Goal: Task Accomplishment & Management: Manage account settings

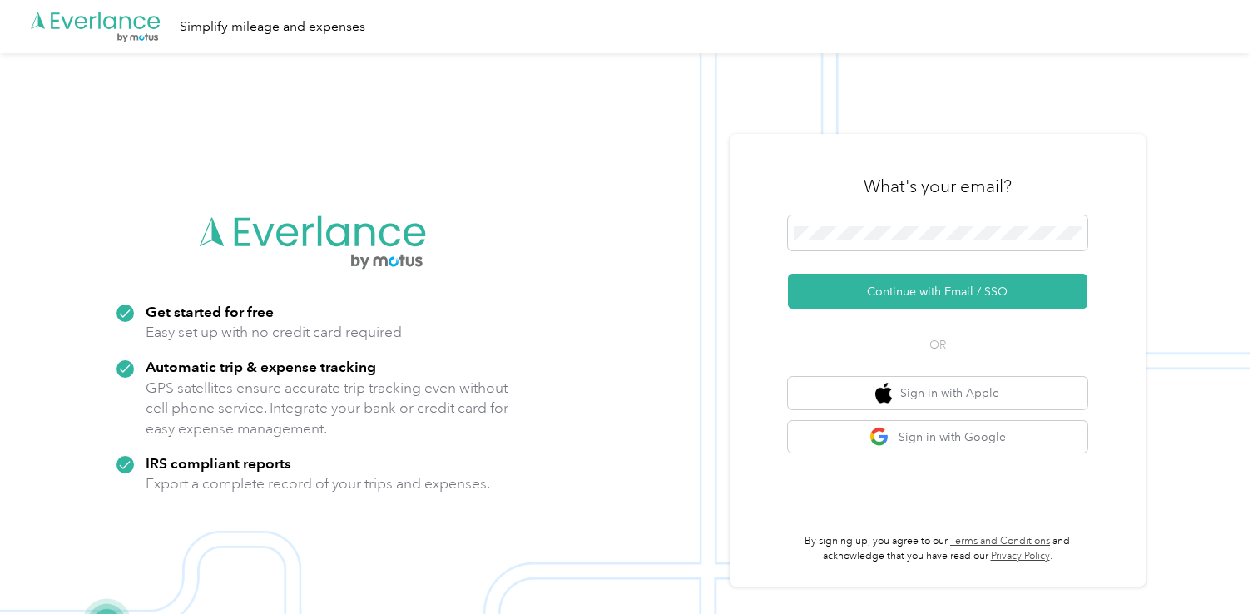
click at [886, 210] on div "What's your email?" at bounding box center [937, 186] width 299 height 58
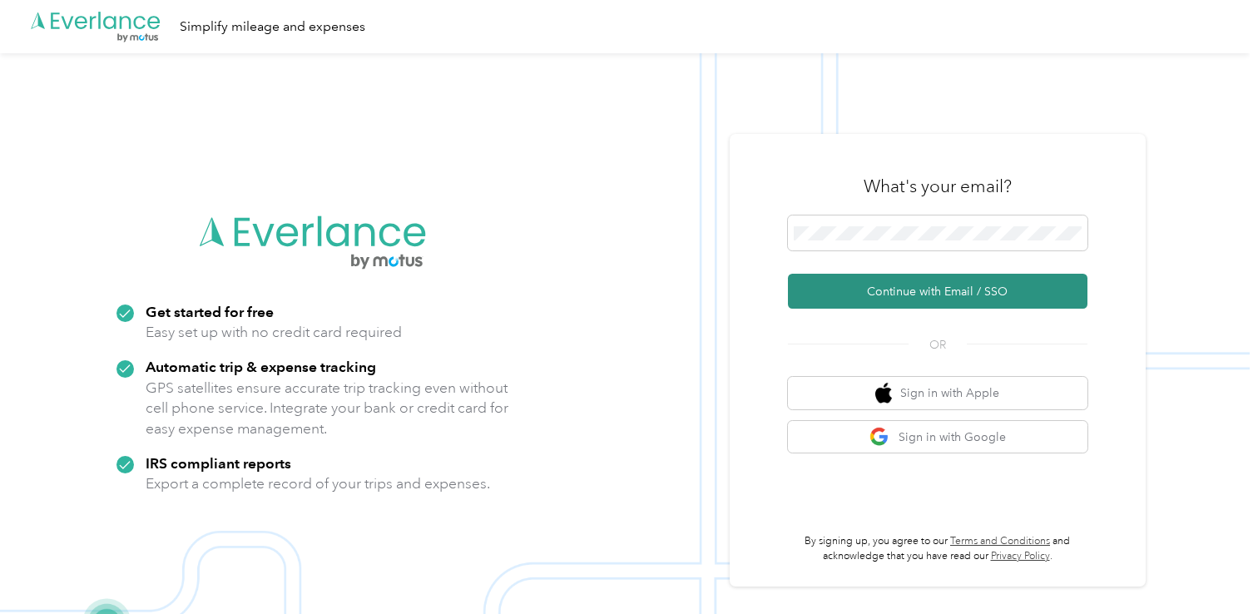
click at [912, 281] on button "Continue with Email / SSO" at bounding box center [937, 291] width 299 height 35
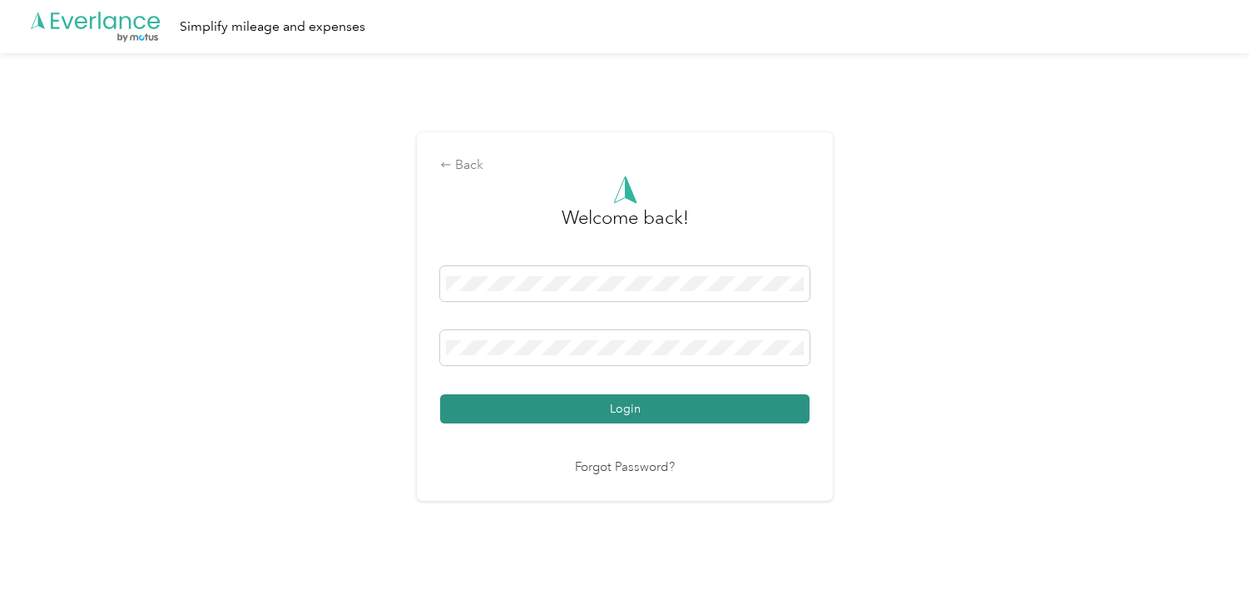
click at [715, 405] on button "Login" at bounding box center [624, 408] width 369 height 29
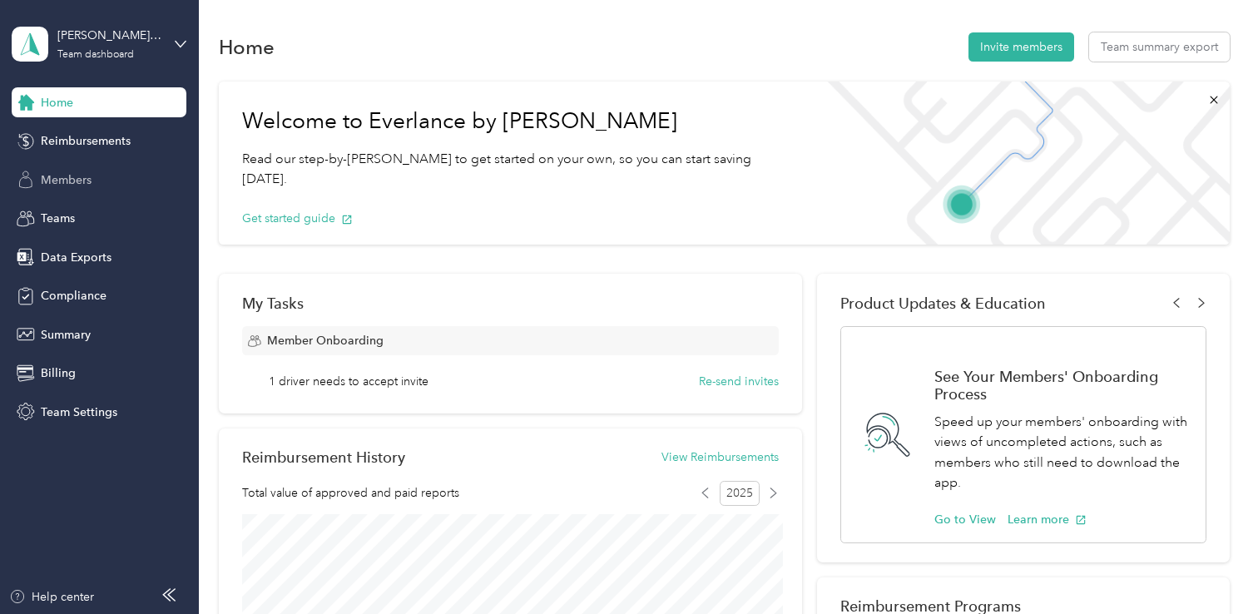
click at [116, 181] on div "Members" at bounding box center [99, 180] width 175 height 30
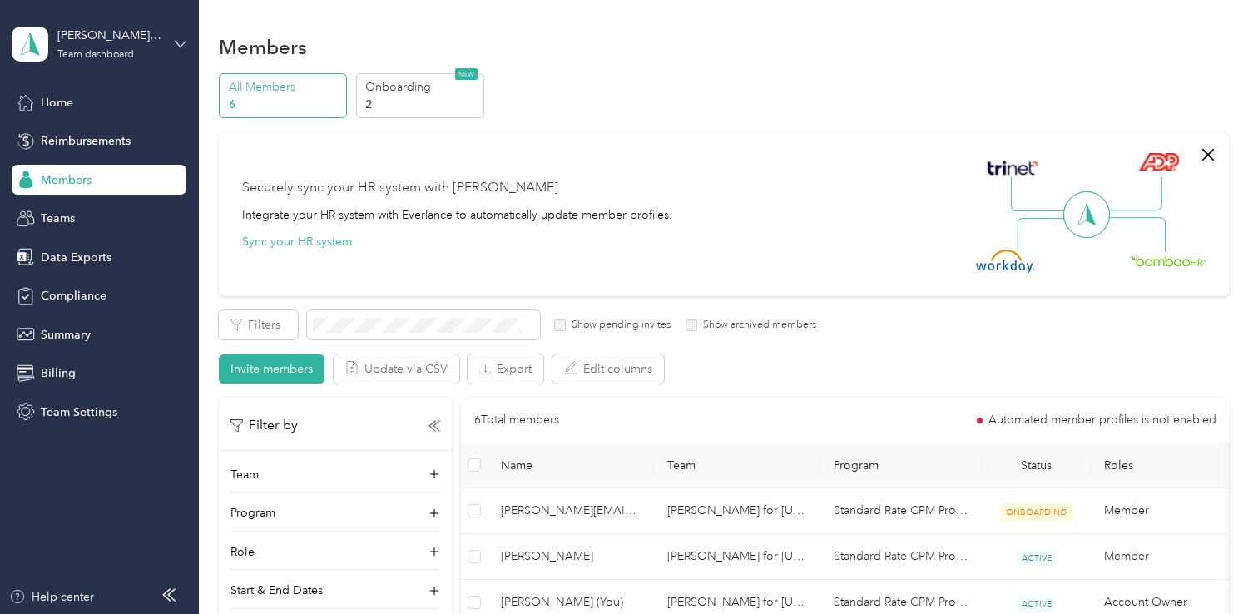
click at [180, 38] on icon at bounding box center [181, 44] width 12 height 12
click at [117, 178] on div "Personal dashboard" at bounding box center [234, 173] width 421 height 29
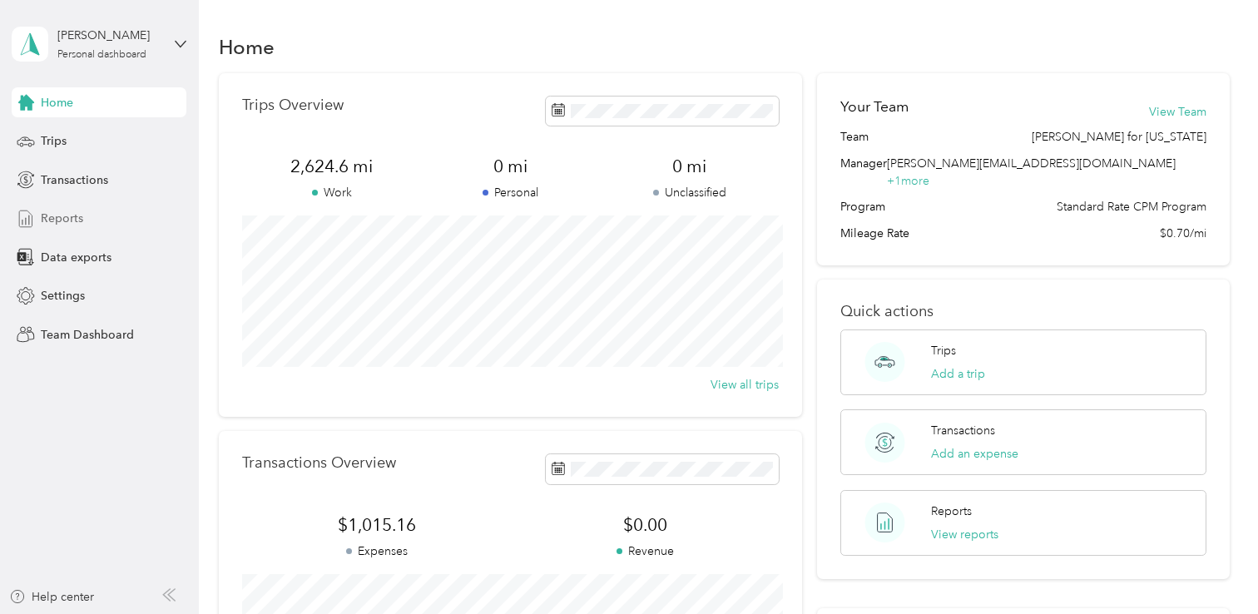
click at [103, 210] on div "Reports" at bounding box center [99, 219] width 175 height 30
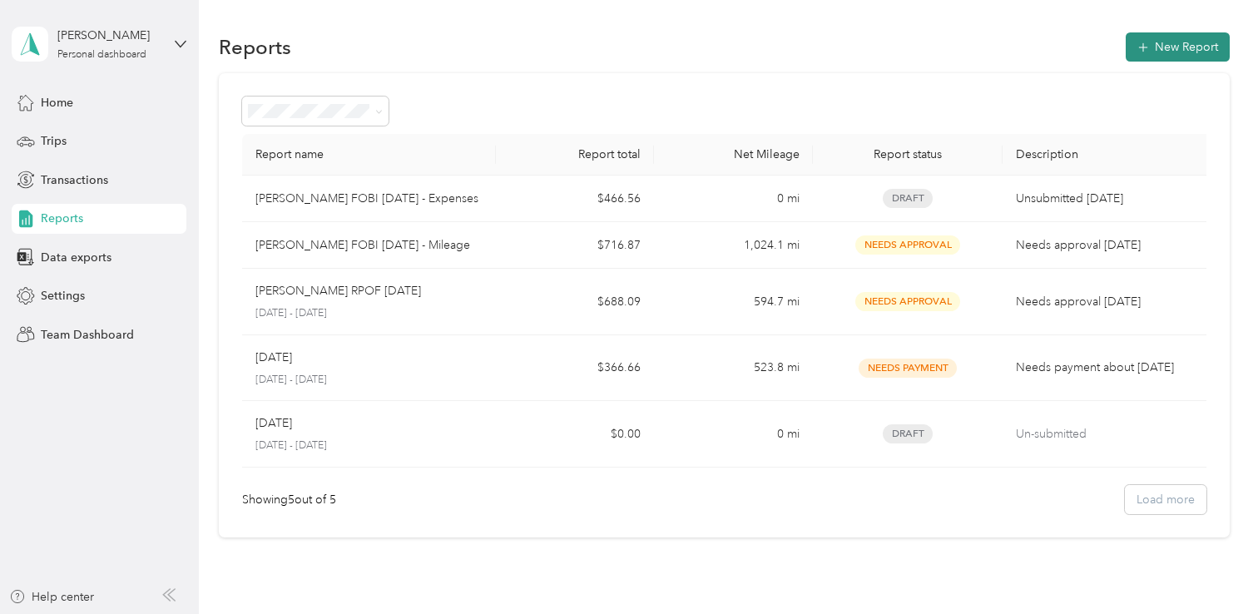
click at [1176, 41] on button "New Report" at bounding box center [1177, 46] width 104 height 29
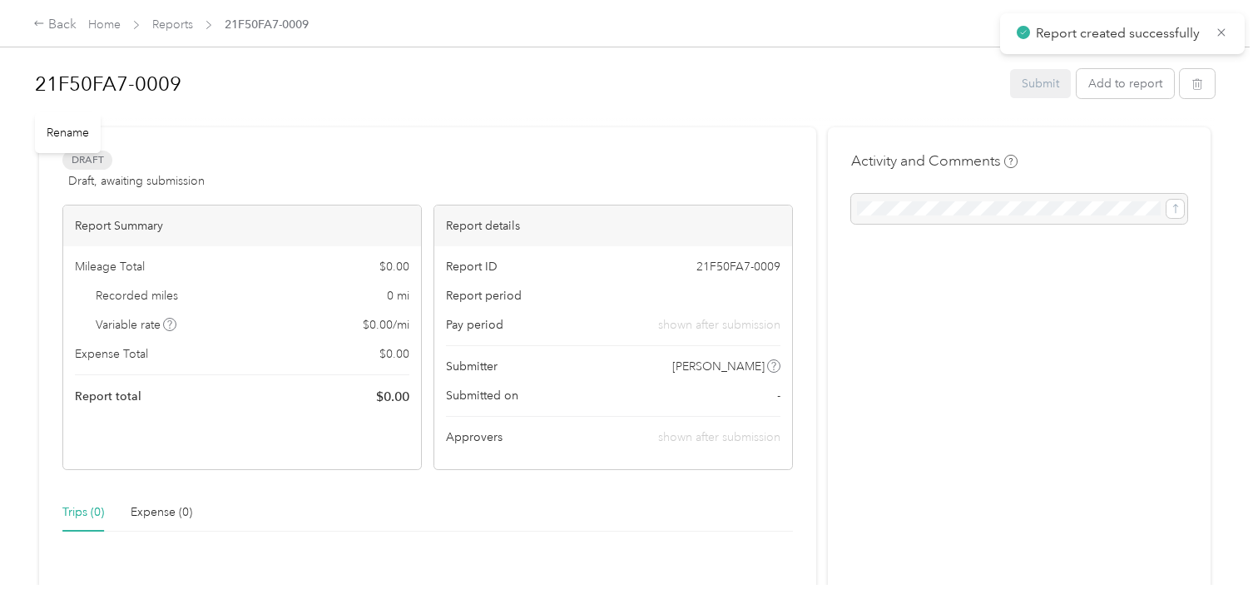
click at [146, 92] on h1 "21F50FA7-0009" at bounding box center [516, 84] width 963 height 40
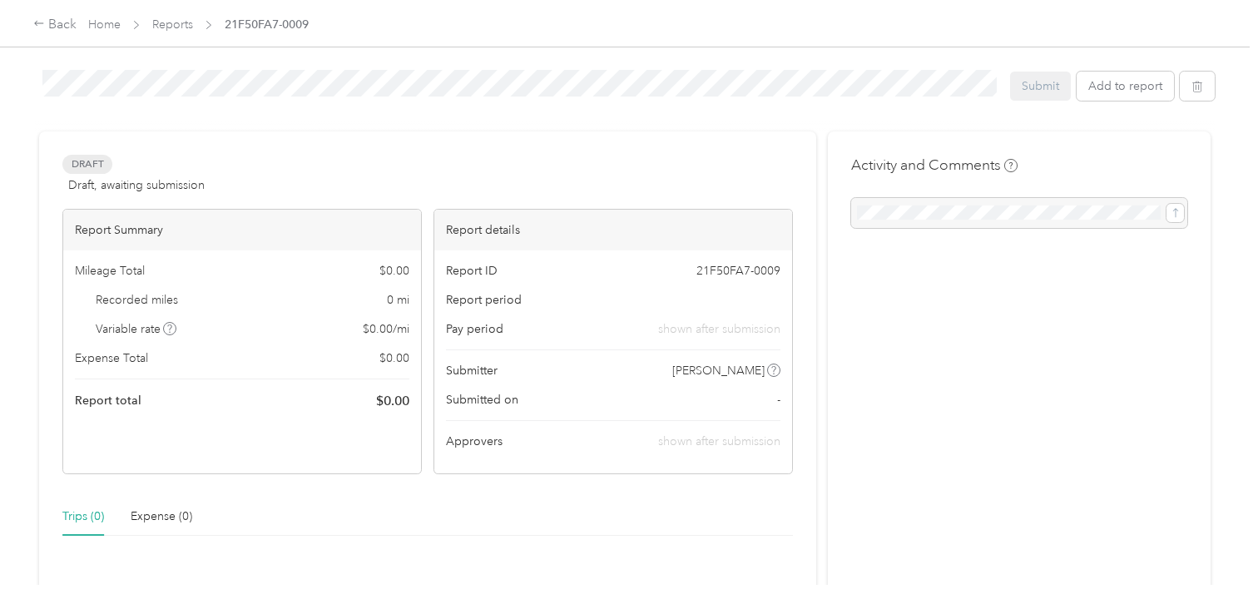
click at [217, 111] on div "[PERSON_NAME] RPOF [DATE] Submit Add to report" at bounding box center [625, 89] width 1180 height 62
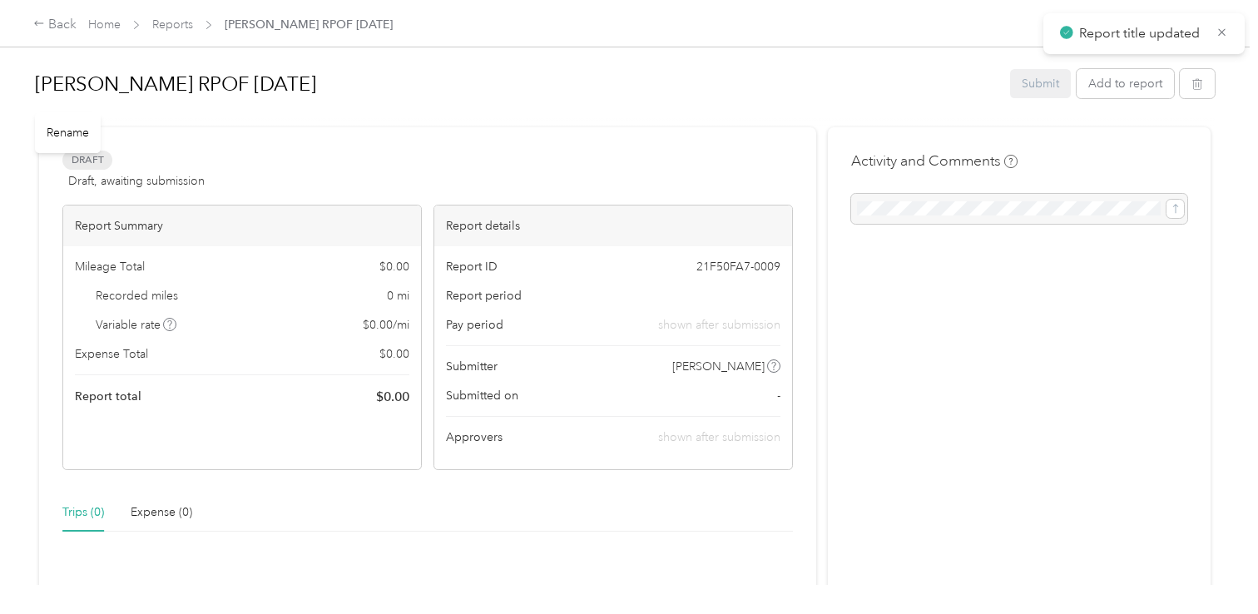
click at [326, 73] on h1 "[PERSON_NAME] RPOF [DATE]" at bounding box center [516, 84] width 963 height 40
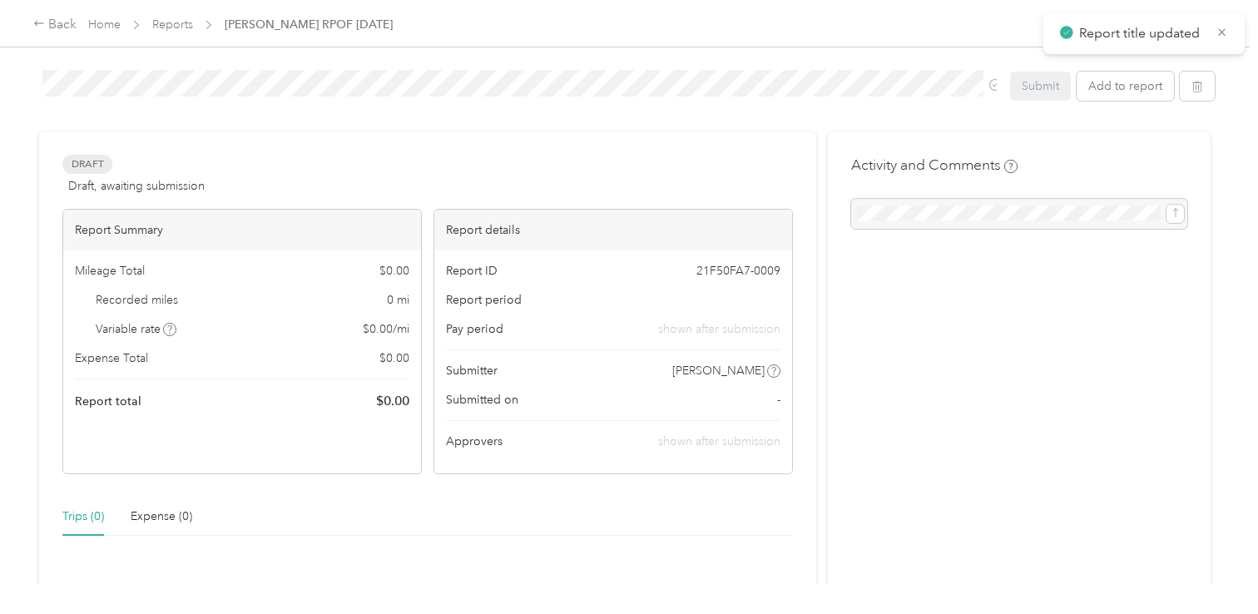
click at [355, 124] on div at bounding box center [625, 124] width 1180 height 17
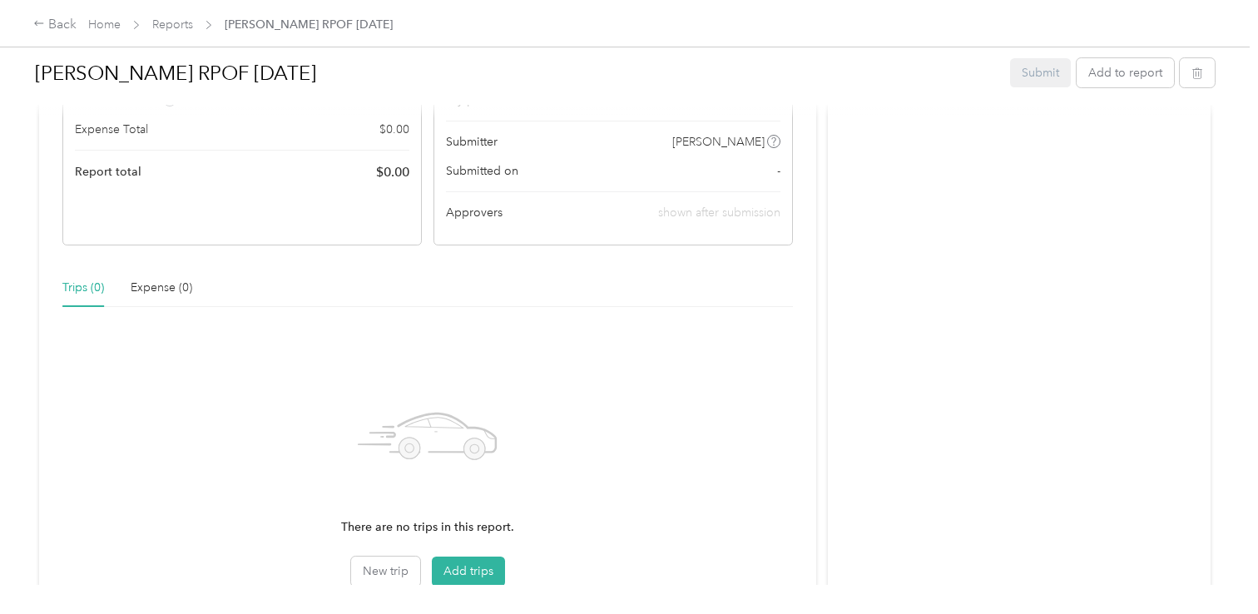
scroll to position [354, 0]
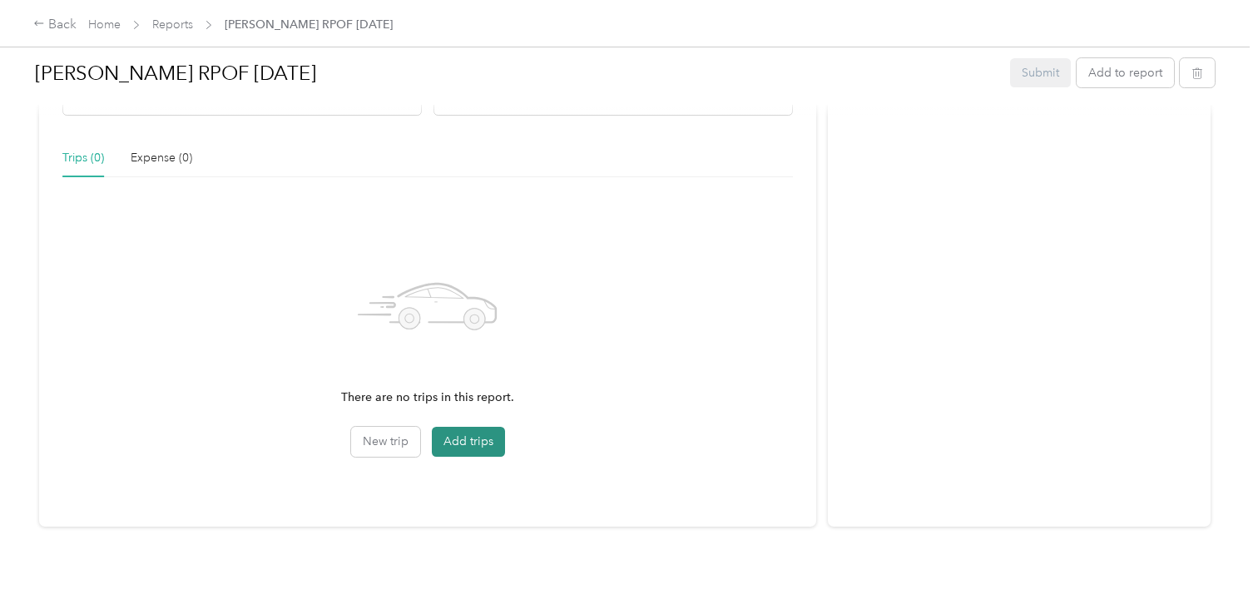
click at [471, 439] on button "Add trips" at bounding box center [468, 442] width 73 height 30
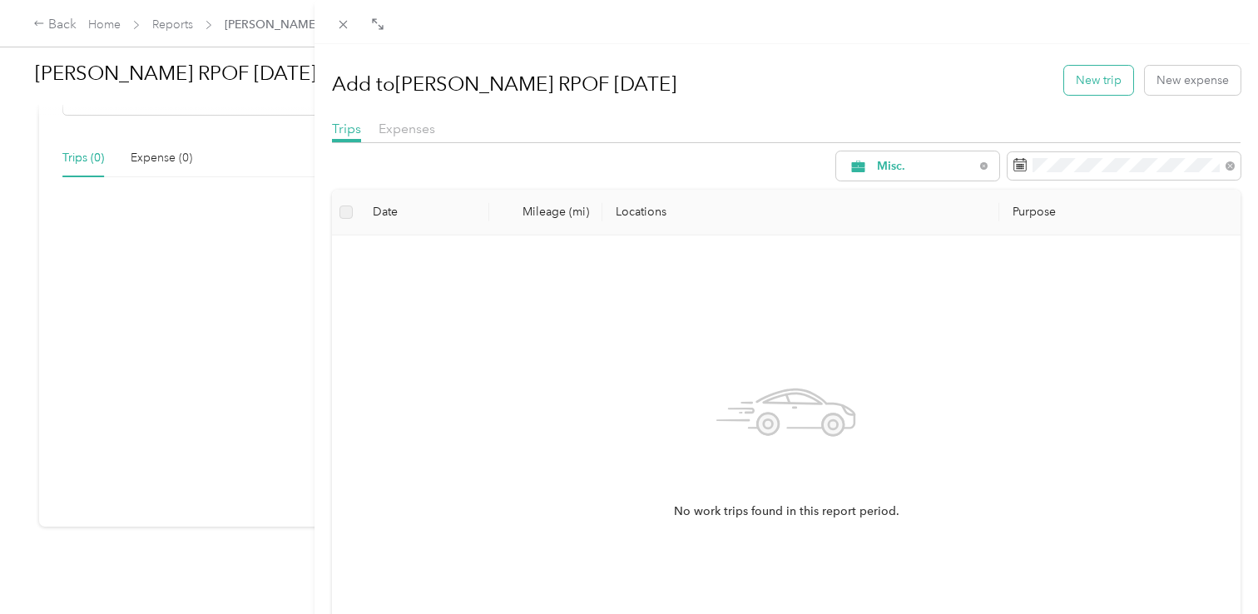
click at [1092, 89] on button "New trip" at bounding box center [1098, 80] width 69 height 29
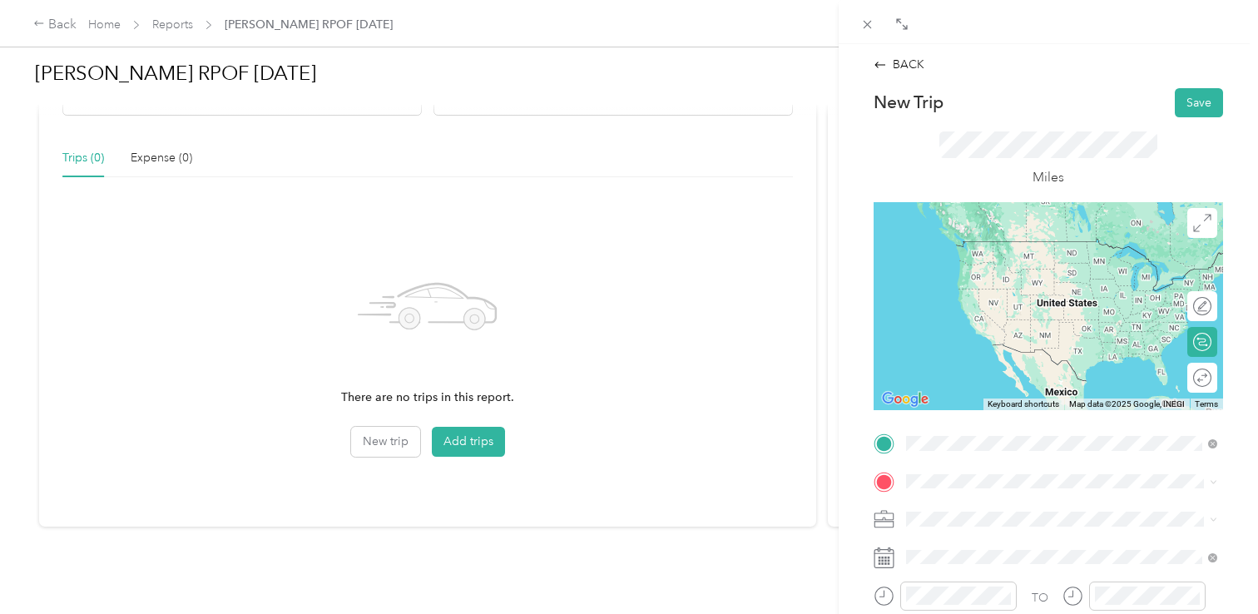
click at [1016, 249] on span "[STREET_ADDRESS][US_STATE]" at bounding box center [1020, 241] width 166 height 15
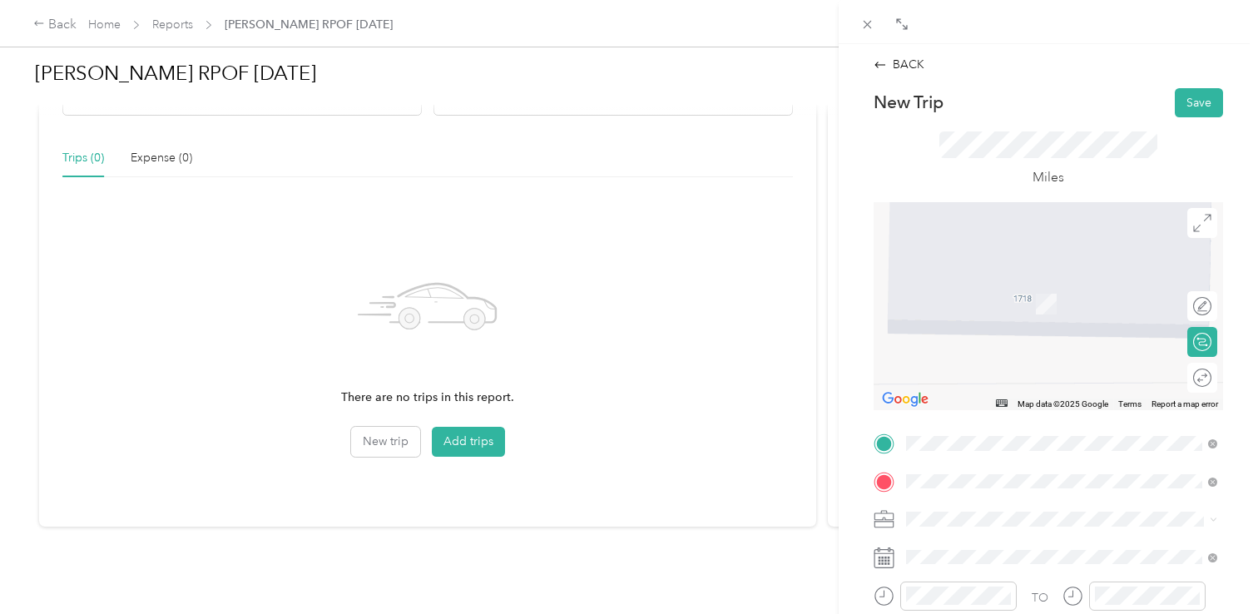
click at [958, 442] on li "[STREET_ADDRESS][US_STATE]" at bounding box center [1061, 425] width 323 height 34
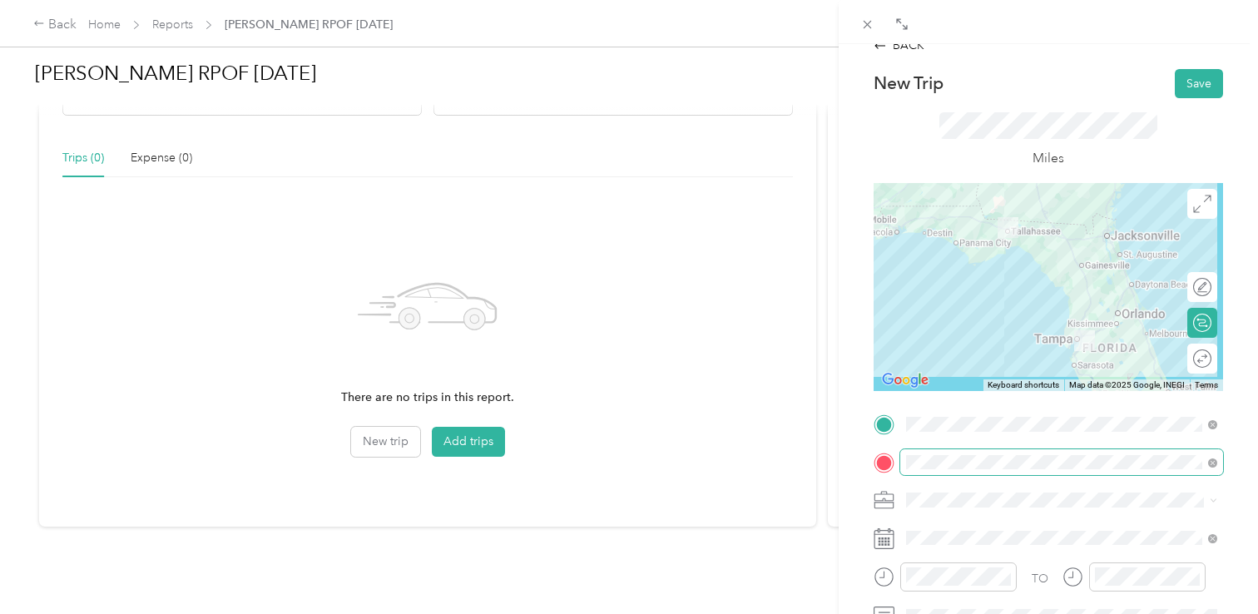
scroll to position [62, 0]
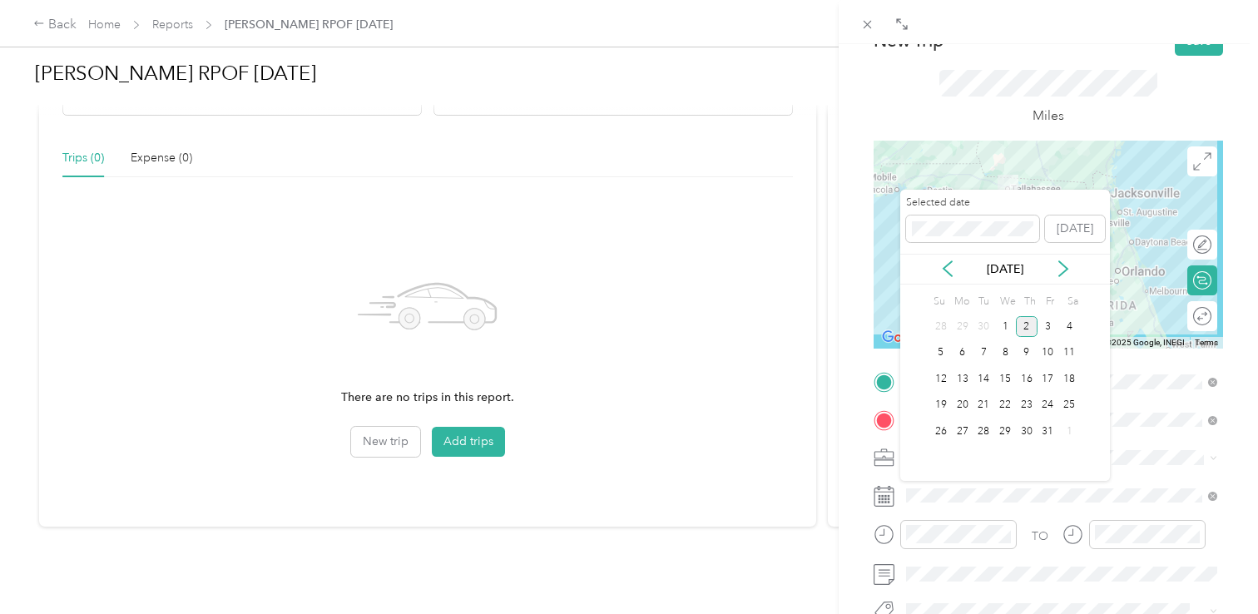
click at [947, 250] on div "Selected date [DATE]" at bounding box center [1005, 224] width 210 height 58
click at [947, 263] on icon at bounding box center [947, 268] width 8 height 15
click at [1049, 353] on div "12" at bounding box center [1048, 353] width 22 height 21
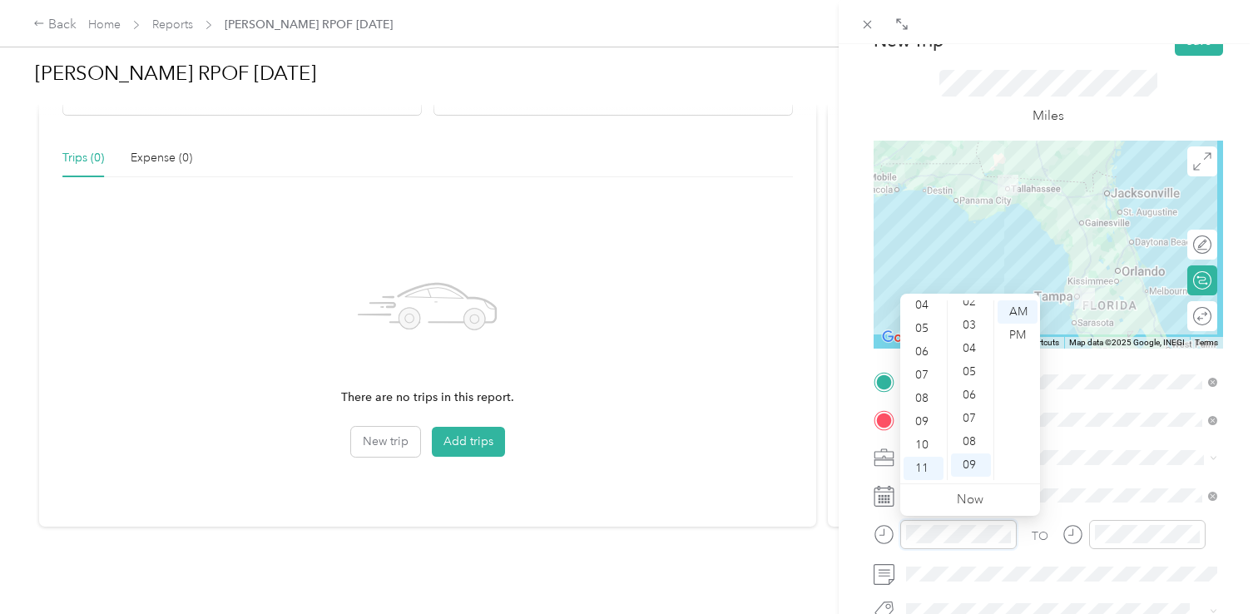
scroll to position [0, 0]
click at [969, 309] on div "00" at bounding box center [971, 311] width 40 height 23
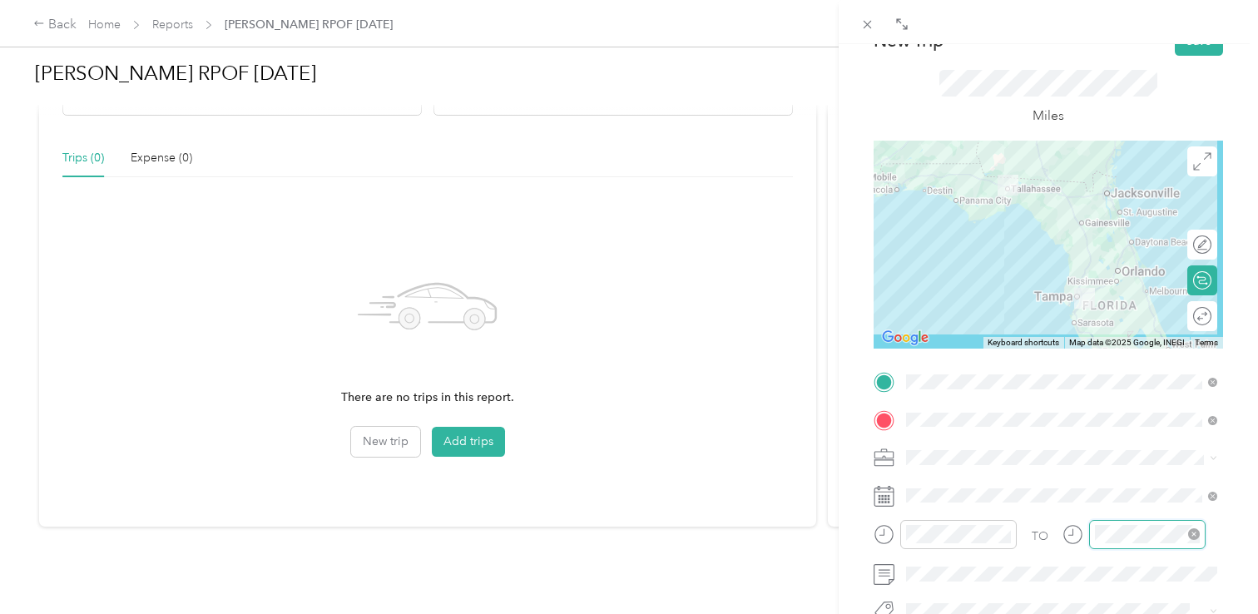
scroll to position [100, 0]
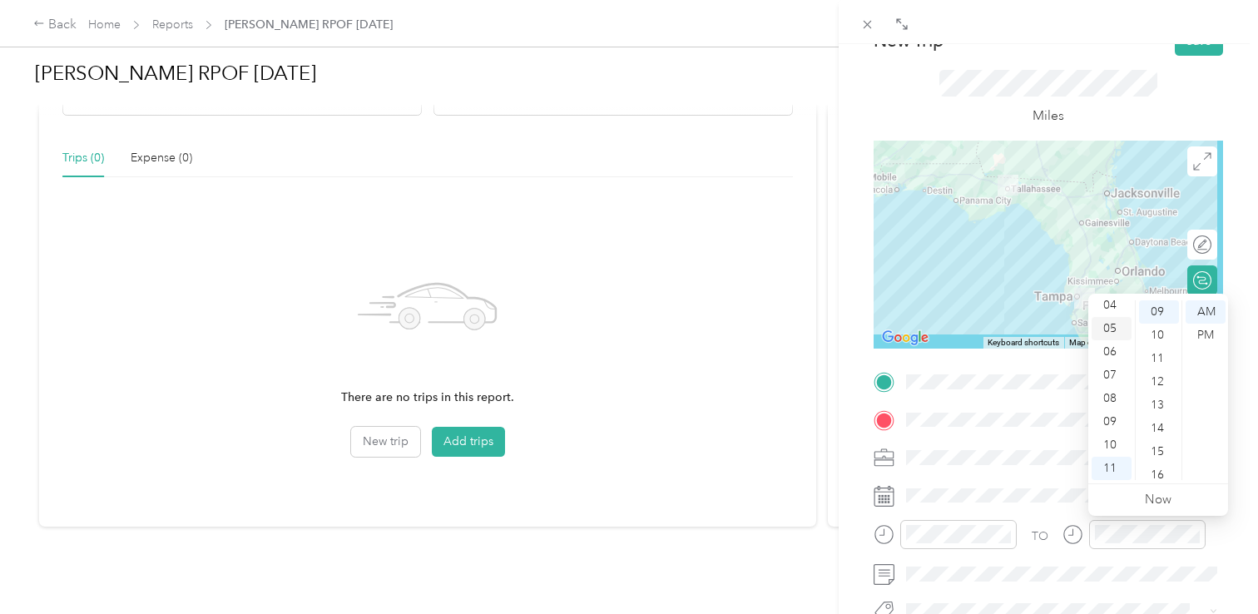
click at [1120, 324] on div "05" at bounding box center [1111, 328] width 40 height 23
click at [1192, 331] on div "PM" at bounding box center [1205, 335] width 40 height 23
click at [1157, 314] on div "00" at bounding box center [1159, 311] width 40 height 23
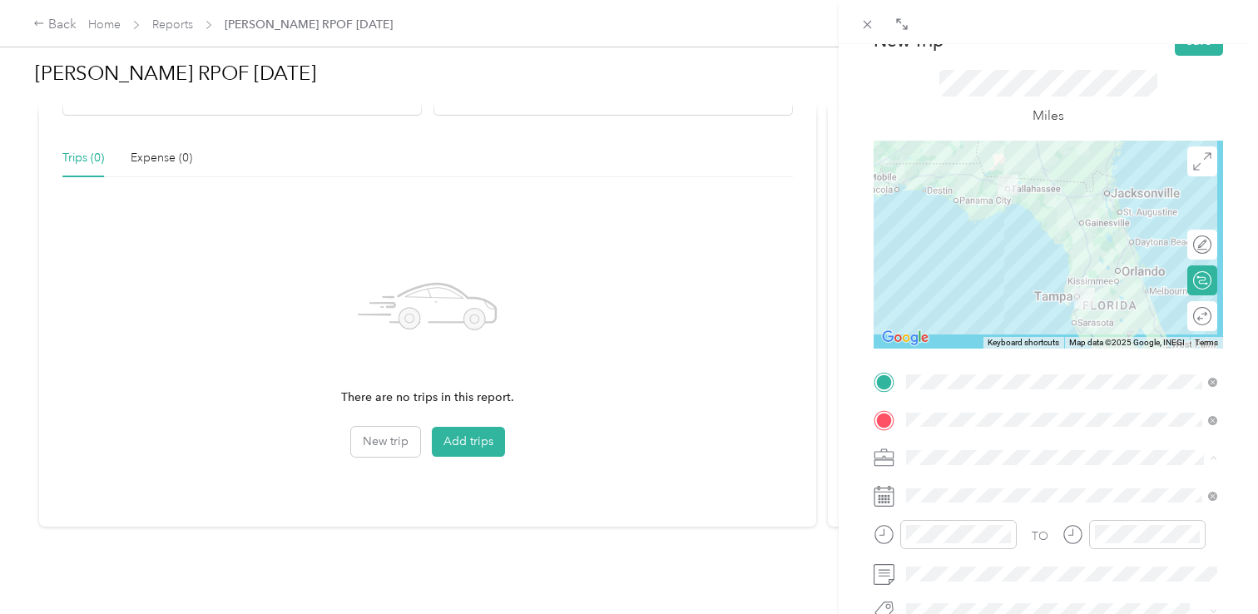
click at [1007, 368] on div "Mileage" at bounding box center [1061, 369] width 299 height 17
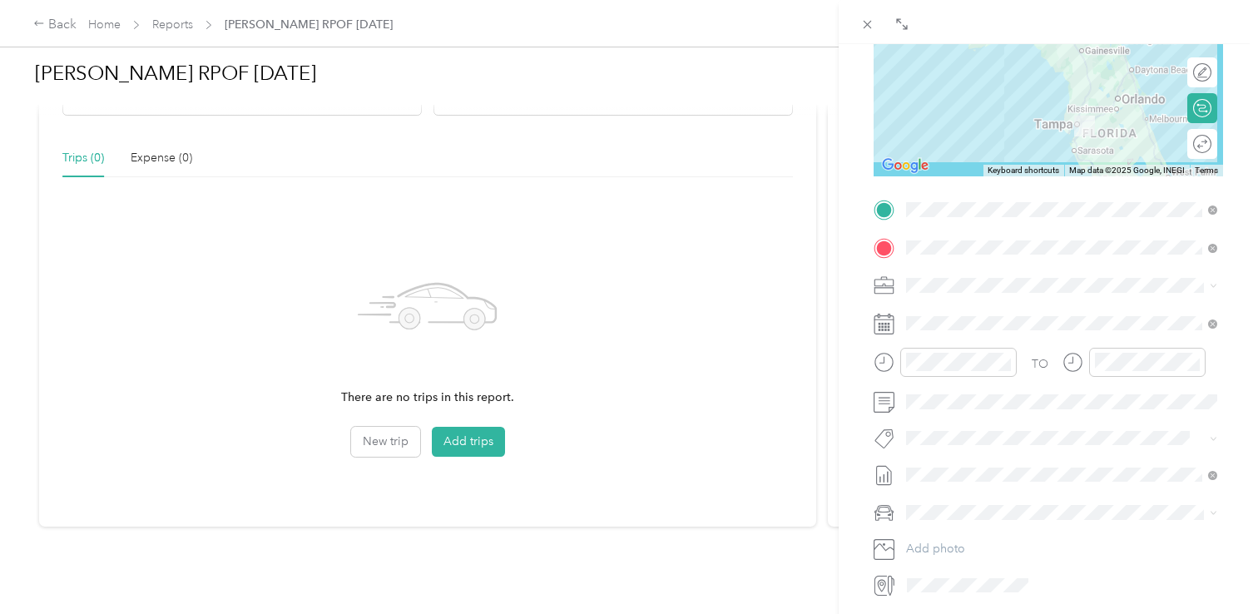
scroll to position [235, 0]
click at [959, 534] on div "Rpof" at bounding box center [1061, 531] width 299 height 21
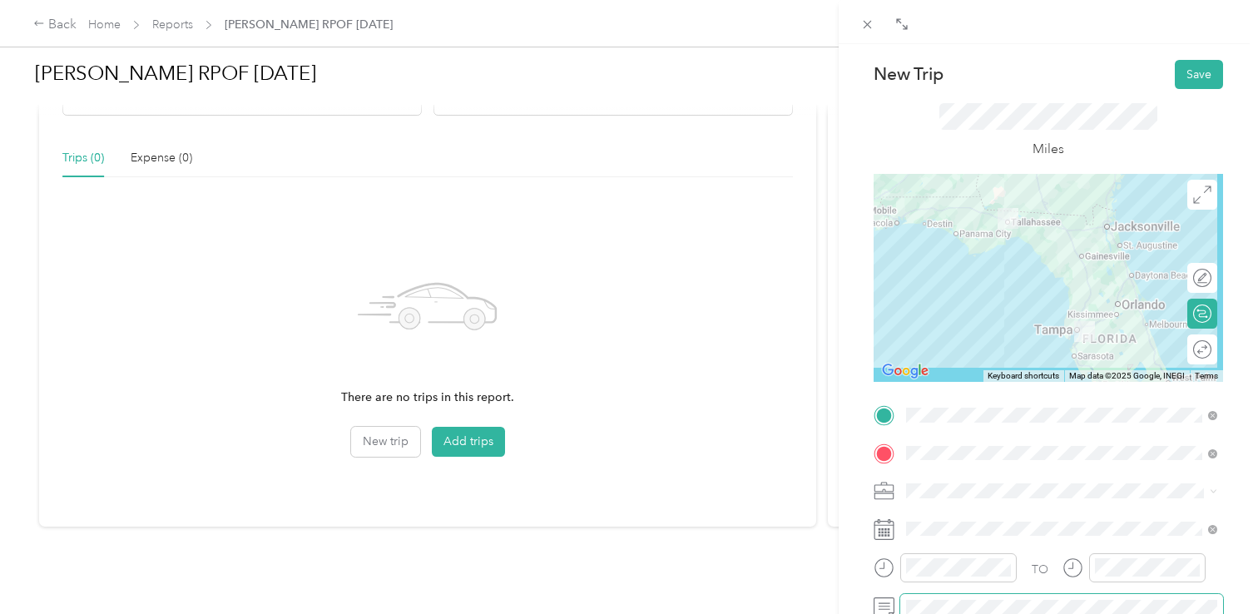
scroll to position [0, 0]
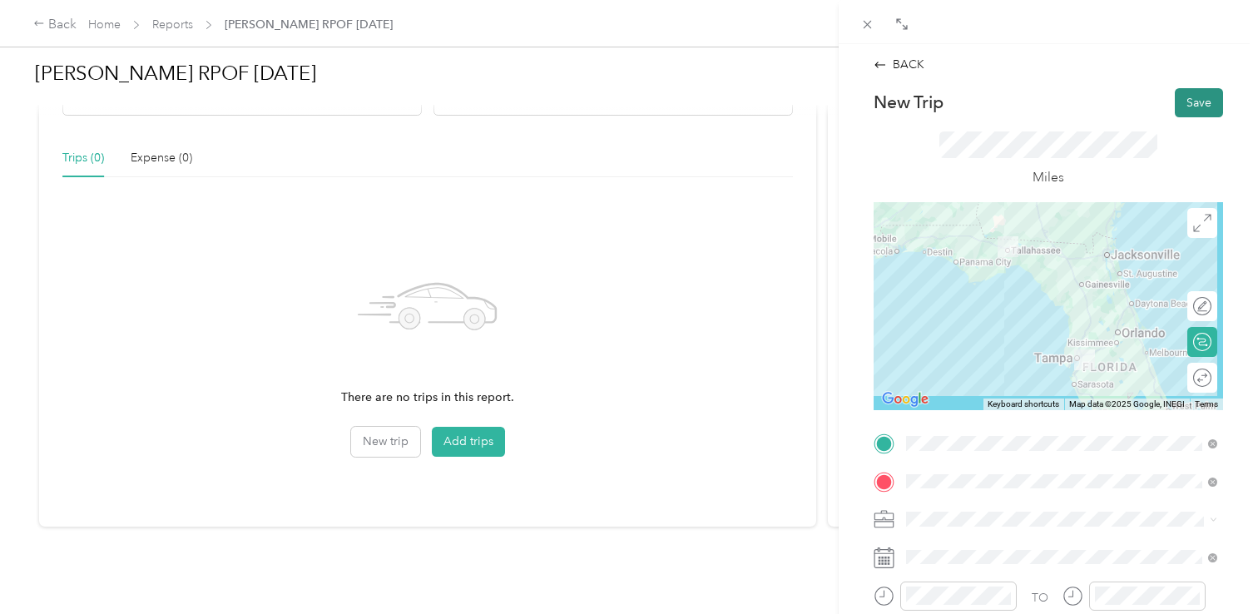
click at [1184, 103] on button "Save" at bounding box center [1199, 102] width 48 height 29
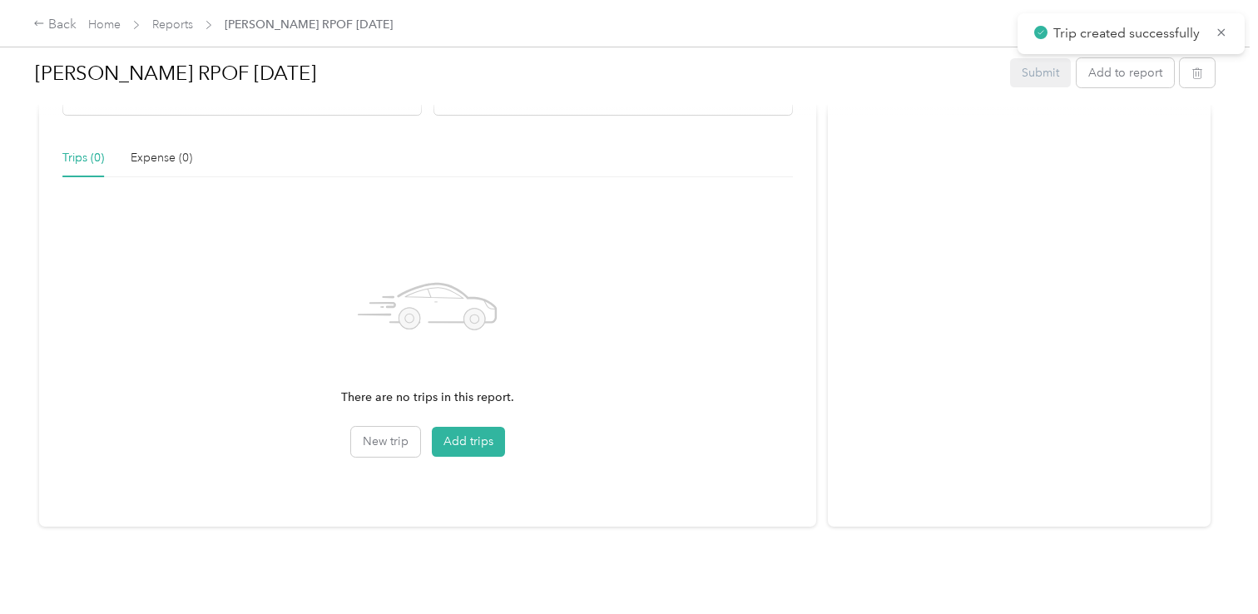
scroll to position [200, 0]
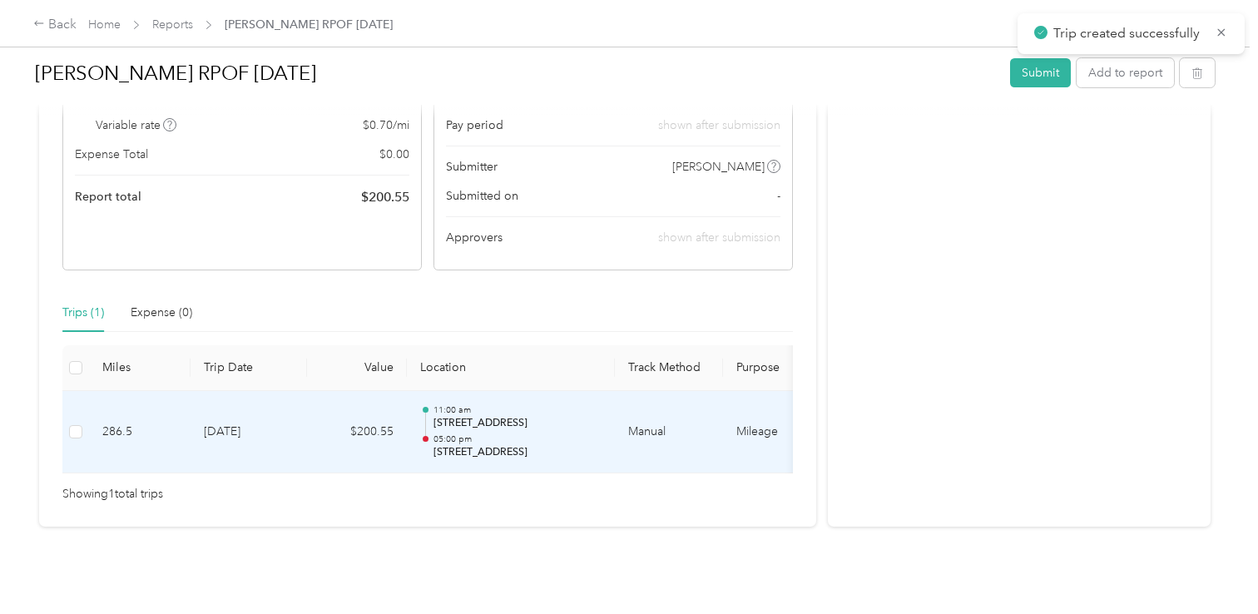
click at [523, 425] on p "[STREET_ADDRESS]" at bounding box center [517, 423] width 168 height 15
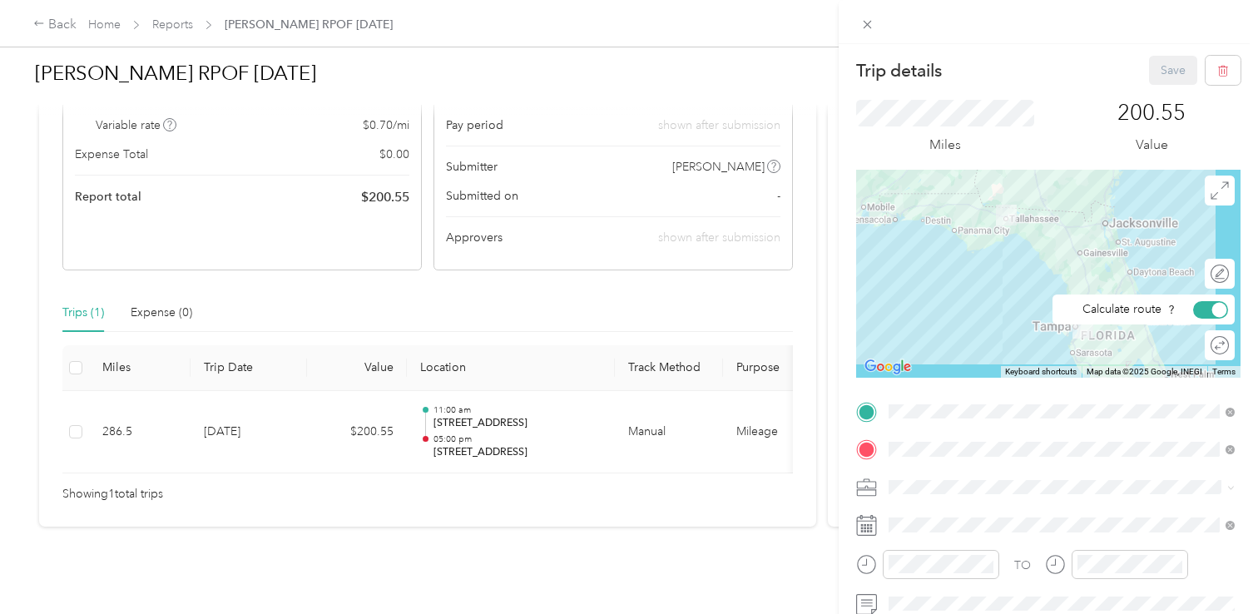
click at [1062, 282] on div "← Move left → Move right ↑ Move up ↓ Move down + Zoom in - Zoom out Home Jump l…" at bounding box center [1048, 274] width 384 height 208
click at [1069, 282] on div at bounding box center [1048, 274] width 384 height 208
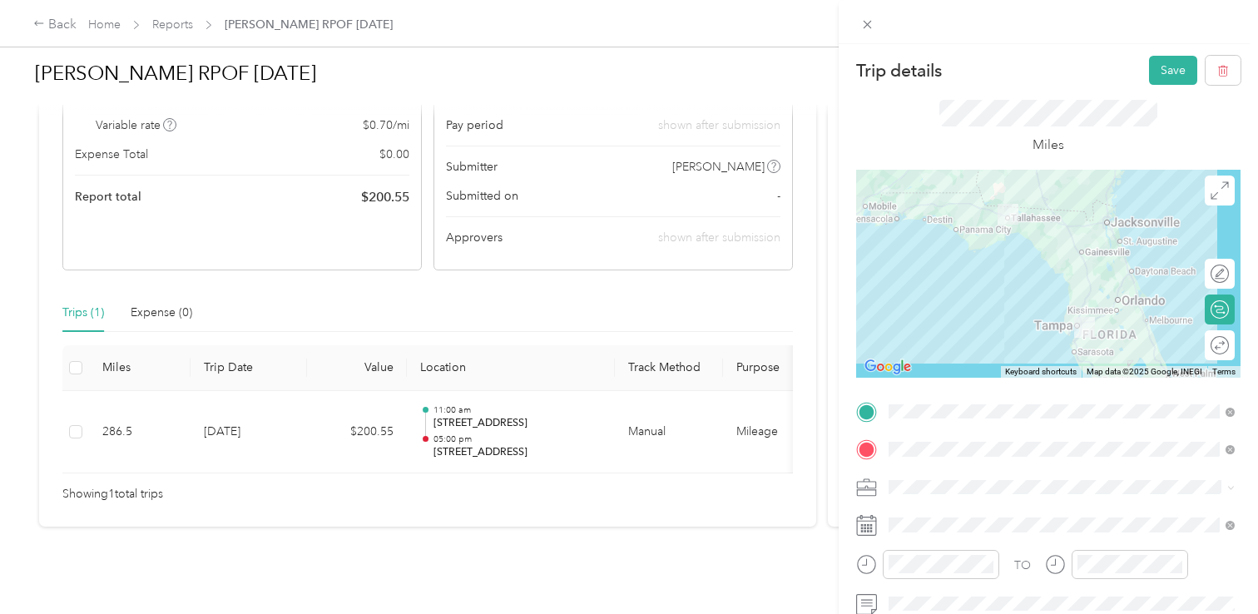
click at [1081, 252] on div at bounding box center [1048, 274] width 384 height 208
click at [1076, 250] on div at bounding box center [1048, 274] width 384 height 208
click at [1165, 82] on button "Save" at bounding box center [1173, 70] width 48 height 29
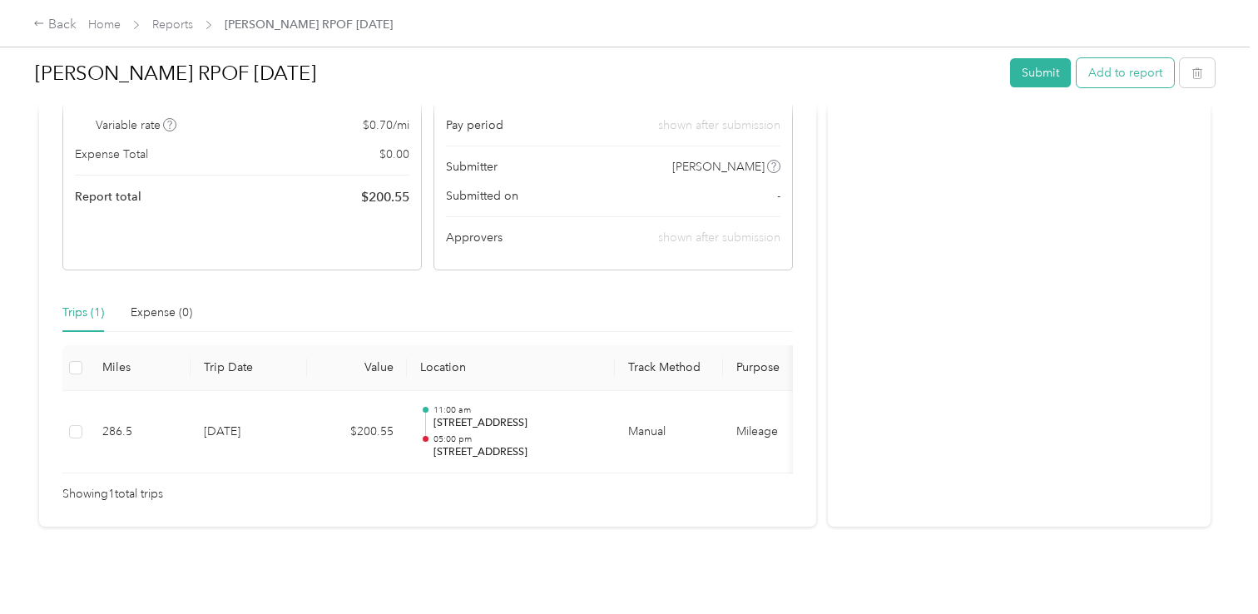
click at [1111, 80] on button "Add to report" at bounding box center [1124, 72] width 97 height 29
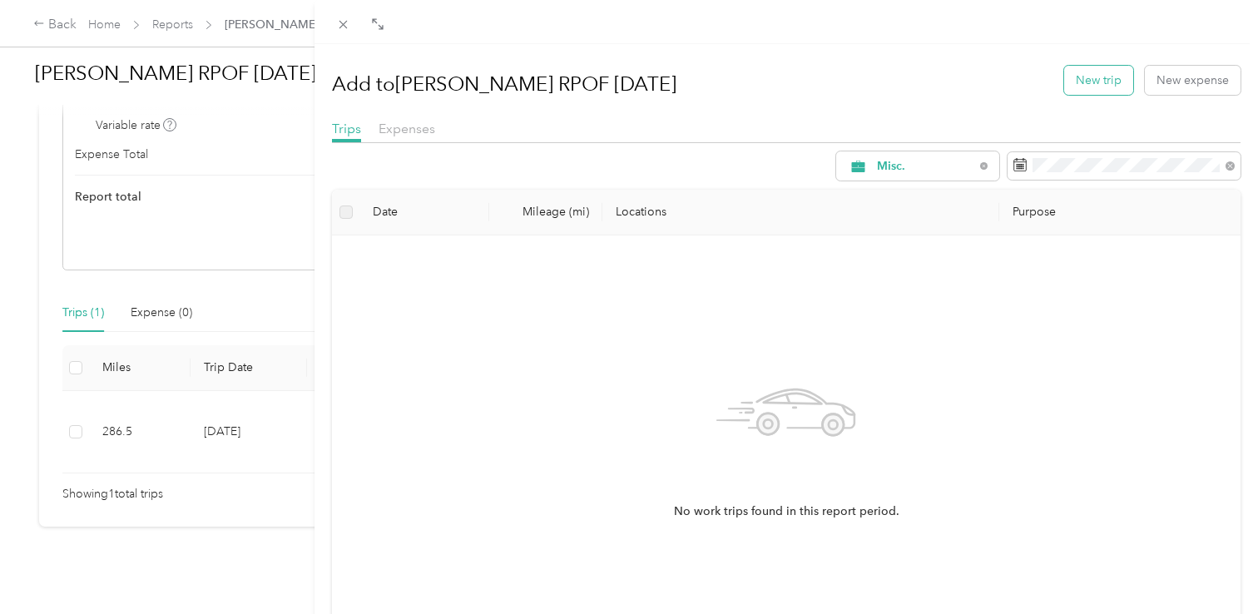
click at [1113, 85] on button "New trip" at bounding box center [1098, 80] width 69 height 29
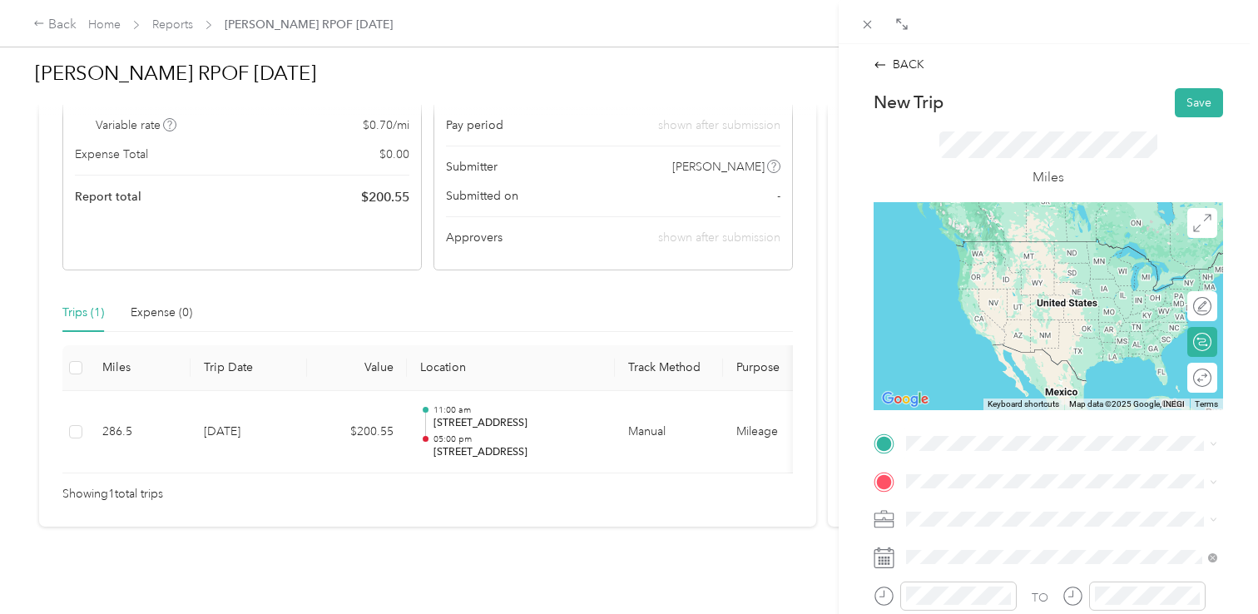
click at [1045, 266] on ol "From search results [STREET_ADDRESS][US_STATE] [STREET_ADDRESS][US_STATE] [STRE…" at bounding box center [1061, 295] width 323 height 200
click at [1022, 249] on span "[STREET_ADDRESS][US_STATE]" at bounding box center [1020, 241] width 166 height 15
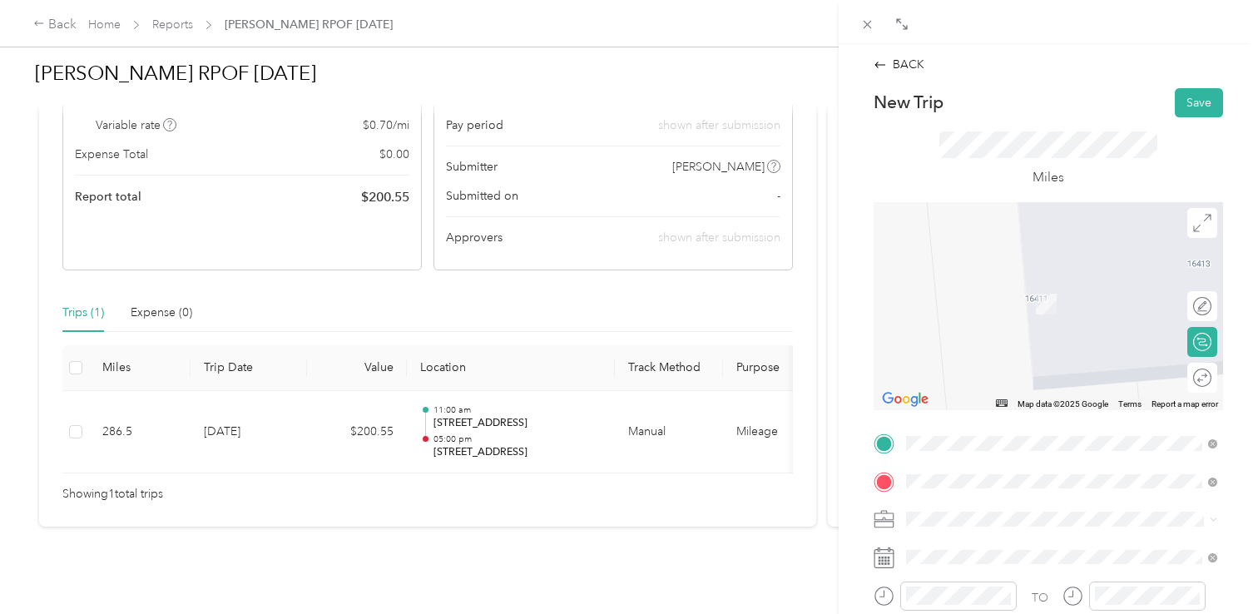
click at [1018, 286] on span "[STREET_ADDRESS][US_STATE]" at bounding box center [1020, 278] width 166 height 15
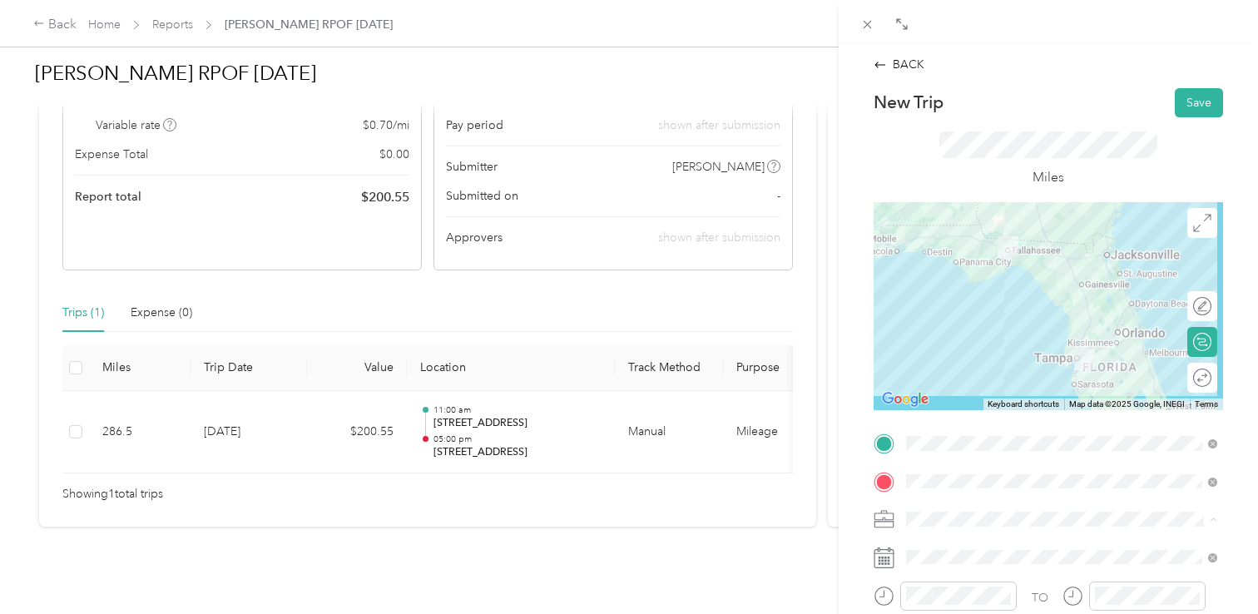
click at [961, 432] on div "Mileage" at bounding box center [1061, 431] width 299 height 17
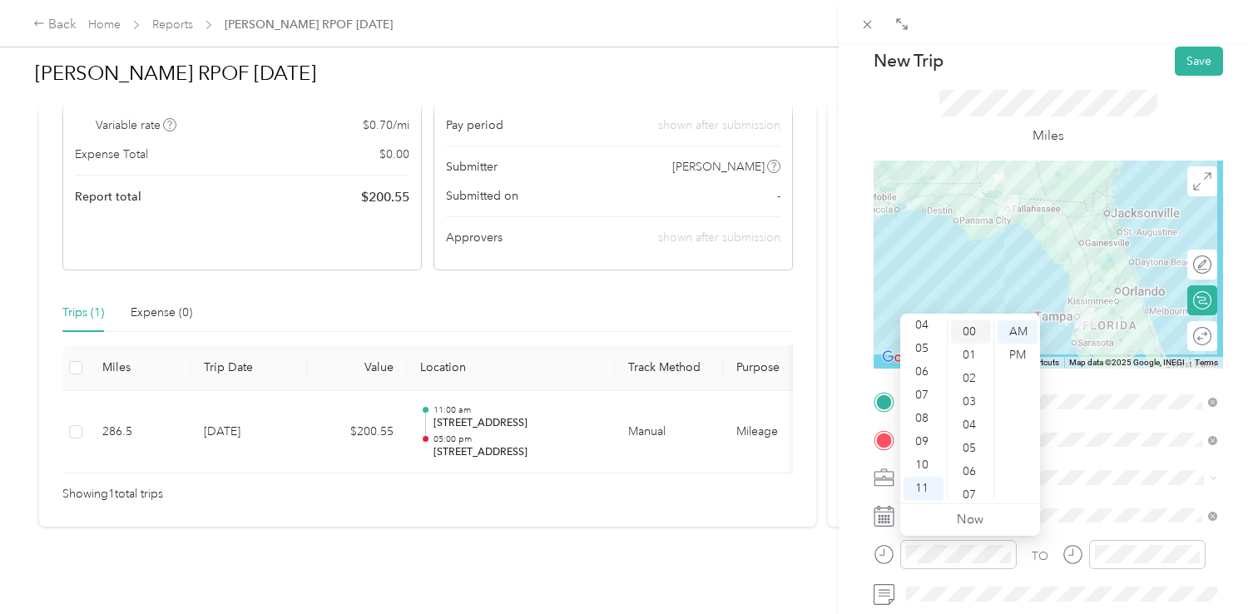
click at [972, 324] on div "00" at bounding box center [971, 331] width 40 height 23
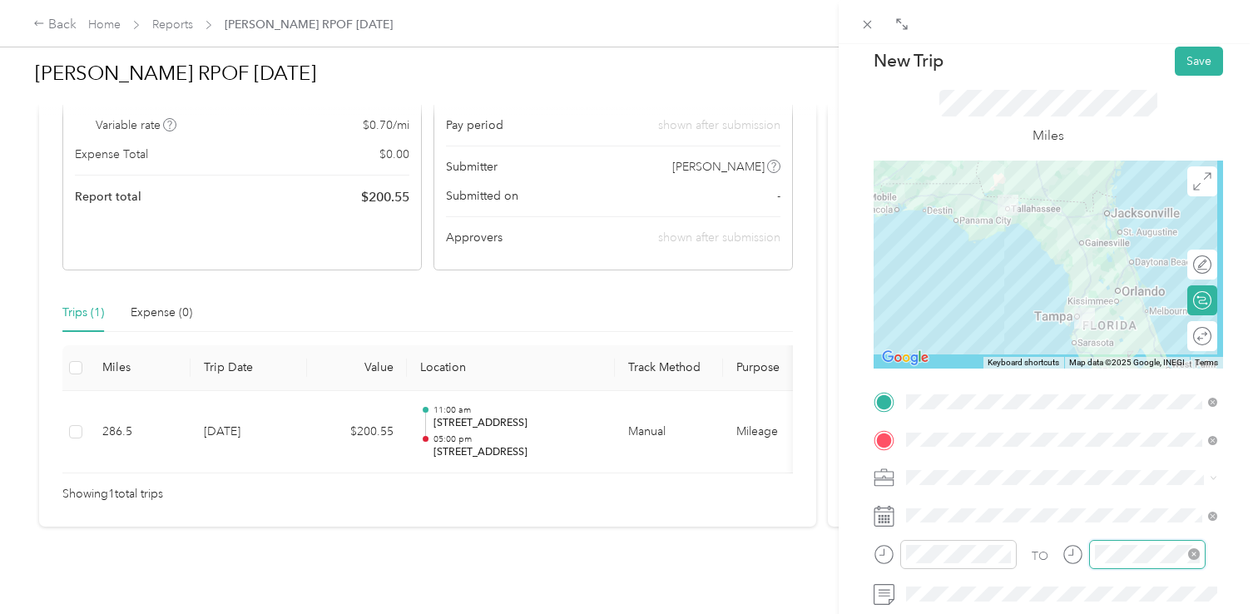
scroll to position [100, 0]
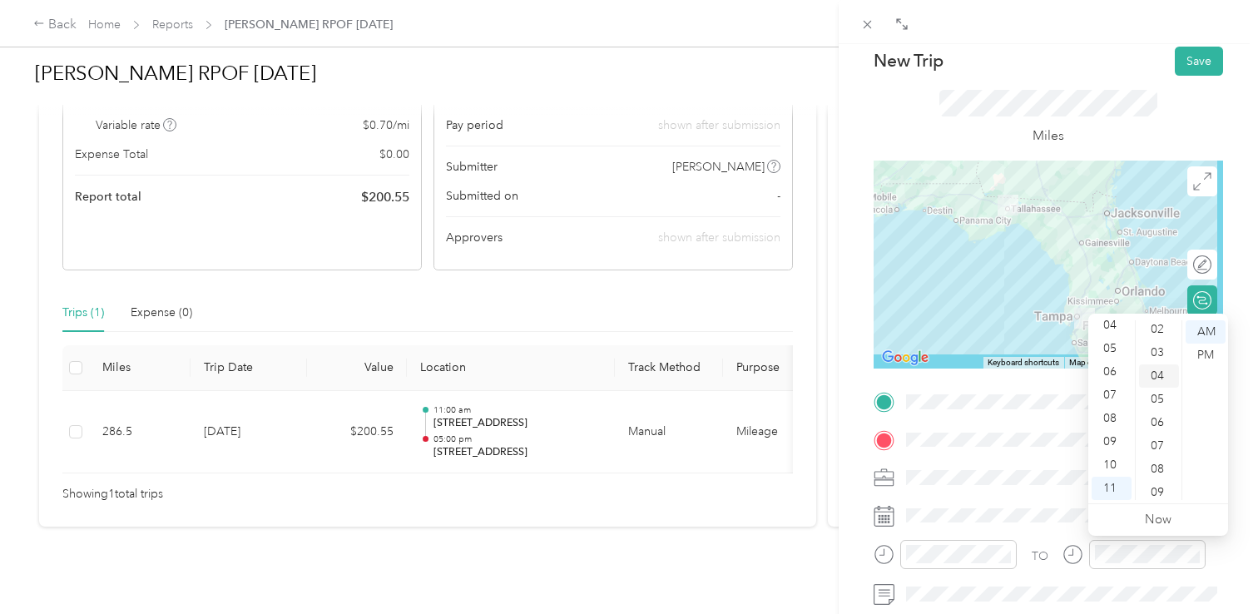
click at [1162, 383] on div "04" at bounding box center [1159, 375] width 40 height 23
click at [1199, 357] on div "PM" at bounding box center [1205, 355] width 40 height 23
click at [1156, 340] on div "00" at bounding box center [1159, 331] width 40 height 23
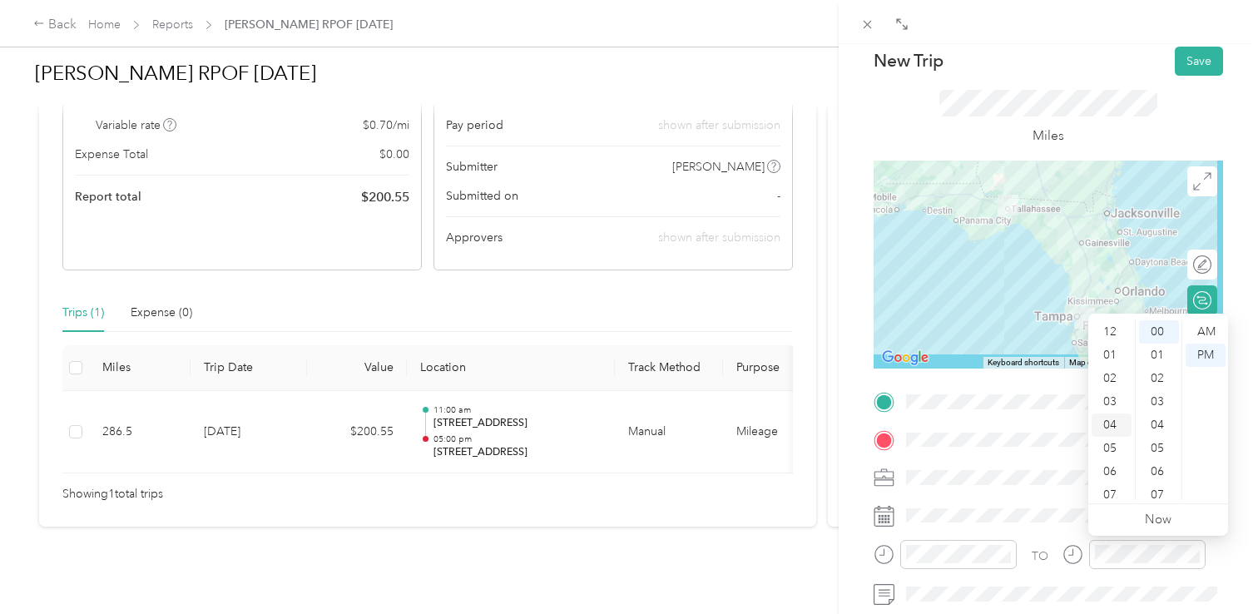
click at [1113, 428] on div "04" at bounding box center [1111, 424] width 40 height 23
click at [1058, 464] on span at bounding box center [1061, 477] width 323 height 27
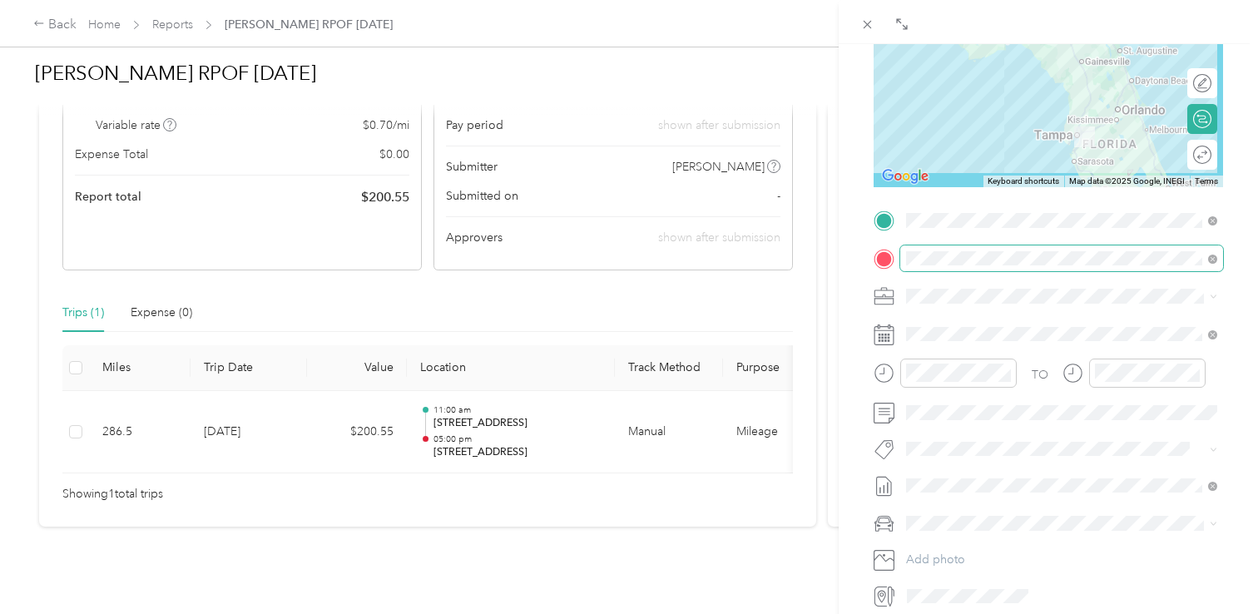
scroll to position [248, 0]
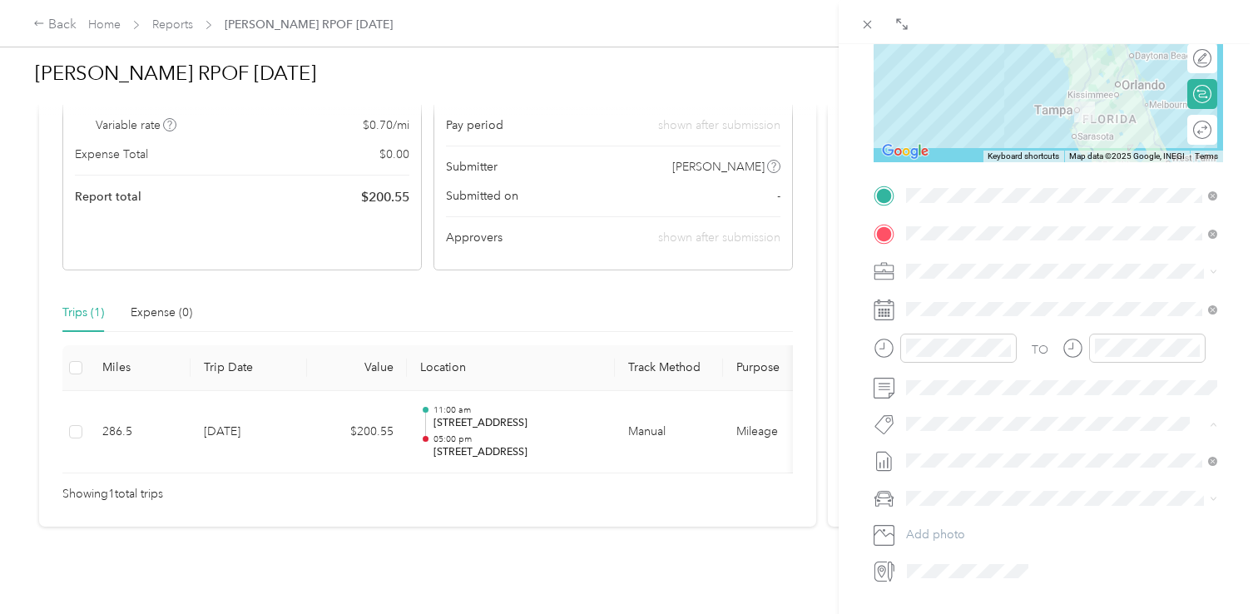
click at [951, 522] on div "Rpof" at bounding box center [1061, 517] width 299 height 21
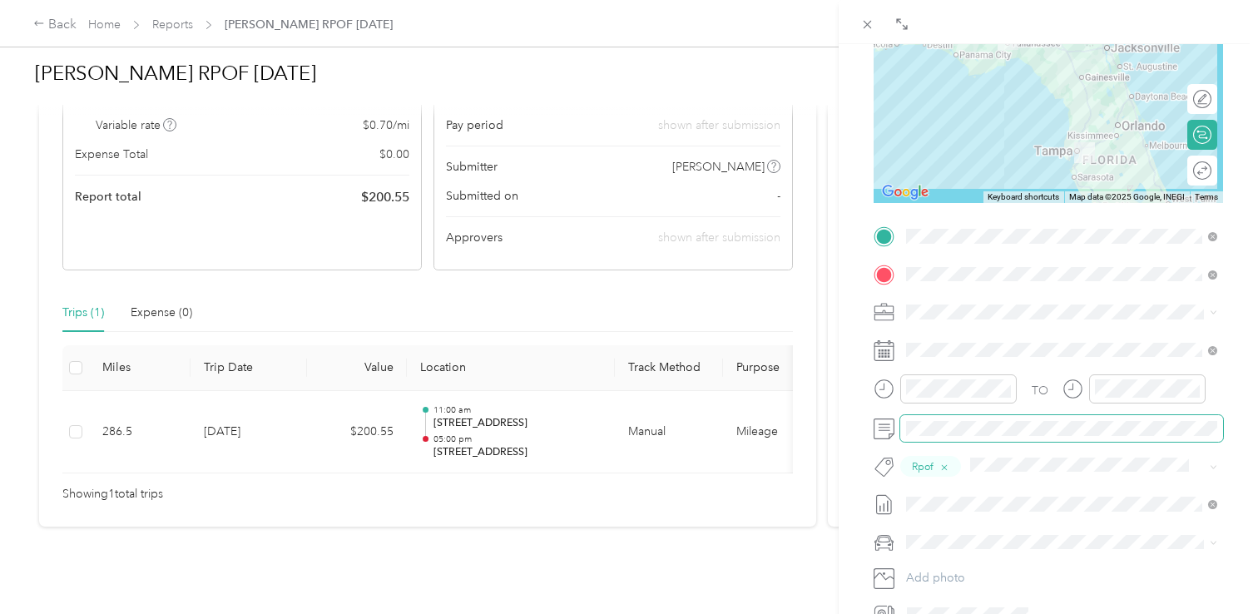
scroll to position [0, 0]
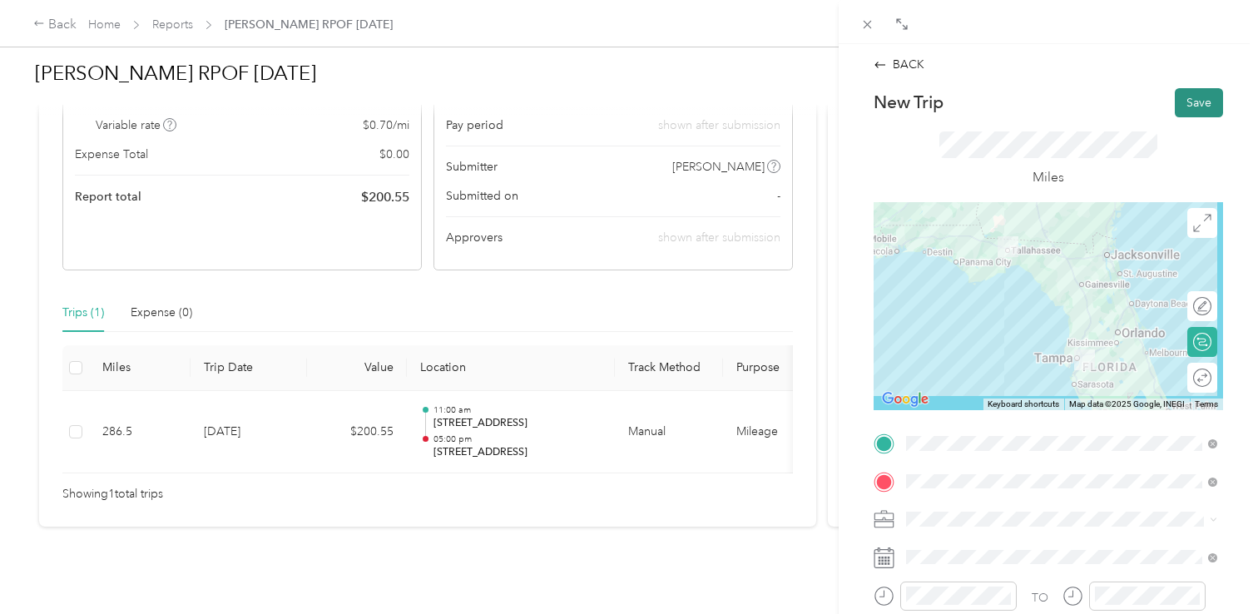
click at [1209, 108] on button "Save" at bounding box center [1199, 102] width 48 height 29
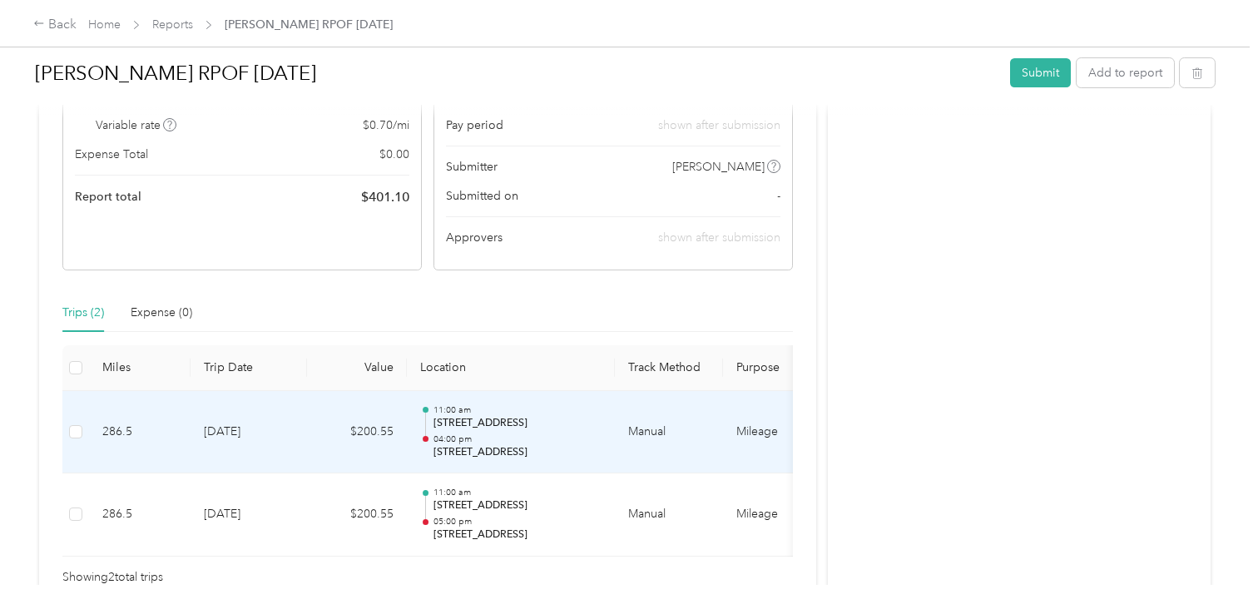
click at [225, 452] on td "[DATE]" at bounding box center [248, 432] width 116 height 83
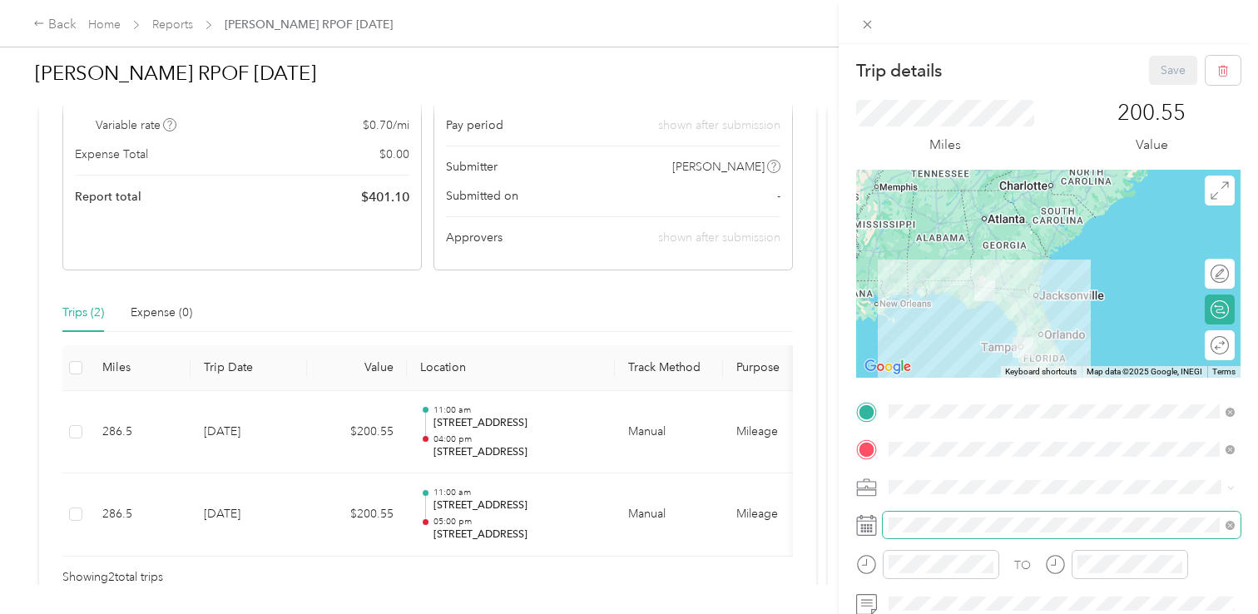
click at [933, 516] on span at bounding box center [1062, 525] width 358 height 27
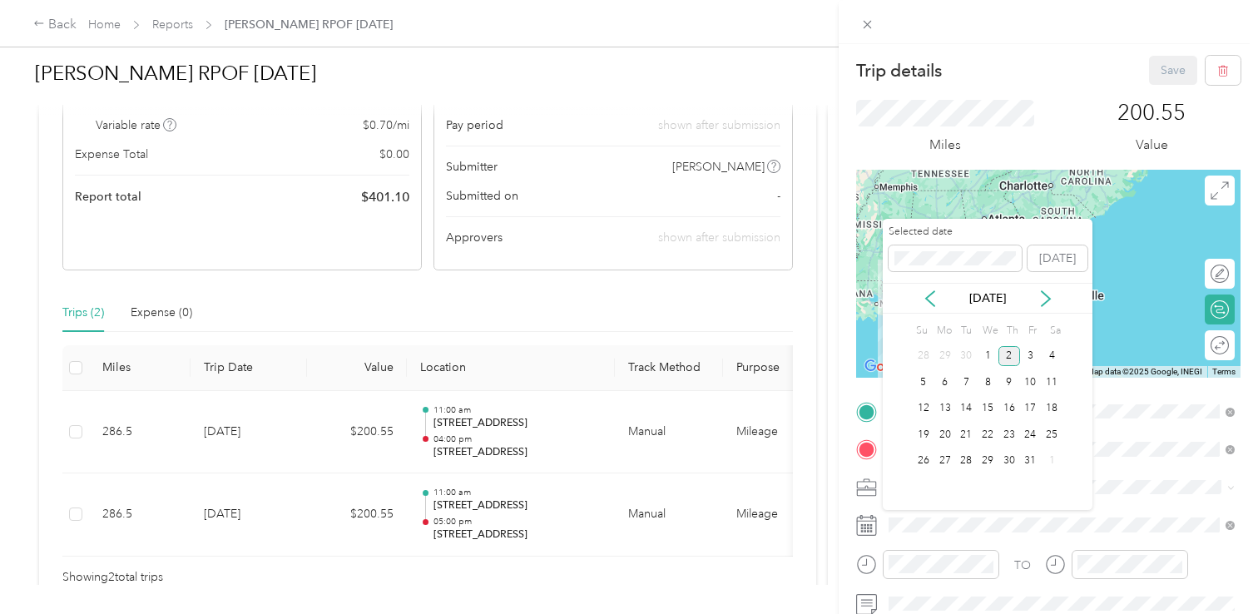
click at [939, 293] on div "[DATE]" at bounding box center [988, 297] width 210 height 17
click at [934, 295] on icon at bounding box center [930, 298] width 17 height 17
click at [928, 410] on div "14" at bounding box center [924, 408] width 22 height 21
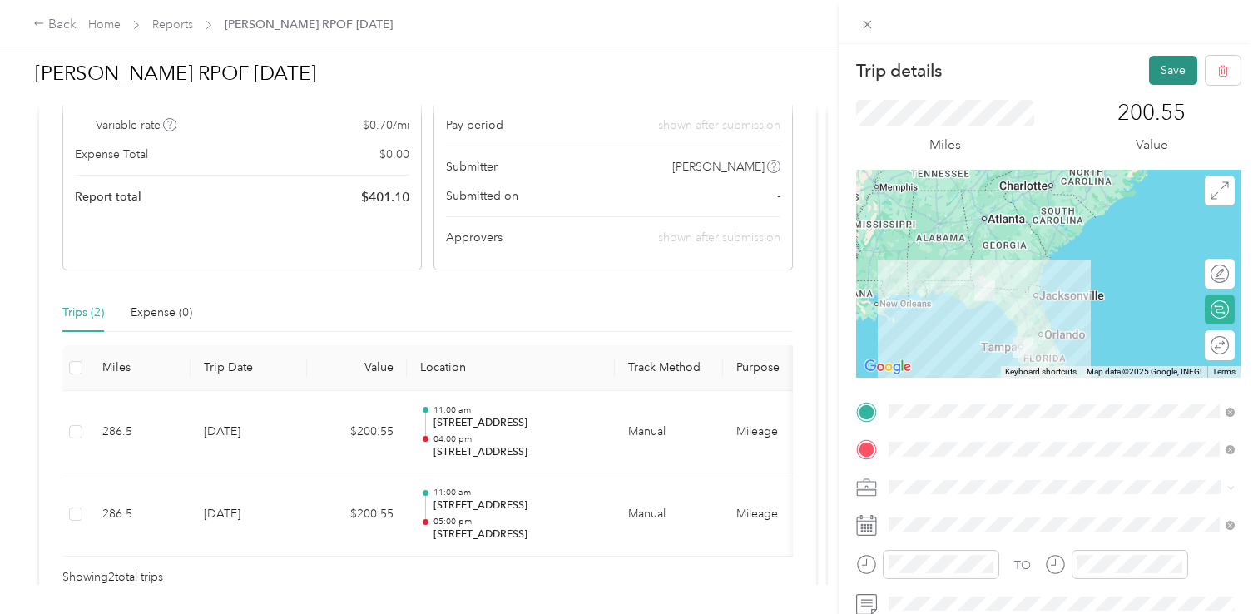
click at [1184, 70] on button "Save" at bounding box center [1173, 70] width 48 height 29
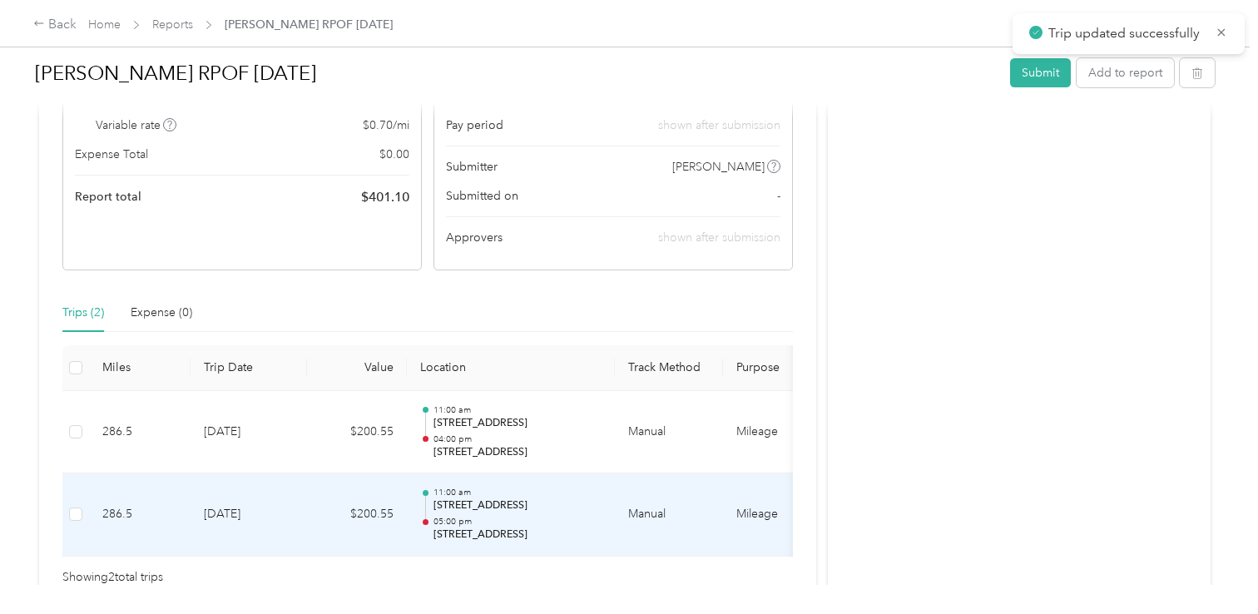
click at [293, 477] on td "[DATE]" at bounding box center [248, 514] width 116 height 83
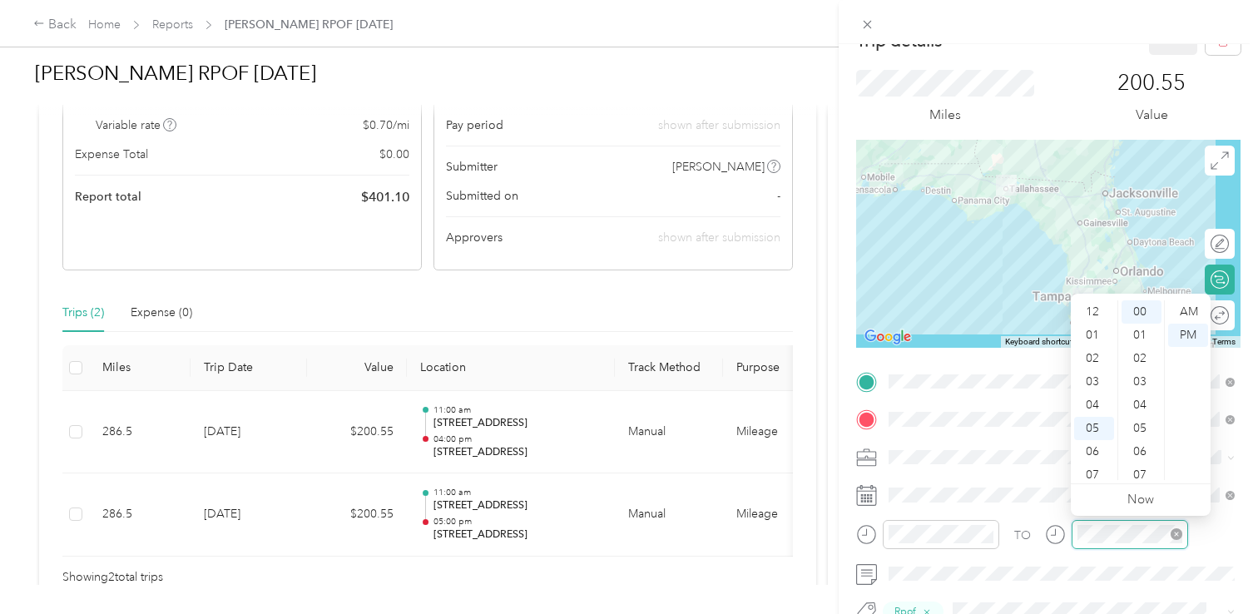
scroll to position [100, 0]
click at [1100, 308] on div "04" at bounding box center [1094, 305] width 40 height 23
click at [1045, 479] on div "TO Rpof Add photo" at bounding box center [1048, 570] width 384 height 405
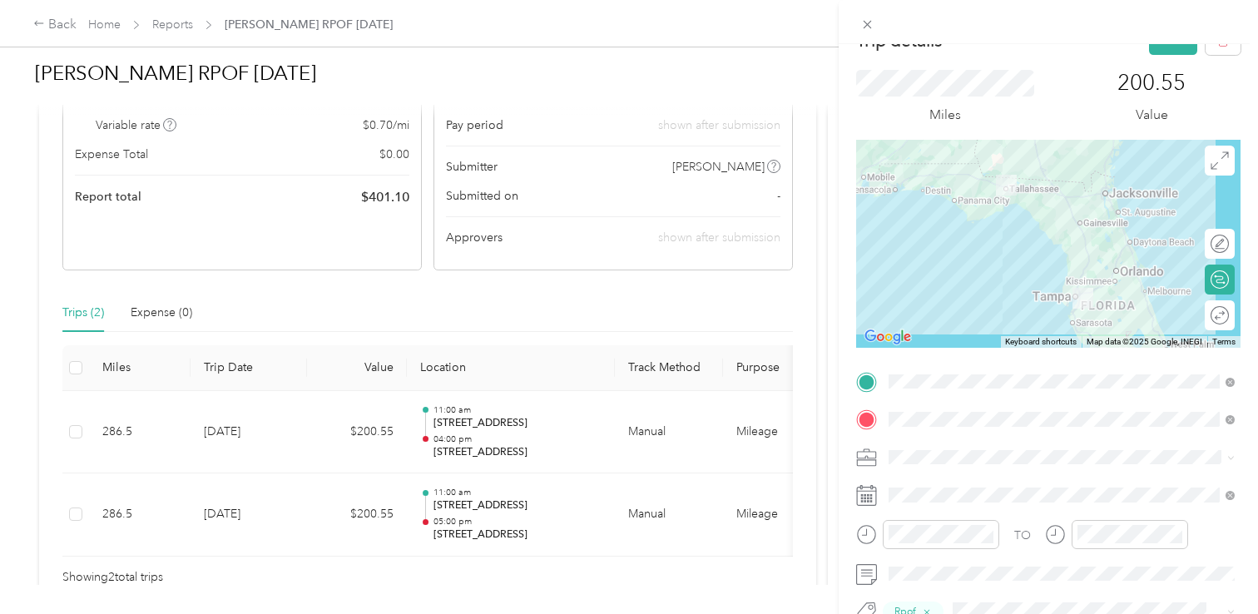
scroll to position [0, 0]
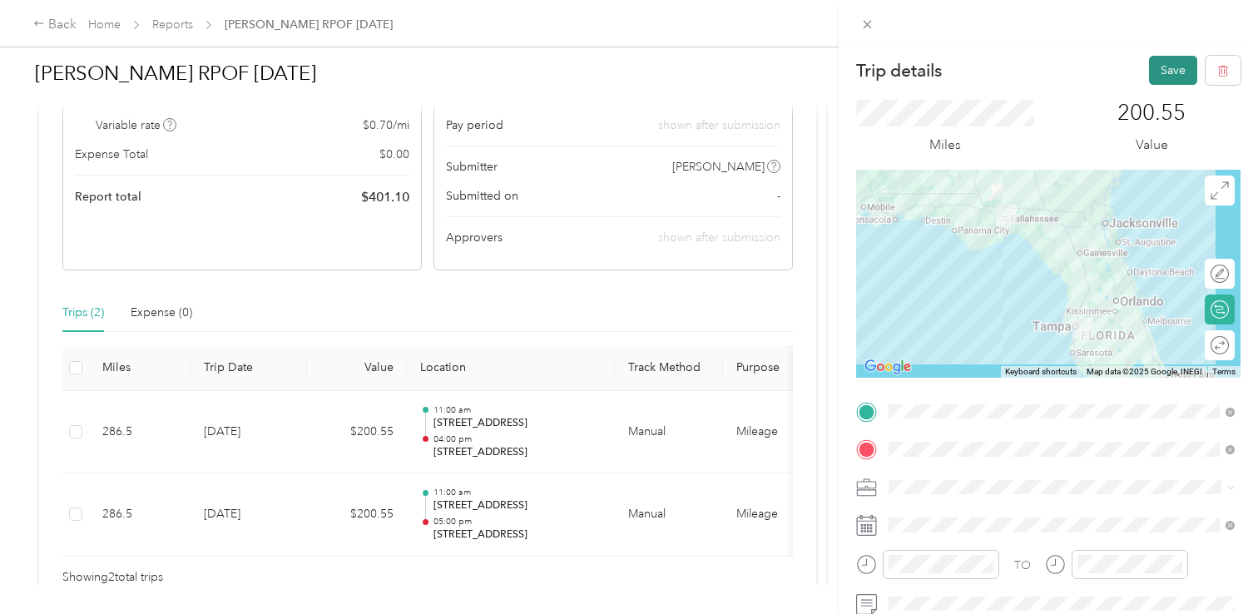
click at [1173, 74] on button "Save" at bounding box center [1173, 70] width 48 height 29
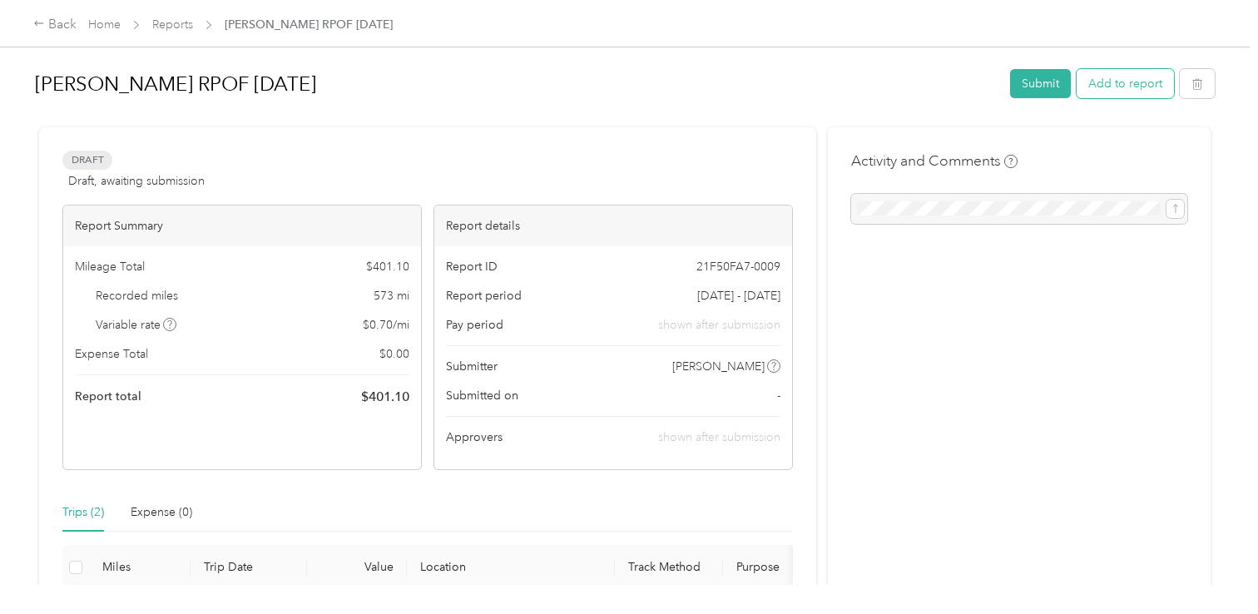
click at [1122, 82] on button "Add to report" at bounding box center [1124, 83] width 97 height 29
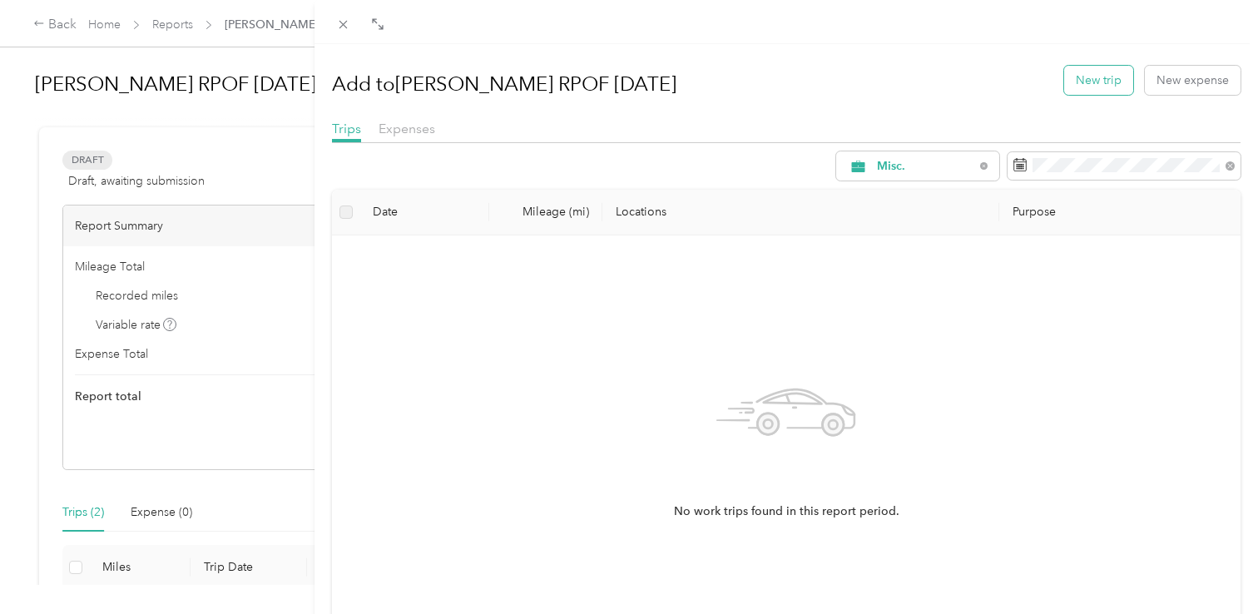
click at [1100, 84] on button "New trip" at bounding box center [1098, 80] width 69 height 29
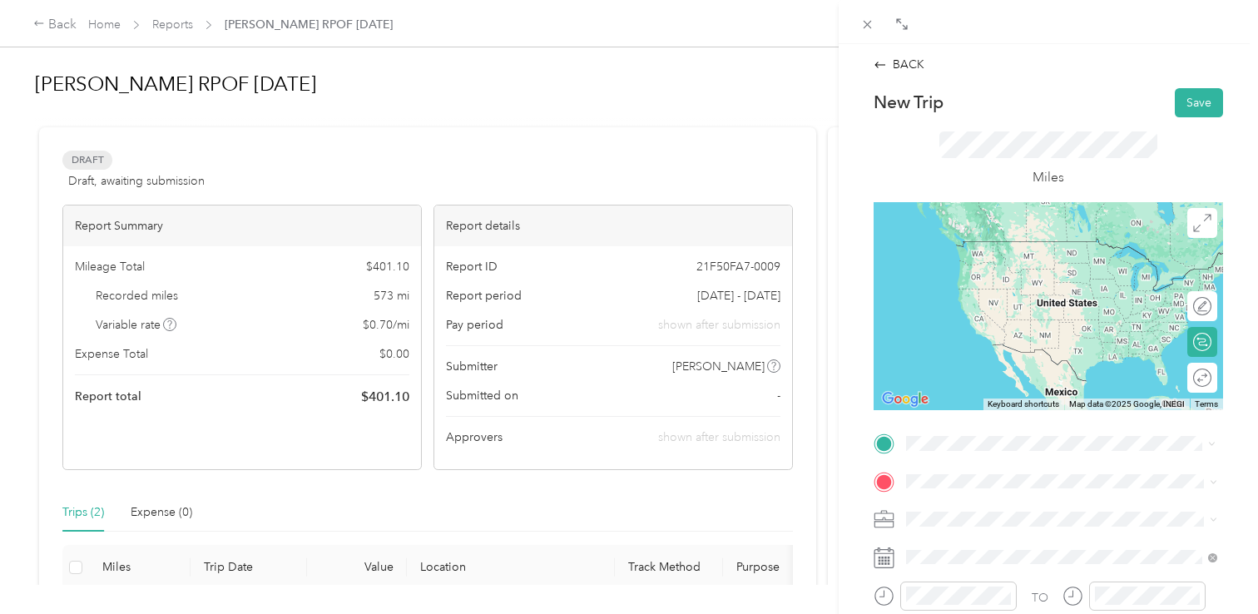
click at [1026, 249] on span "[STREET_ADDRESS][US_STATE]" at bounding box center [1020, 241] width 166 height 15
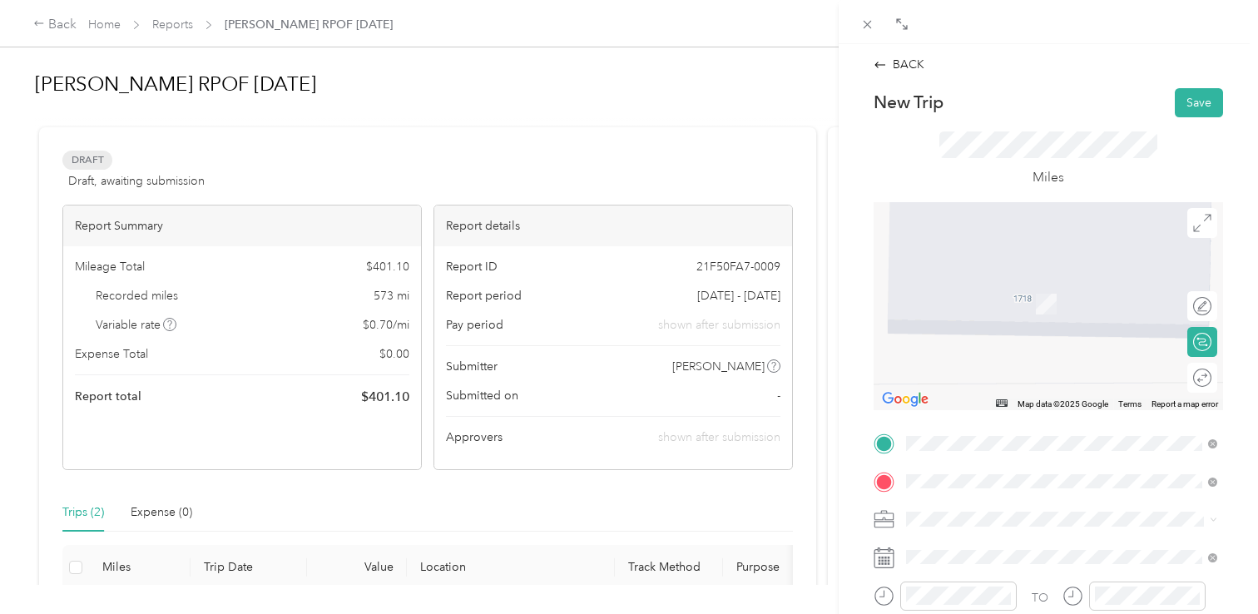
click at [1025, 426] on div "[STREET_ADDRESS][US_STATE]" at bounding box center [1061, 424] width 299 height 22
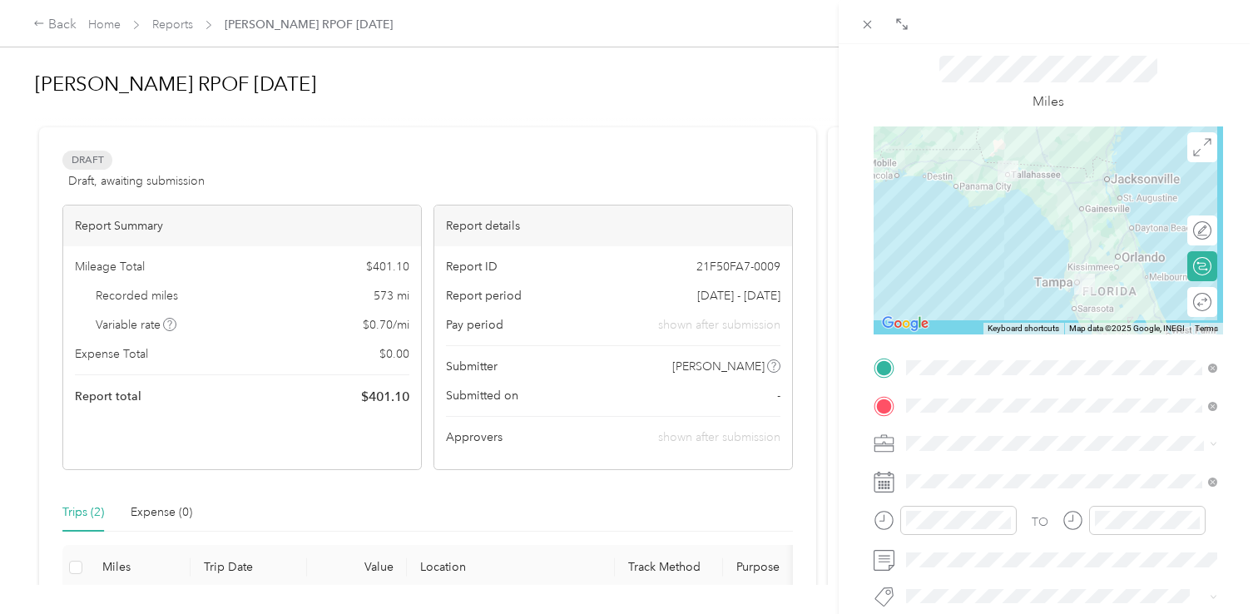
scroll to position [109, 0]
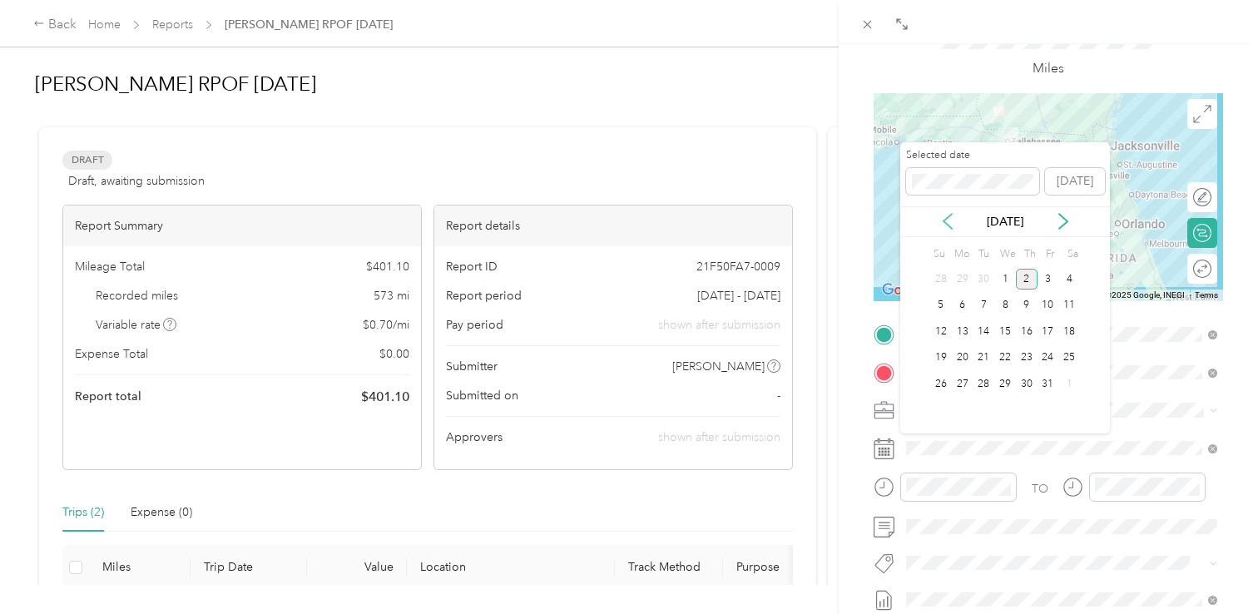
click at [946, 223] on icon at bounding box center [947, 221] width 8 height 15
click at [1043, 327] on div "19" at bounding box center [1048, 331] width 22 height 21
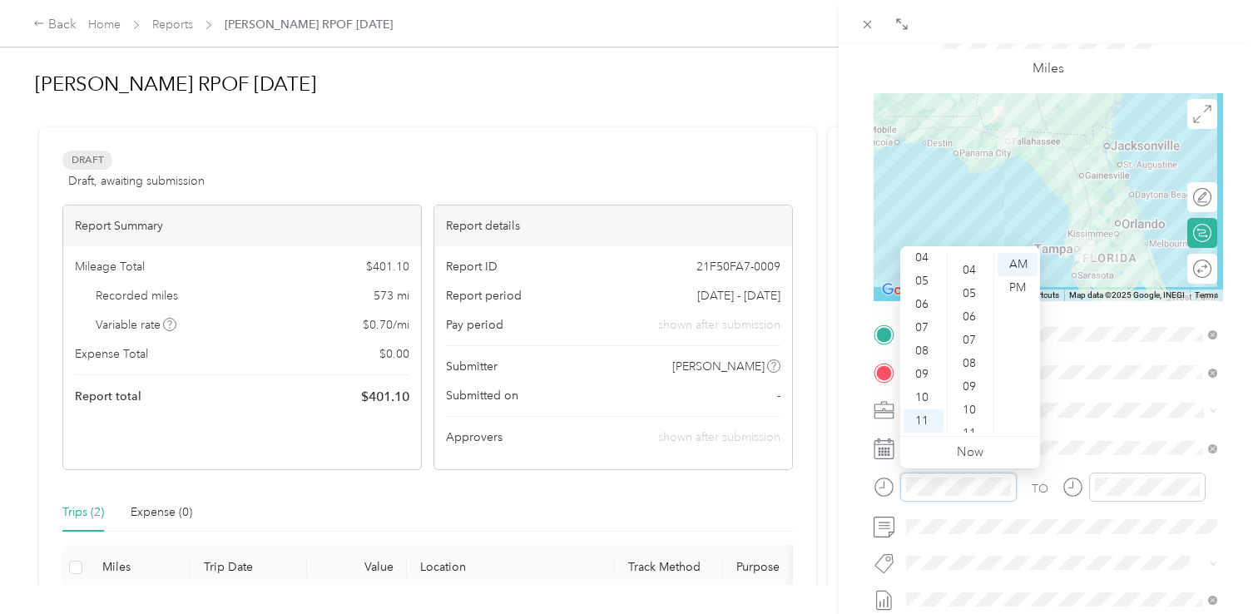
scroll to position [0, 0]
click at [967, 257] on div "00" at bounding box center [971, 264] width 40 height 23
click at [922, 265] on div "12" at bounding box center [923, 264] width 40 height 23
click at [1007, 294] on div "PM" at bounding box center [1017, 287] width 40 height 23
click at [1081, 401] on span at bounding box center [1061, 410] width 323 height 27
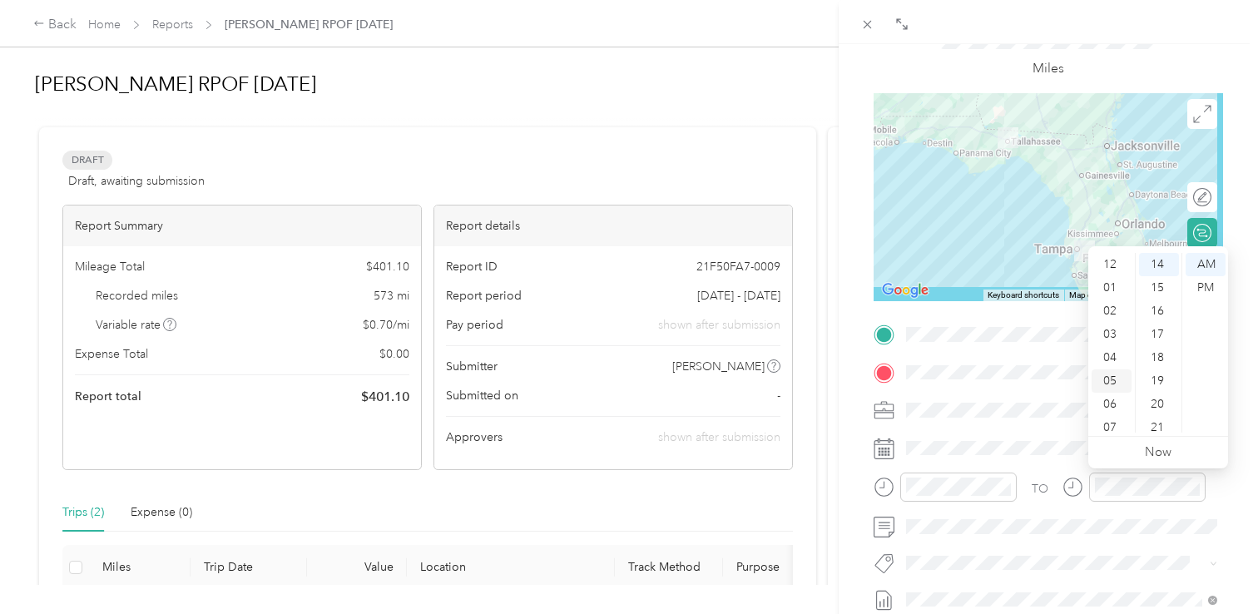
click at [1115, 379] on div "05" at bounding box center [1111, 380] width 40 height 23
click at [1199, 285] on div "PM" at bounding box center [1205, 287] width 40 height 23
click at [1157, 255] on div "00" at bounding box center [1159, 264] width 40 height 23
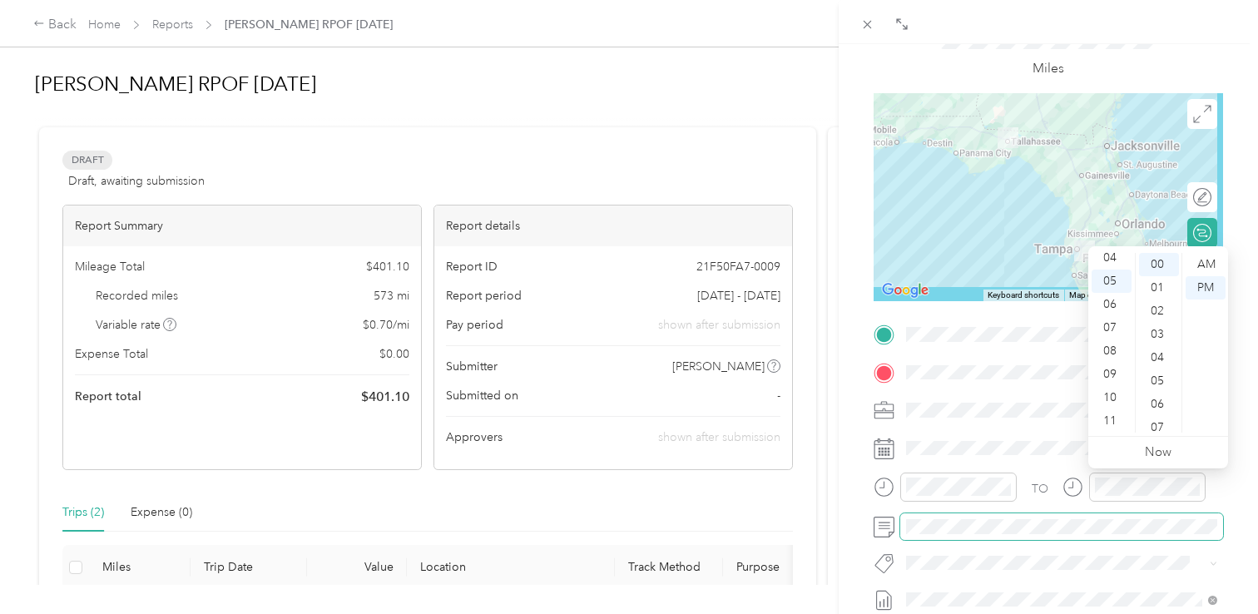
click at [1126, 539] on span at bounding box center [1061, 526] width 323 height 27
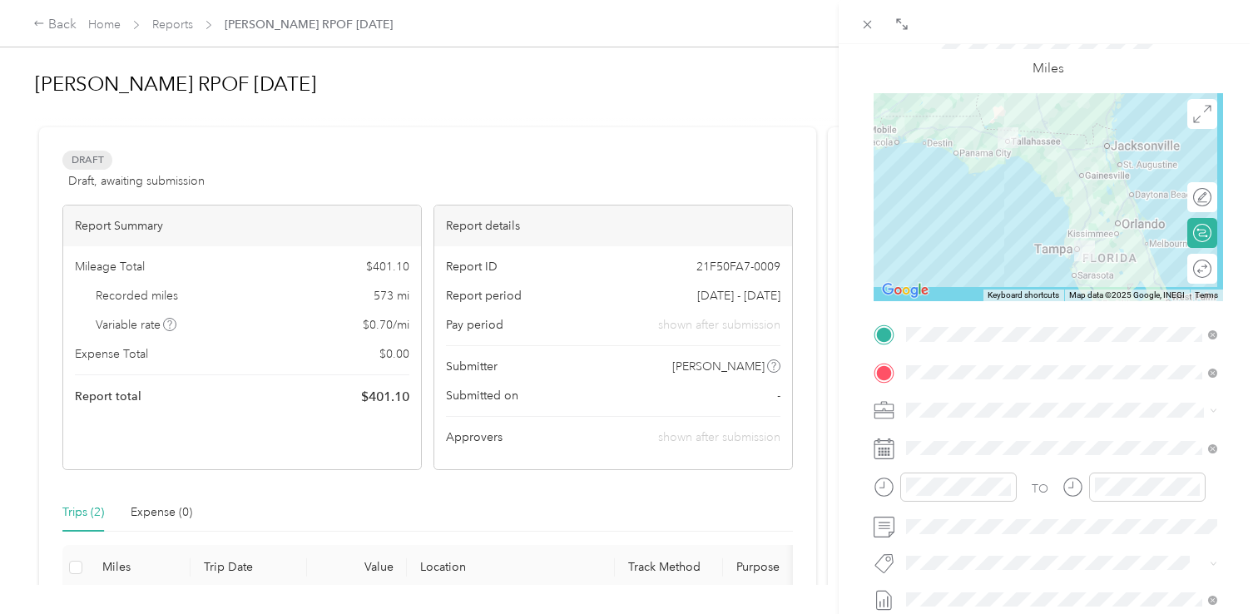
click at [1017, 536] on div "Rpof" at bounding box center [1061, 532] width 299 height 21
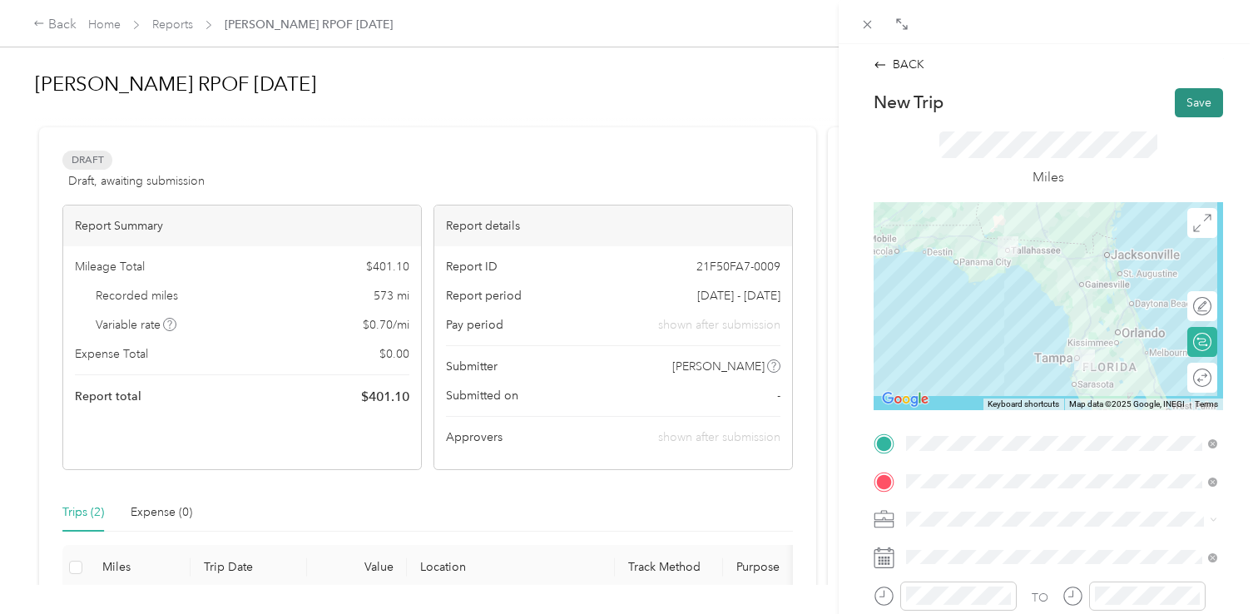
click at [1194, 101] on button "Save" at bounding box center [1199, 102] width 48 height 29
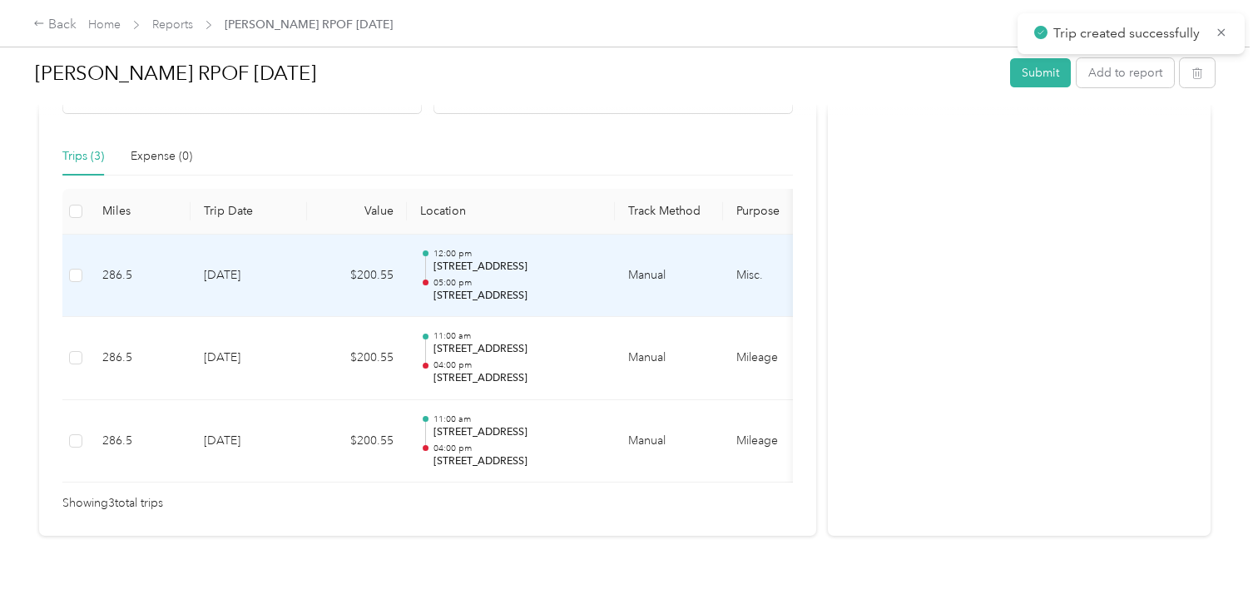
scroll to position [365, 0]
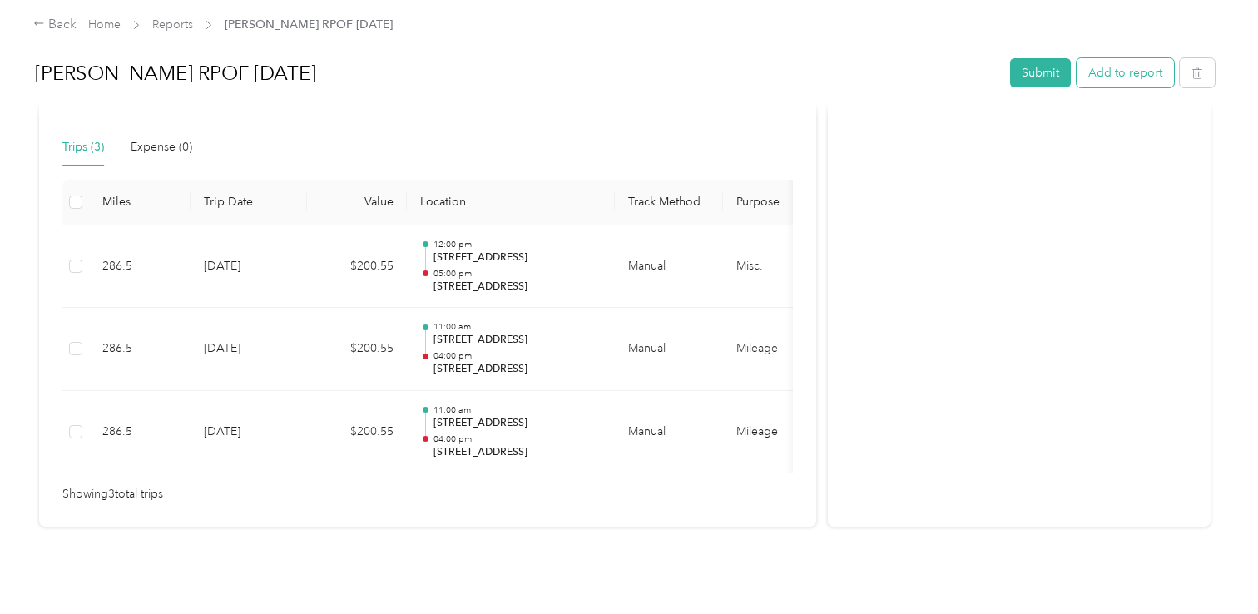
click at [1118, 72] on button "Add to report" at bounding box center [1124, 72] width 97 height 29
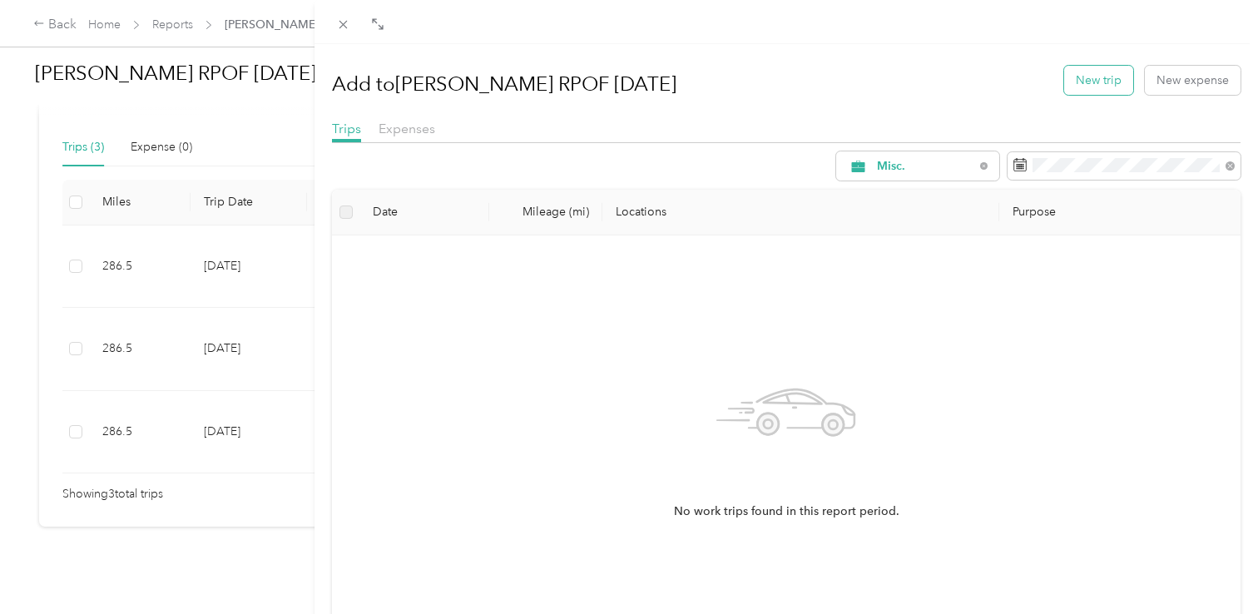
click at [1103, 78] on button "New trip" at bounding box center [1098, 80] width 69 height 29
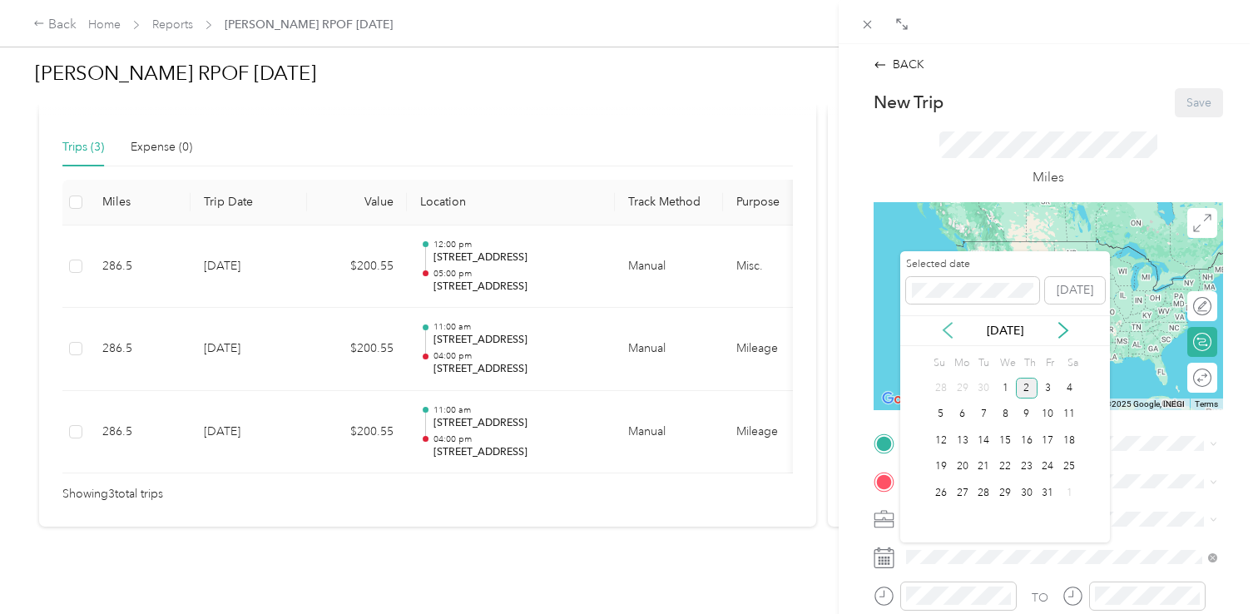
click at [948, 334] on icon at bounding box center [947, 330] width 8 height 15
click at [965, 467] on div "22" at bounding box center [963, 467] width 22 height 21
click at [977, 463] on div "23" at bounding box center [983, 467] width 22 height 21
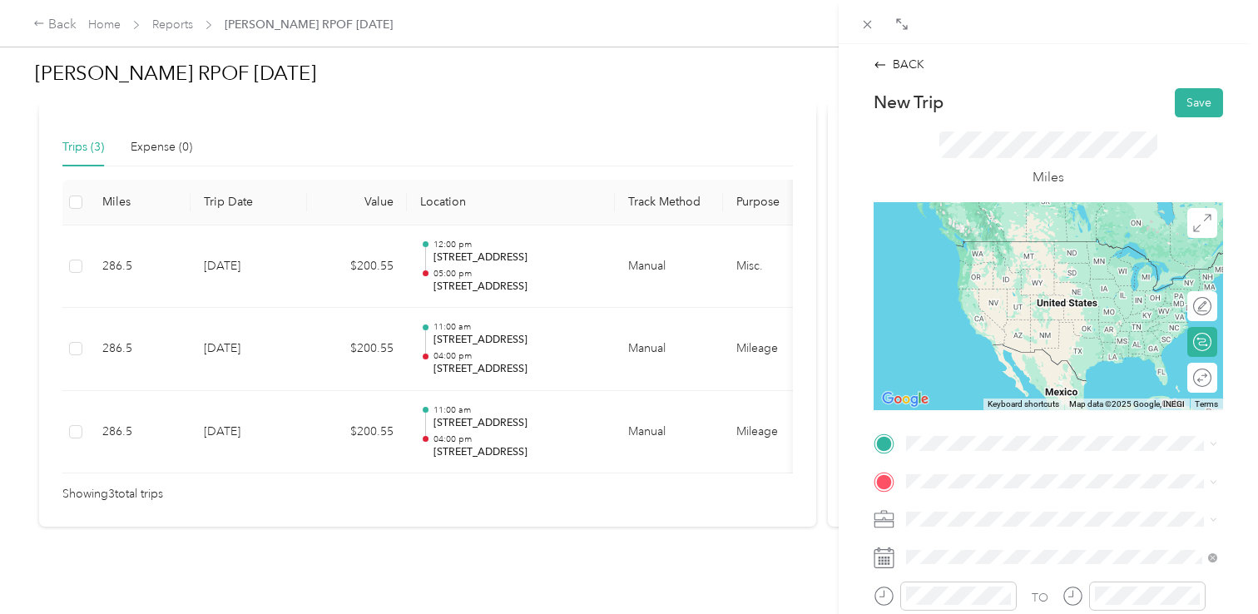
scroll to position [42, 0]
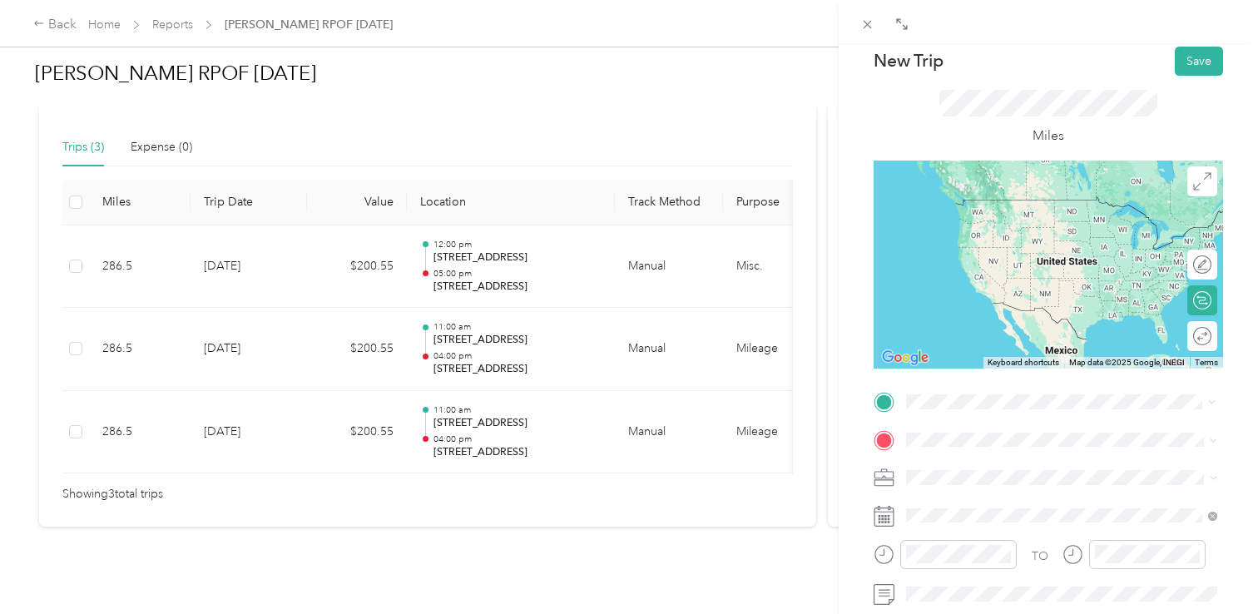
click at [977, 502] on span "[STREET_ADDRESS][US_STATE]" at bounding box center [1020, 494] width 166 height 15
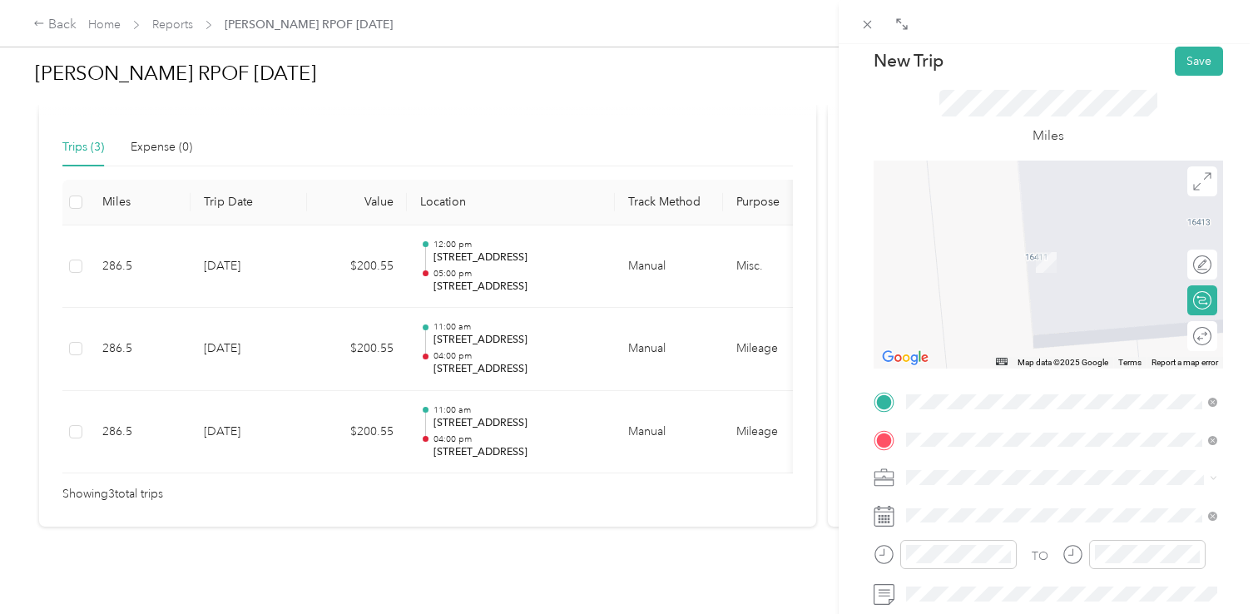
click at [1072, 250] on div "[STREET_ADDRESS][US_STATE]" at bounding box center [1061, 238] width 299 height 22
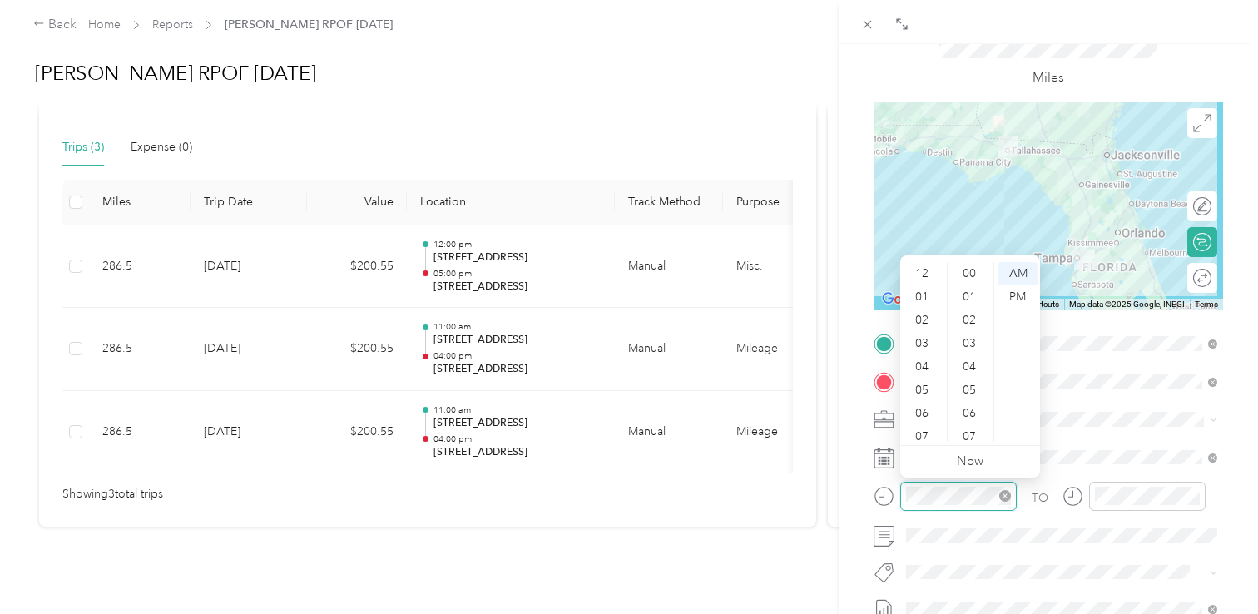
scroll to position [100, 0]
click at [922, 331] on div "07" at bounding box center [923, 336] width 40 height 23
click at [973, 275] on div "00" at bounding box center [971, 273] width 40 height 23
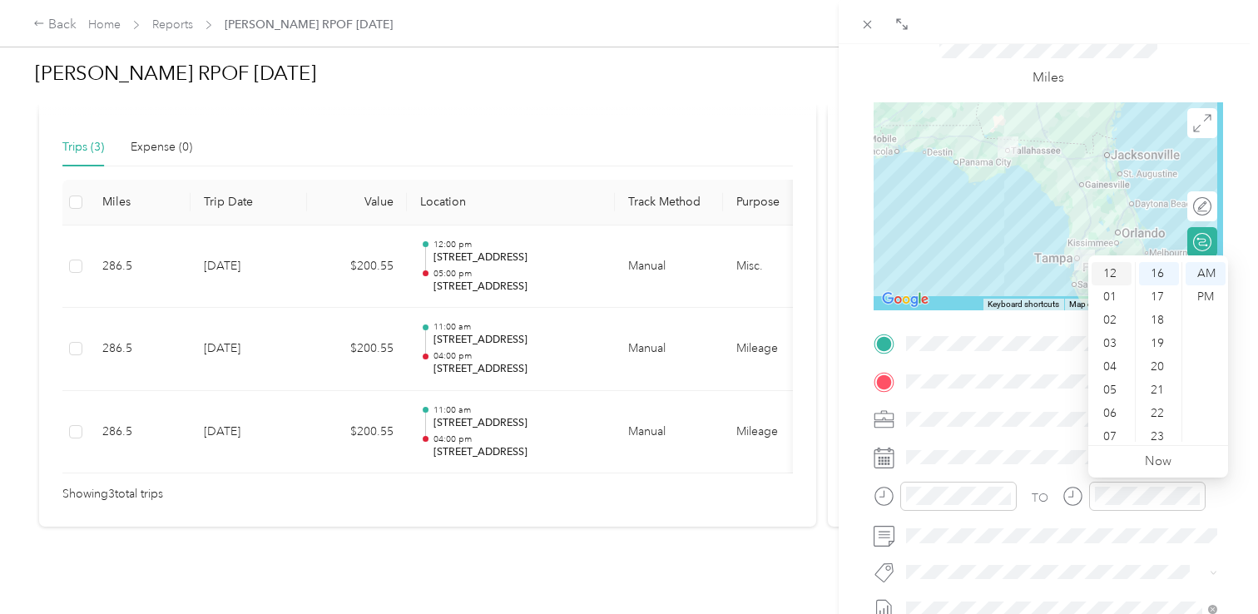
click at [1116, 262] on div "12" at bounding box center [1111, 273] width 40 height 23
click at [1161, 279] on div "00" at bounding box center [1159, 273] width 40 height 23
click at [1218, 289] on div "PM" at bounding box center [1205, 296] width 40 height 23
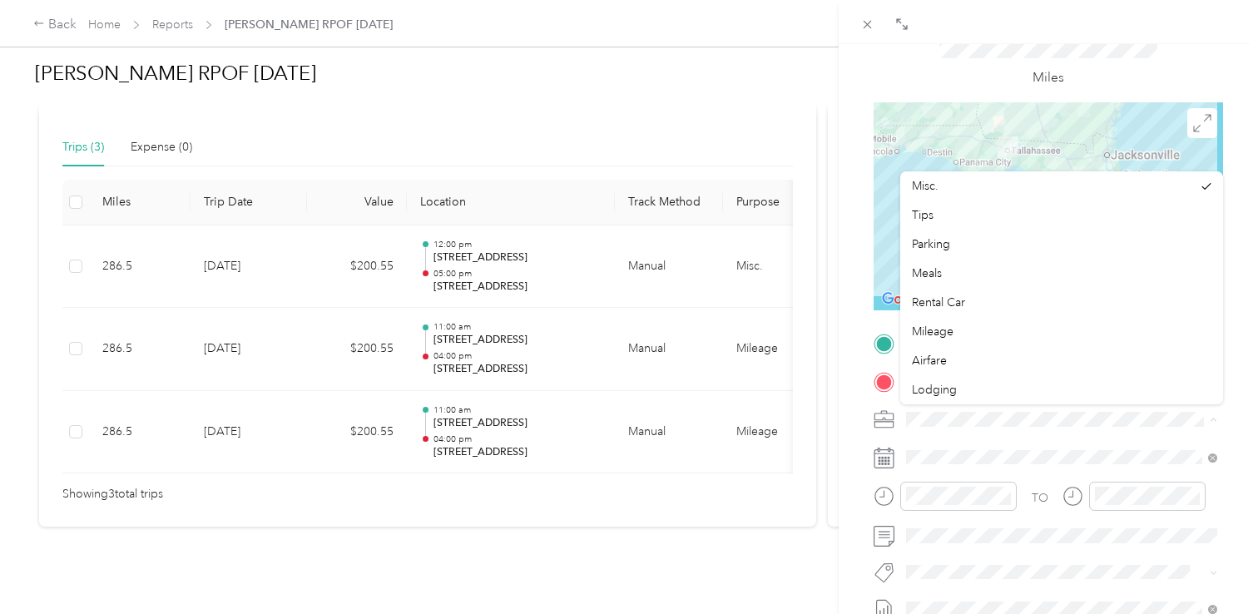
scroll to position [113, 0]
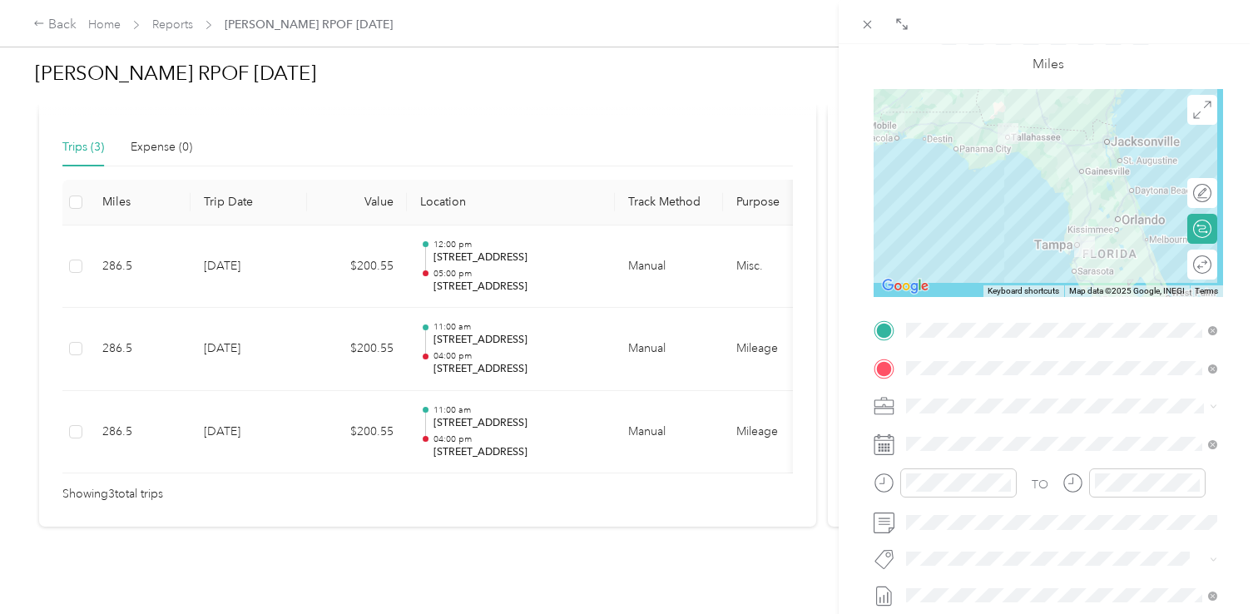
click at [1045, 307] on li "Mileage" at bounding box center [1061, 315] width 323 height 29
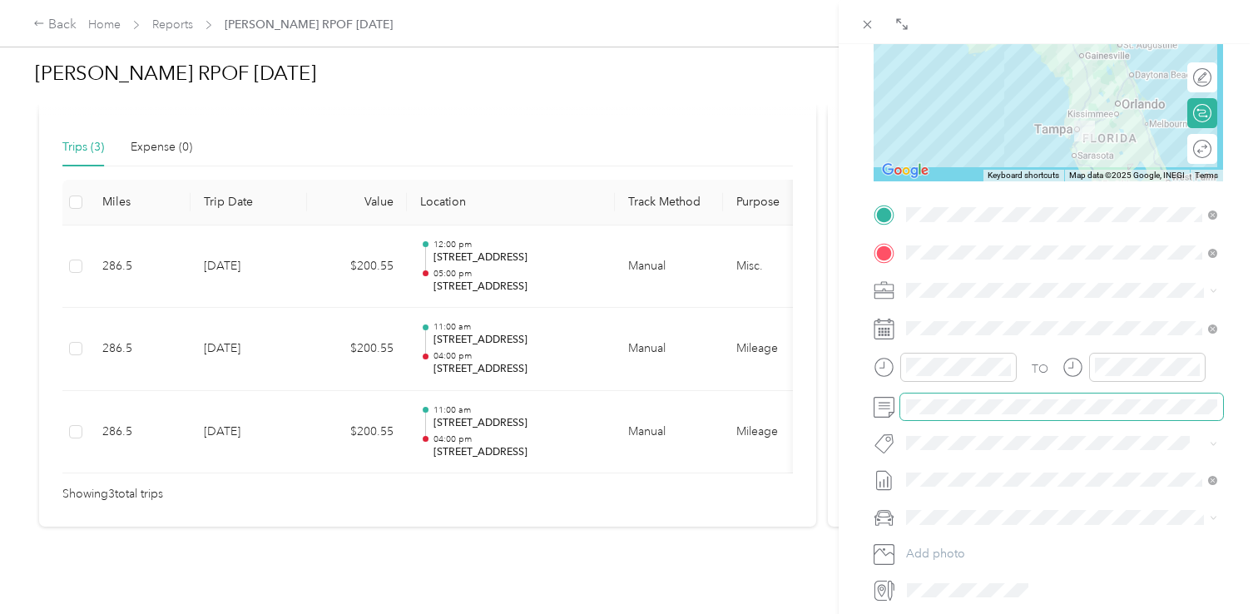
scroll to position [230, 0]
click at [945, 522] on li "Rpof" at bounding box center [1061, 536] width 323 height 32
click at [947, 413] on span at bounding box center [1061, 406] width 323 height 27
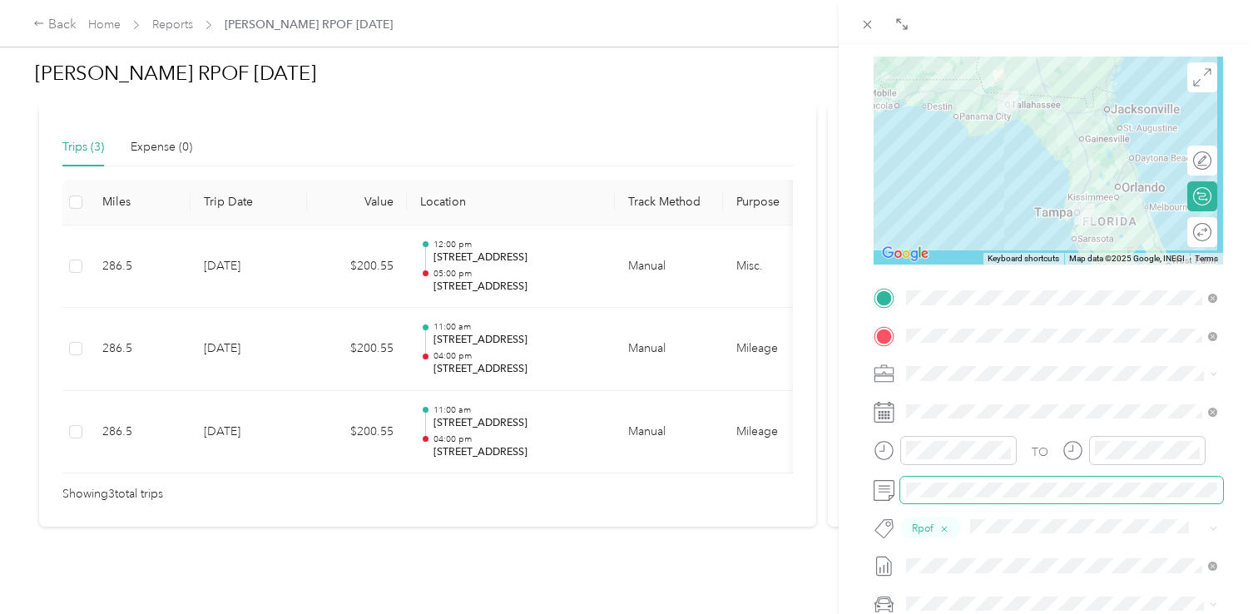
scroll to position [0, 0]
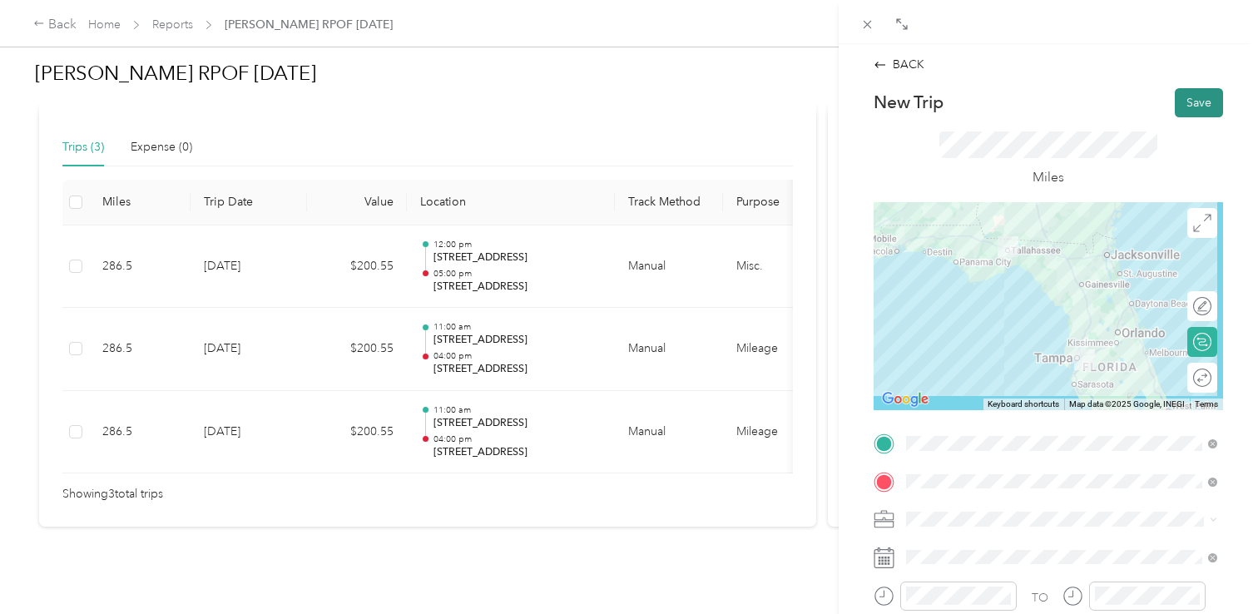
click at [1196, 96] on button "Save" at bounding box center [1199, 102] width 48 height 29
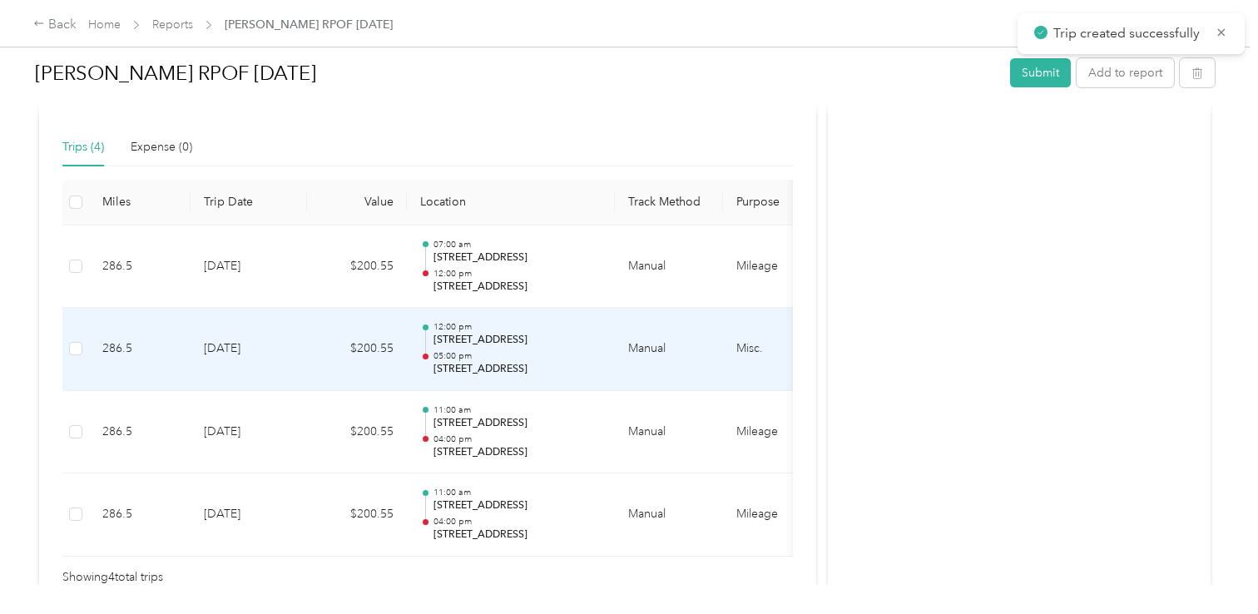
click at [720, 334] on td "Manual" at bounding box center [669, 349] width 108 height 83
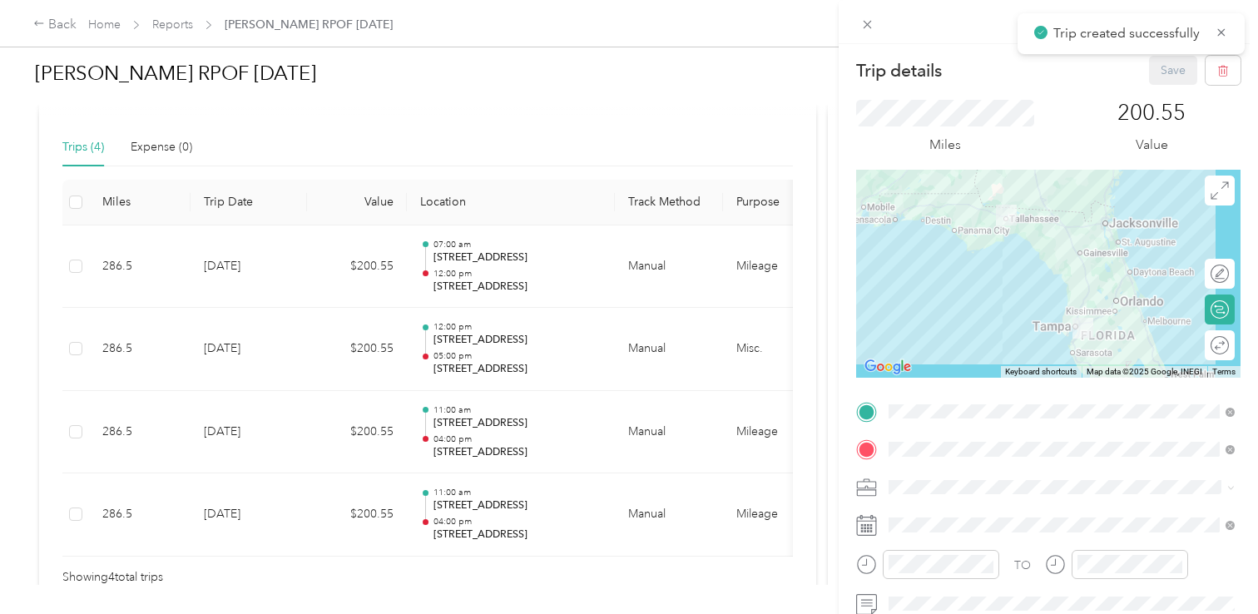
scroll to position [250, 0]
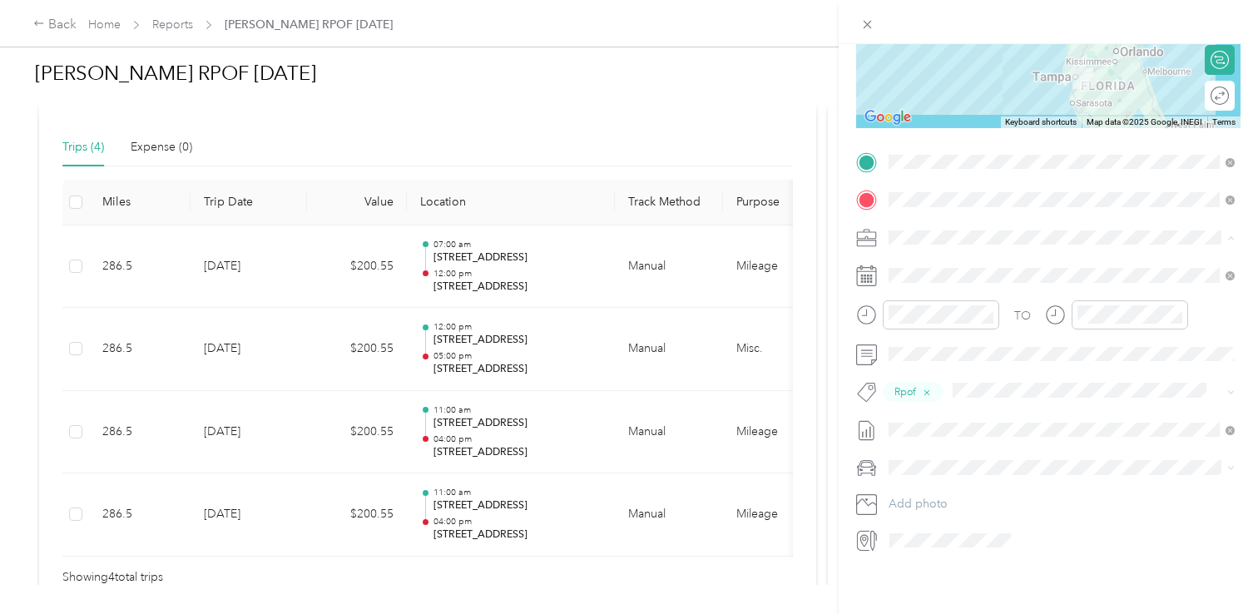
click at [937, 417] on div "Mileage" at bounding box center [1061, 411] width 334 height 17
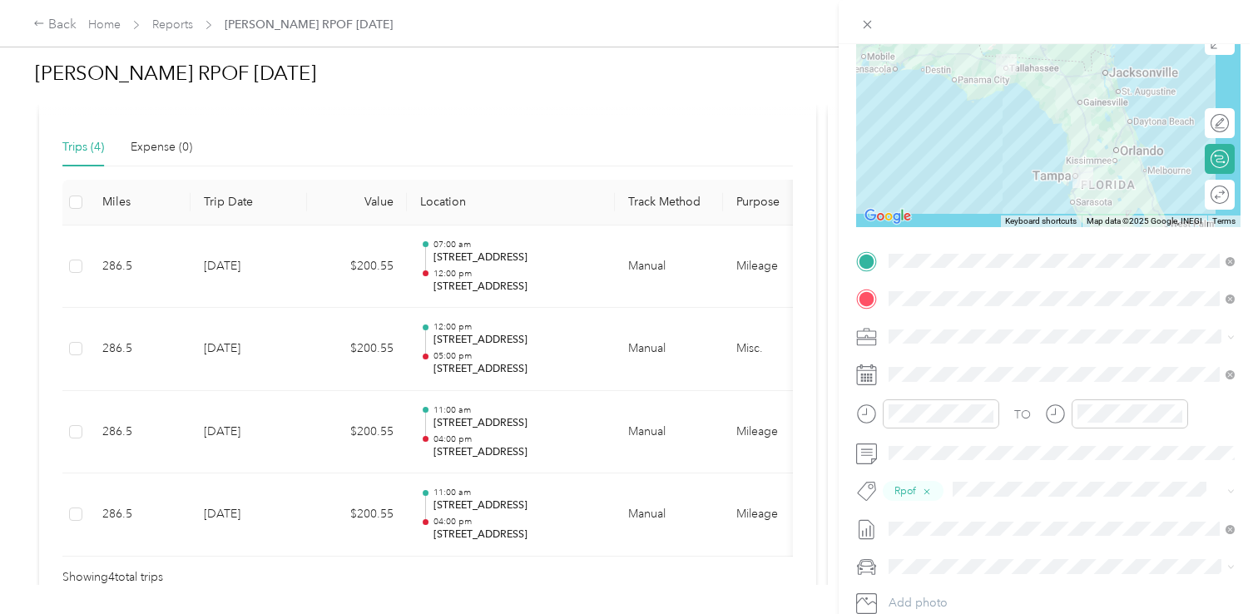
scroll to position [0, 0]
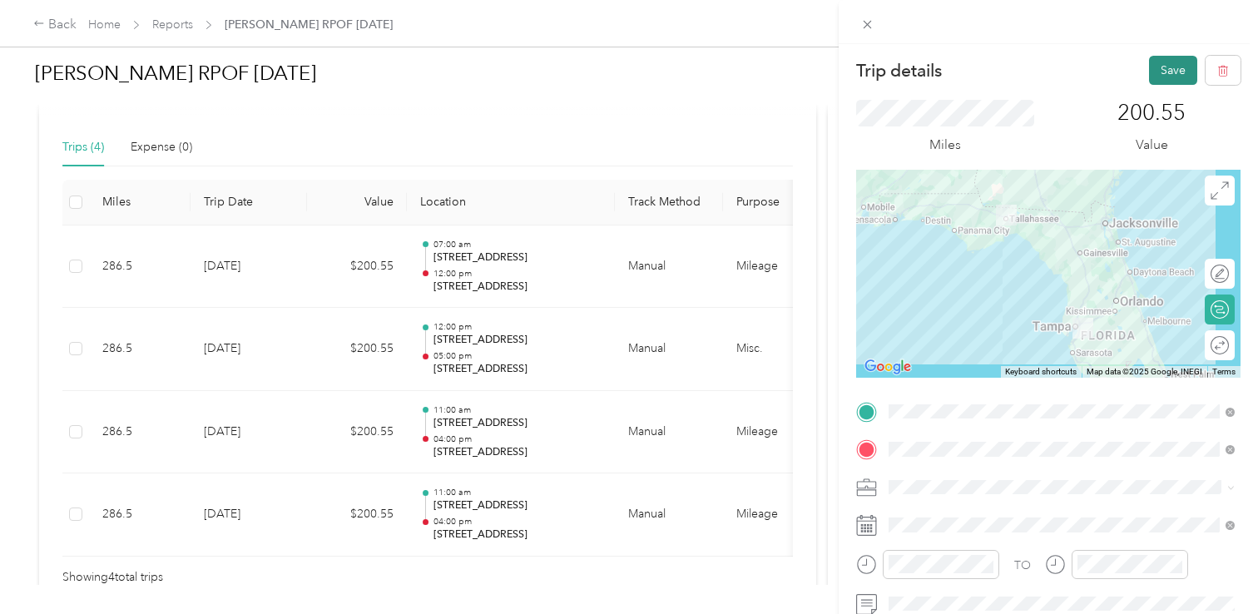
click at [1173, 82] on button "Save" at bounding box center [1173, 70] width 48 height 29
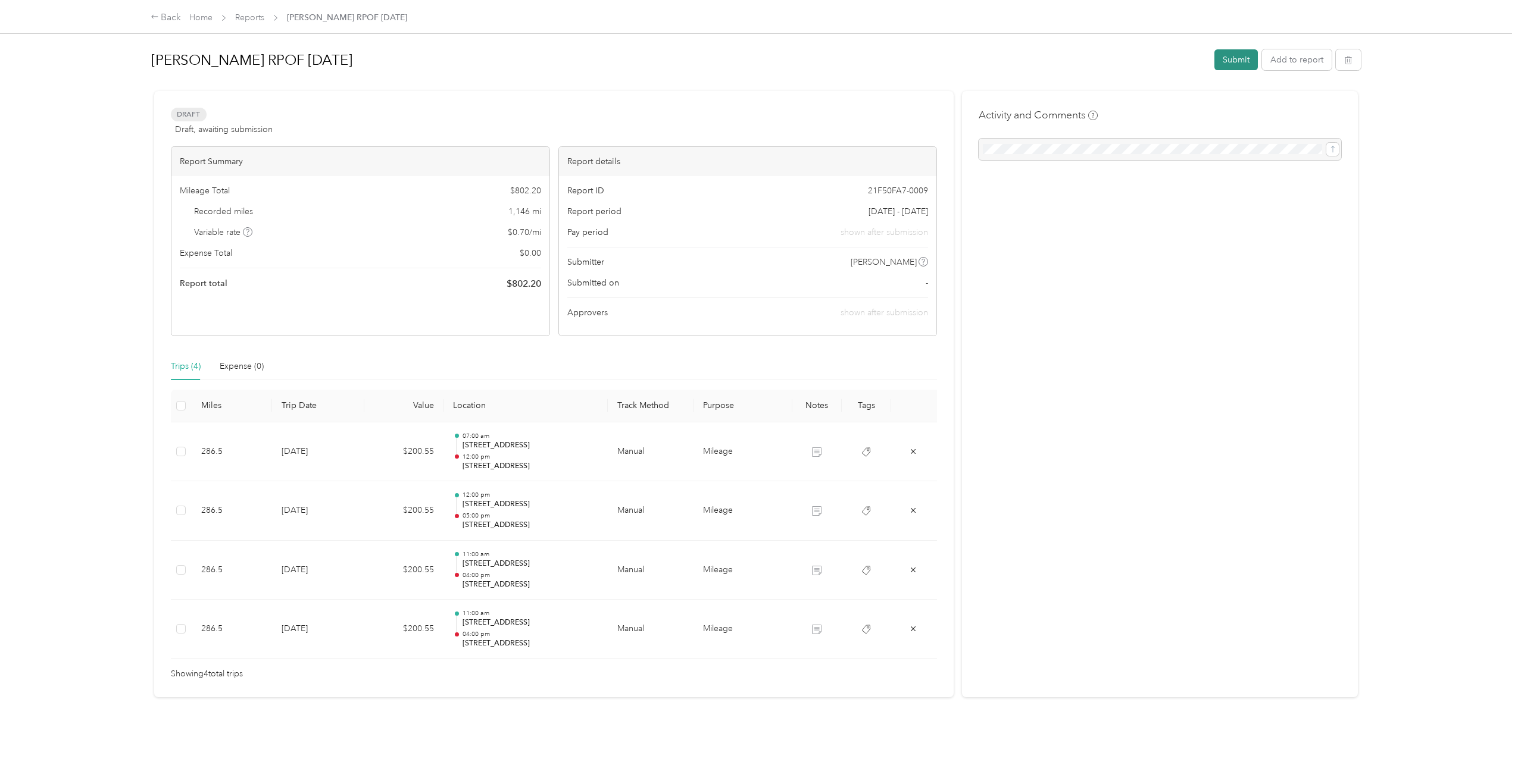
click at [900, 64] on button "Submit" at bounding box center [1236, 59] width 44 height 21
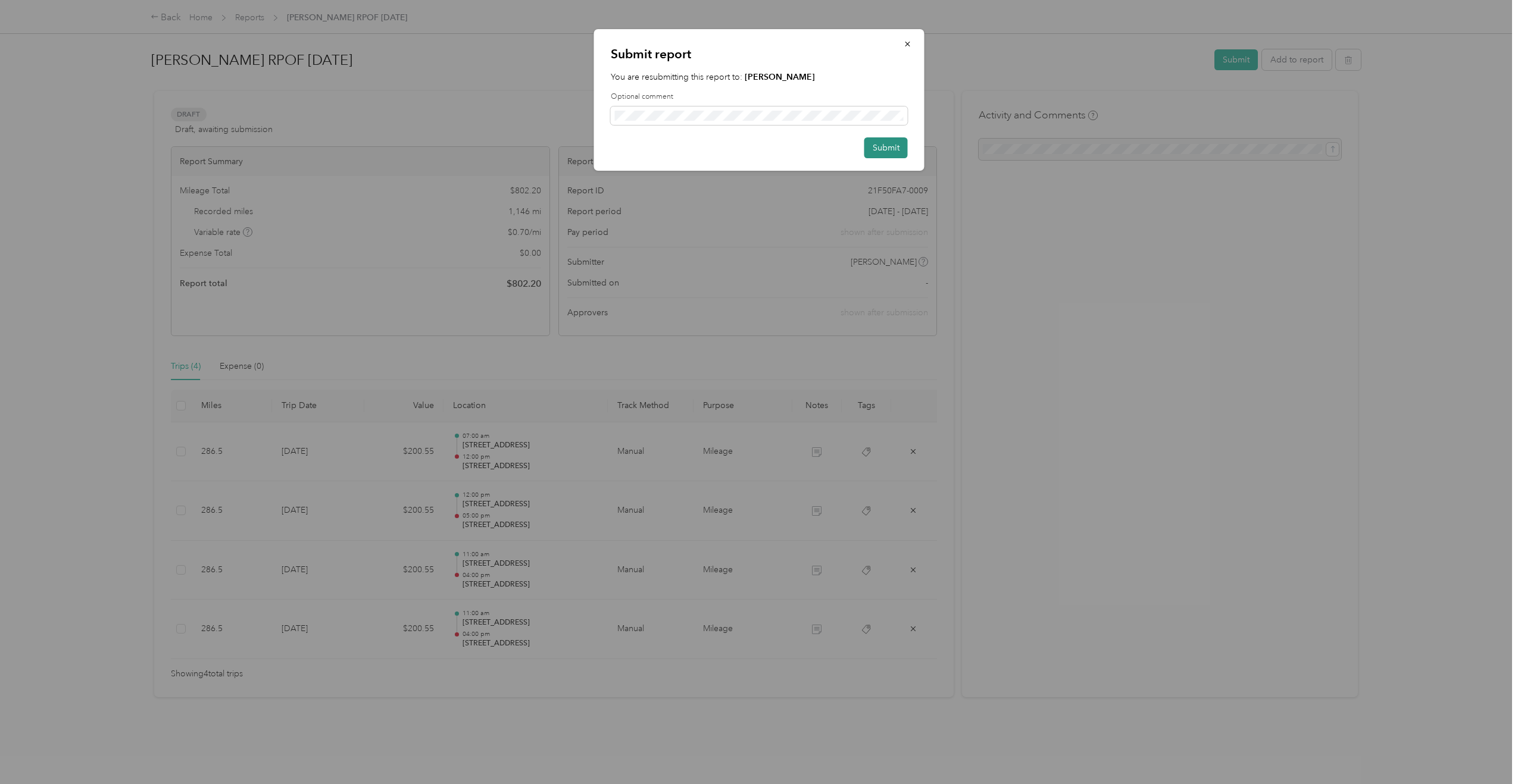
click at [887, 149] on button "Submit" at bounding box center [886, 147] width 44 height 21
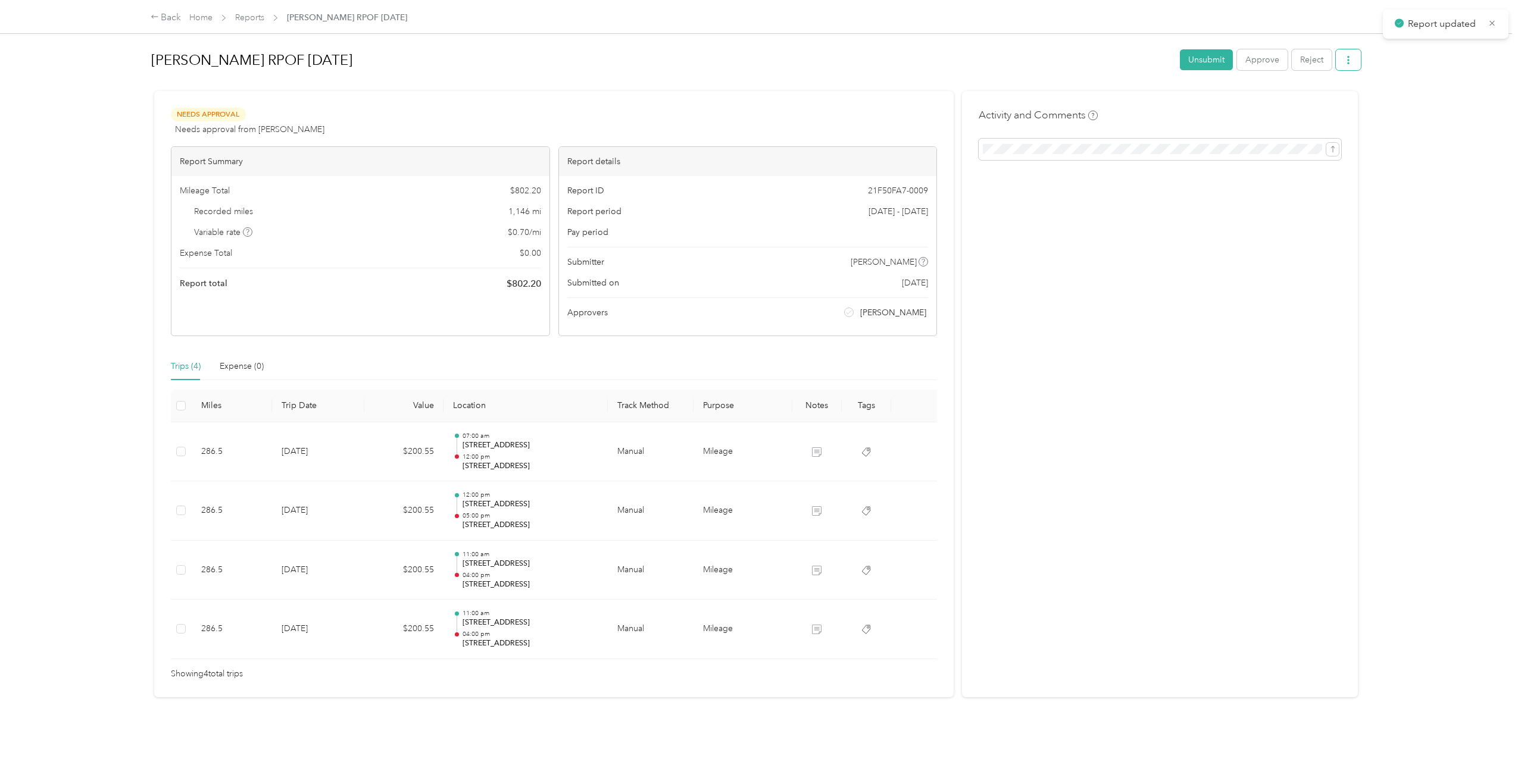
click at [900, 65] on button "button" at bounding box center [1348, 59] width 25 height 21
click at [900, 104] on icon at bounding box center [1293, 104] width 9 height 9
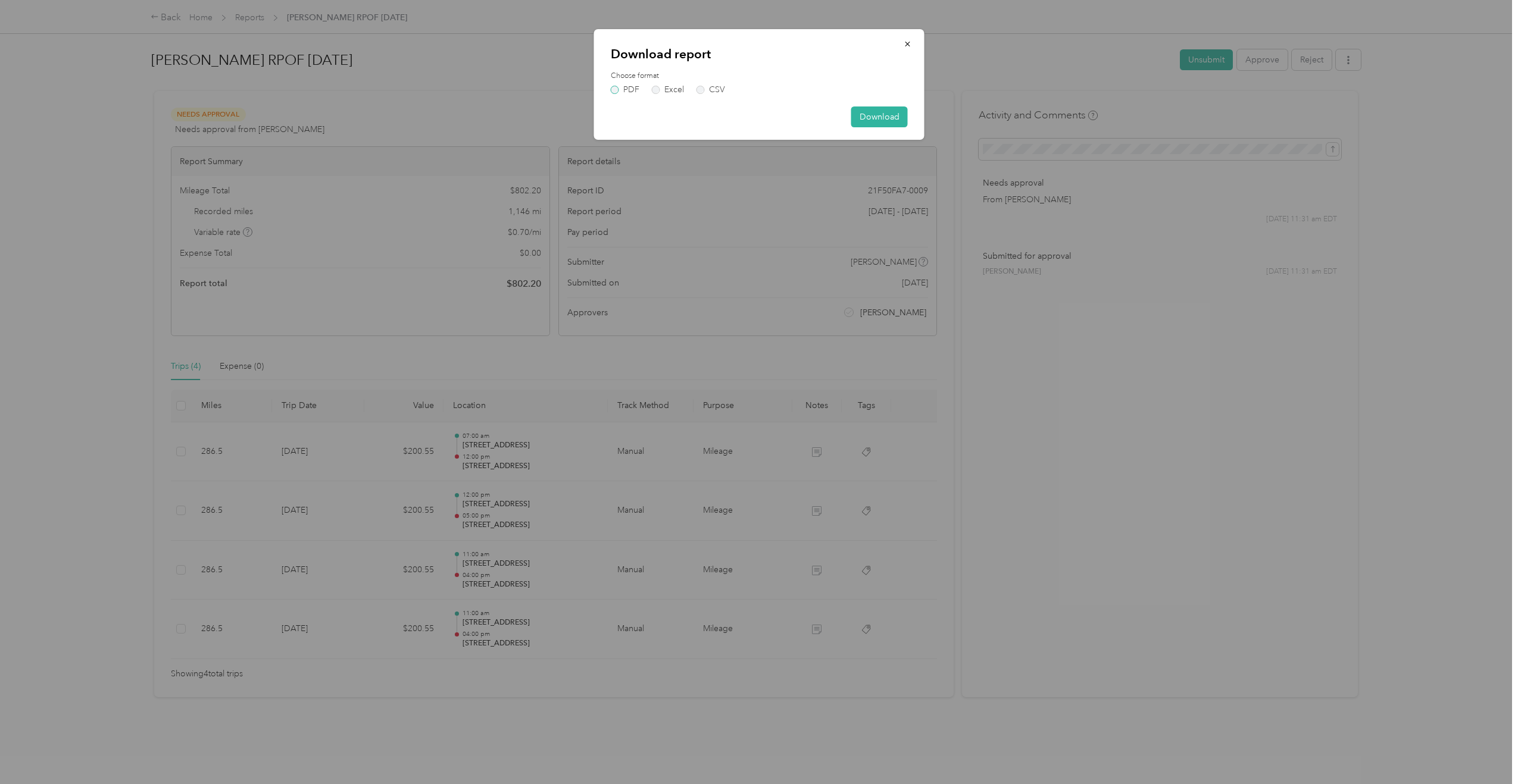
click at [612, 88] on label "PDF" at bounding box center [625, 90] width 29 height 9
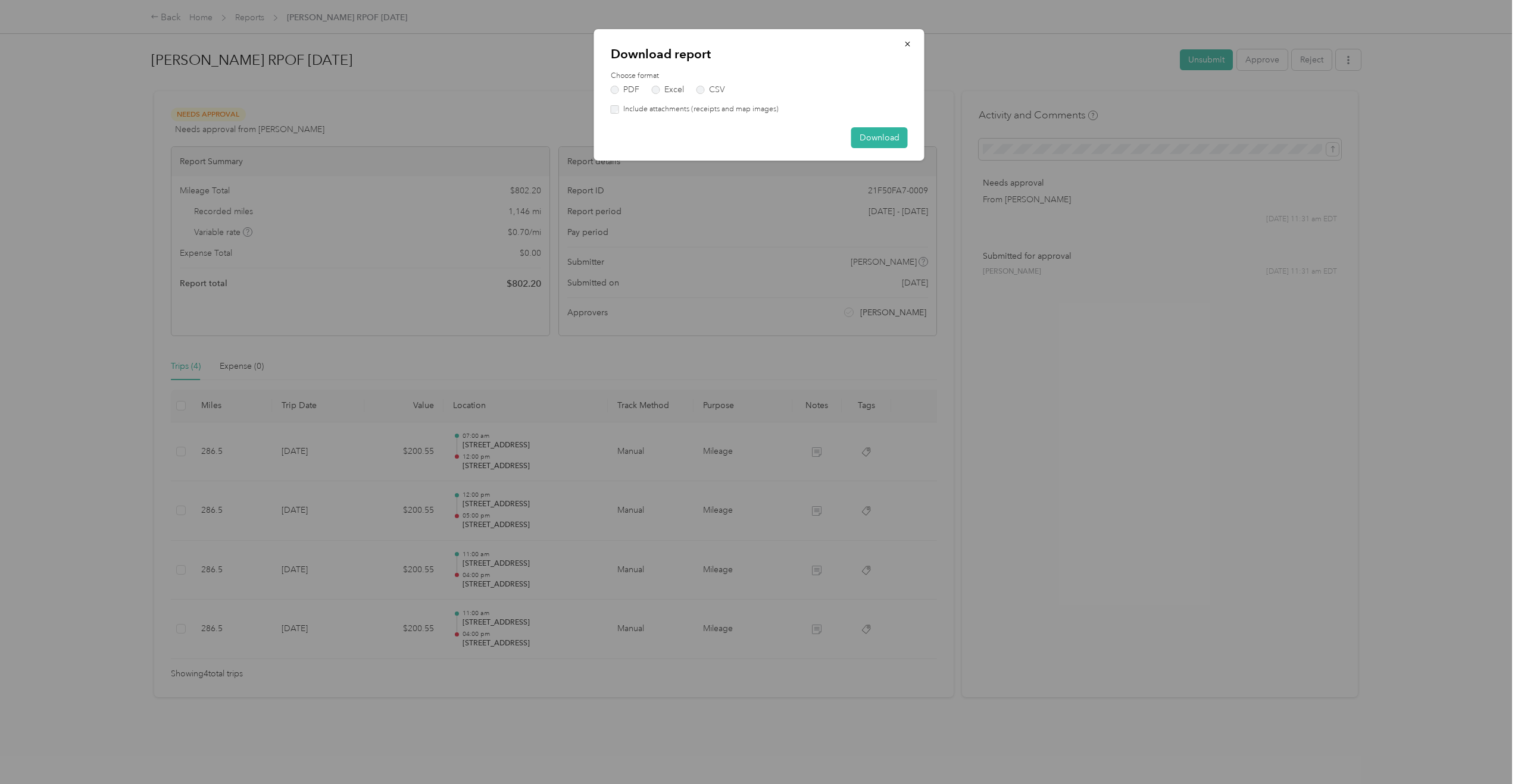
click at [739, 112] on label "Include attachments (receipts and map images)" at bounding box center [699, 109] width 160 height 11
click at [870, 133] on button "Download" at bounding box center [880, 137] width 57 height 21
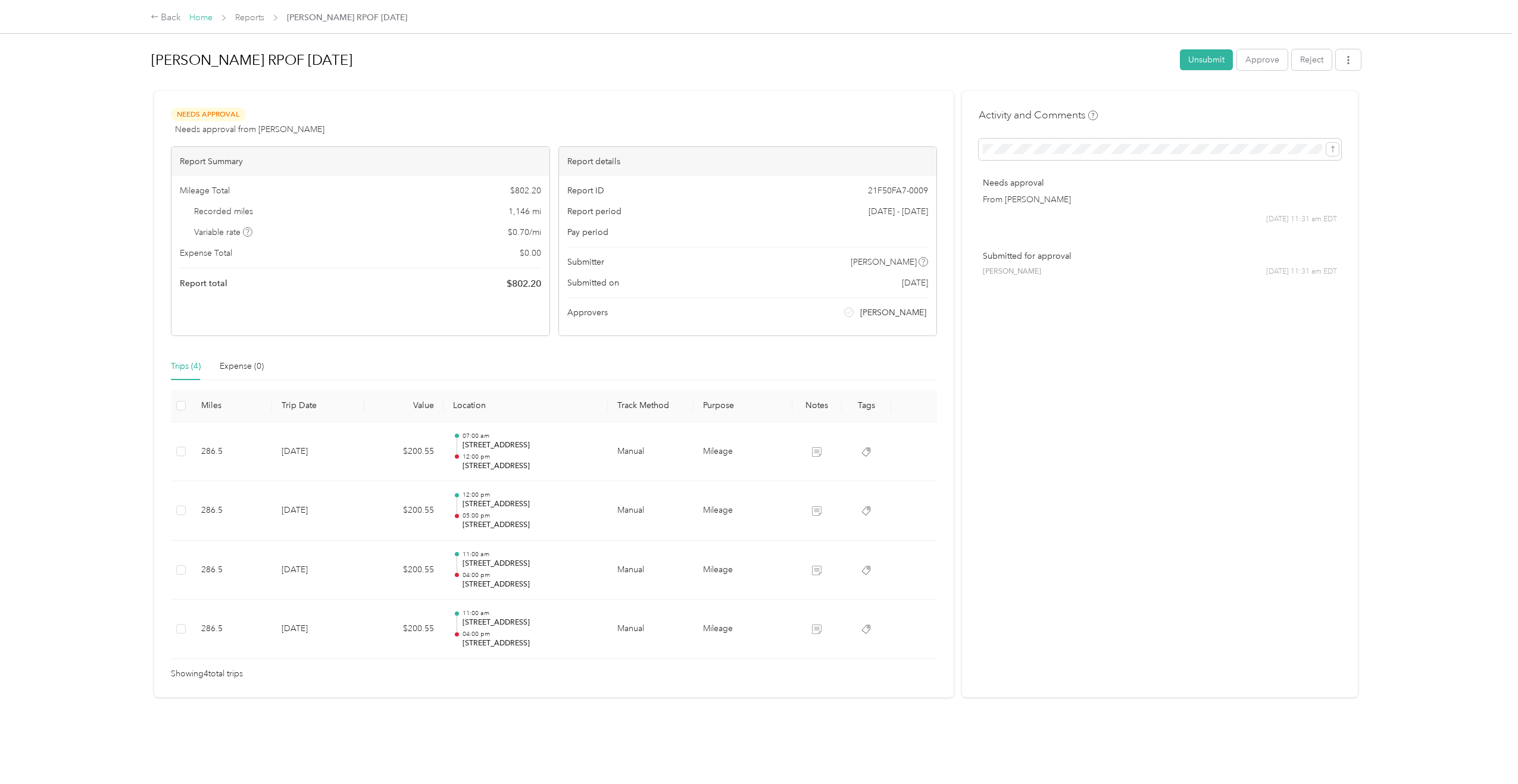
click at [207, 16] on link "Home" at bounding box center [201, 17] width 23 height 10
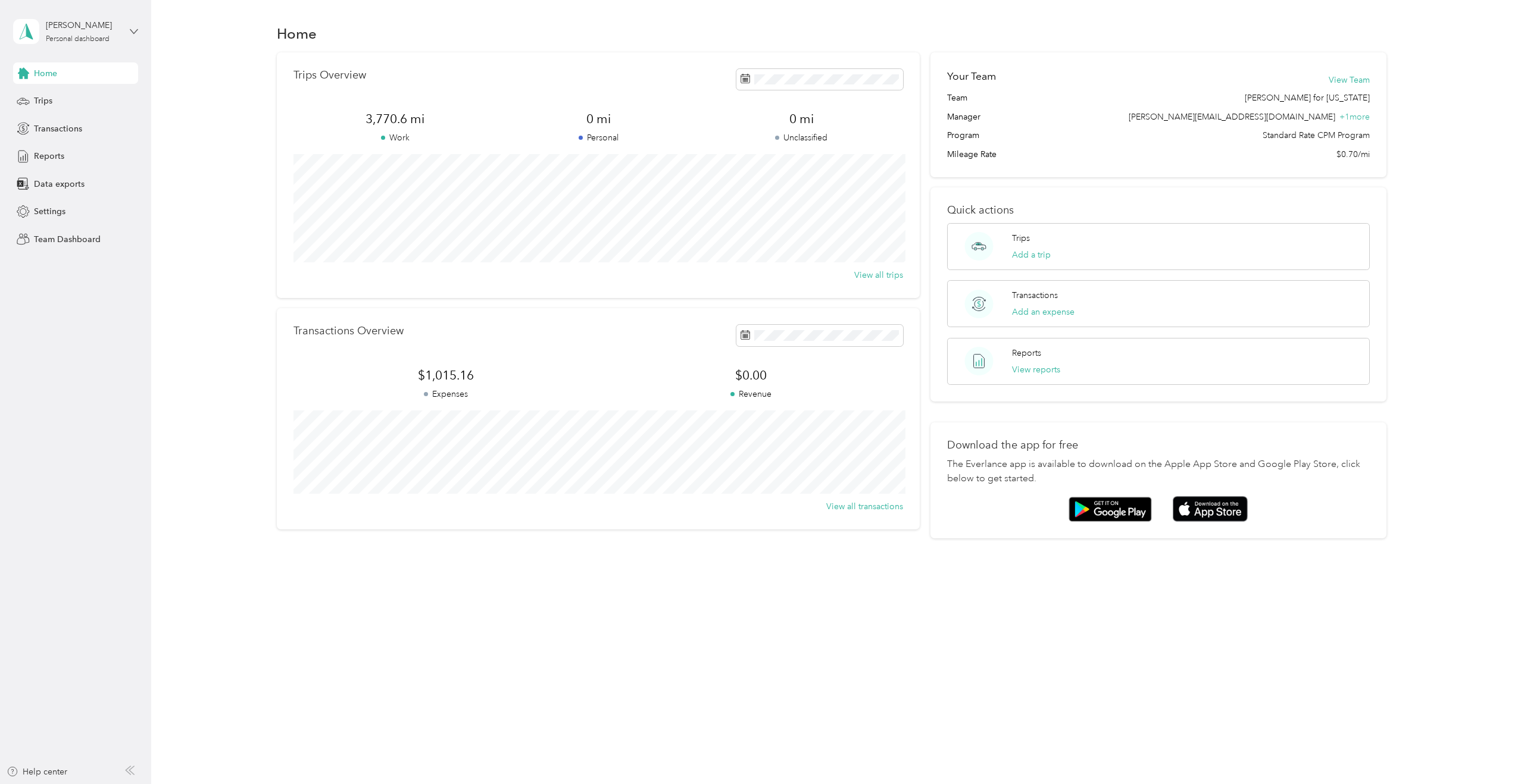
click at [136, 31] on icon at bounding box center [134, 31] width 7 height 4
click at [112, 101] on div "Team dashboard" at bounding box center [172, 97] width 301 height 21
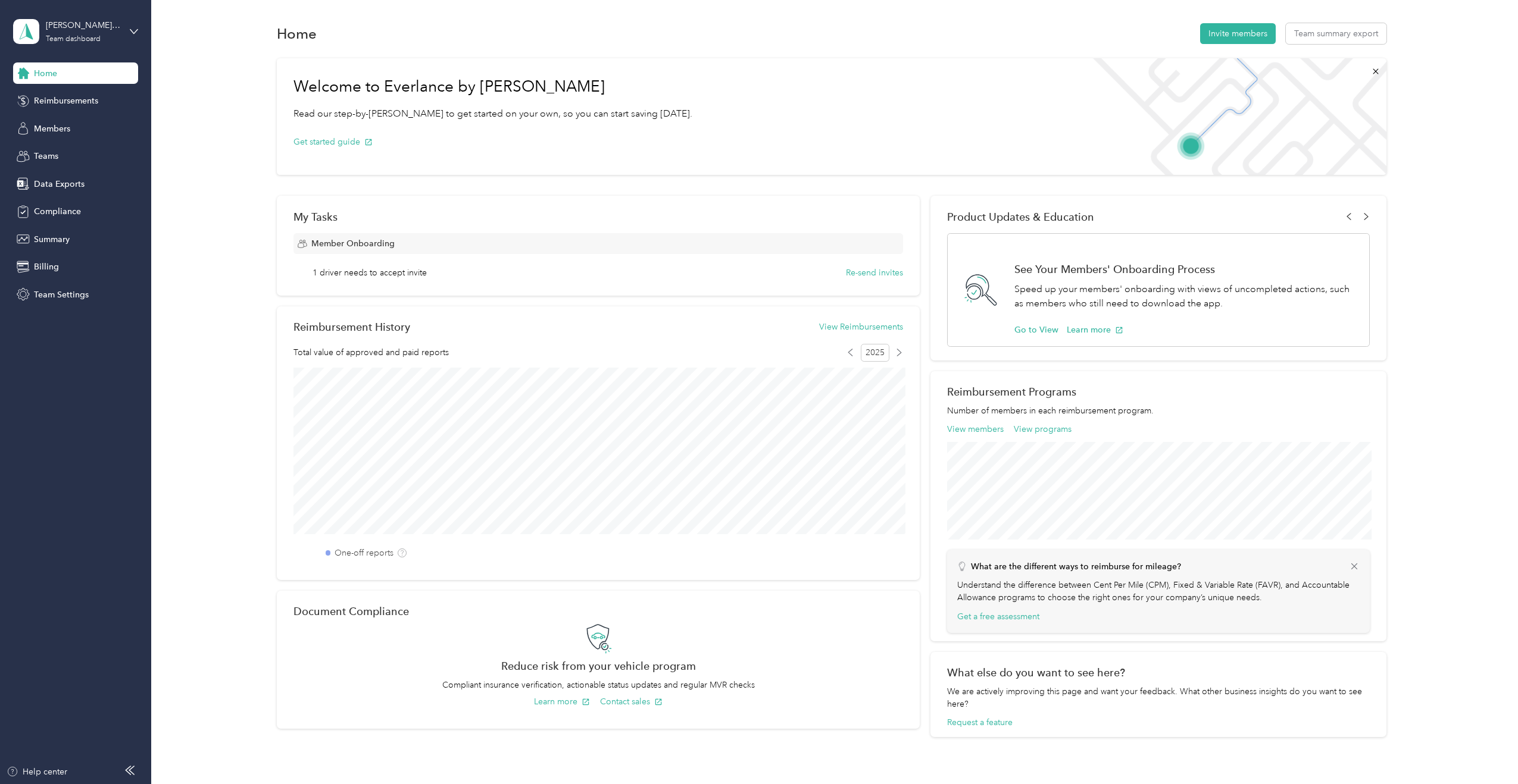
click at [66, 144] on div "Home Reimbursements Members Teams Data Exports Compliance Summary Billing Team …" at bounding box center [75, 183] width 125 height 242
click at [66, 137] on div "Members" at bounding box center [75, 129] width 125 height 21
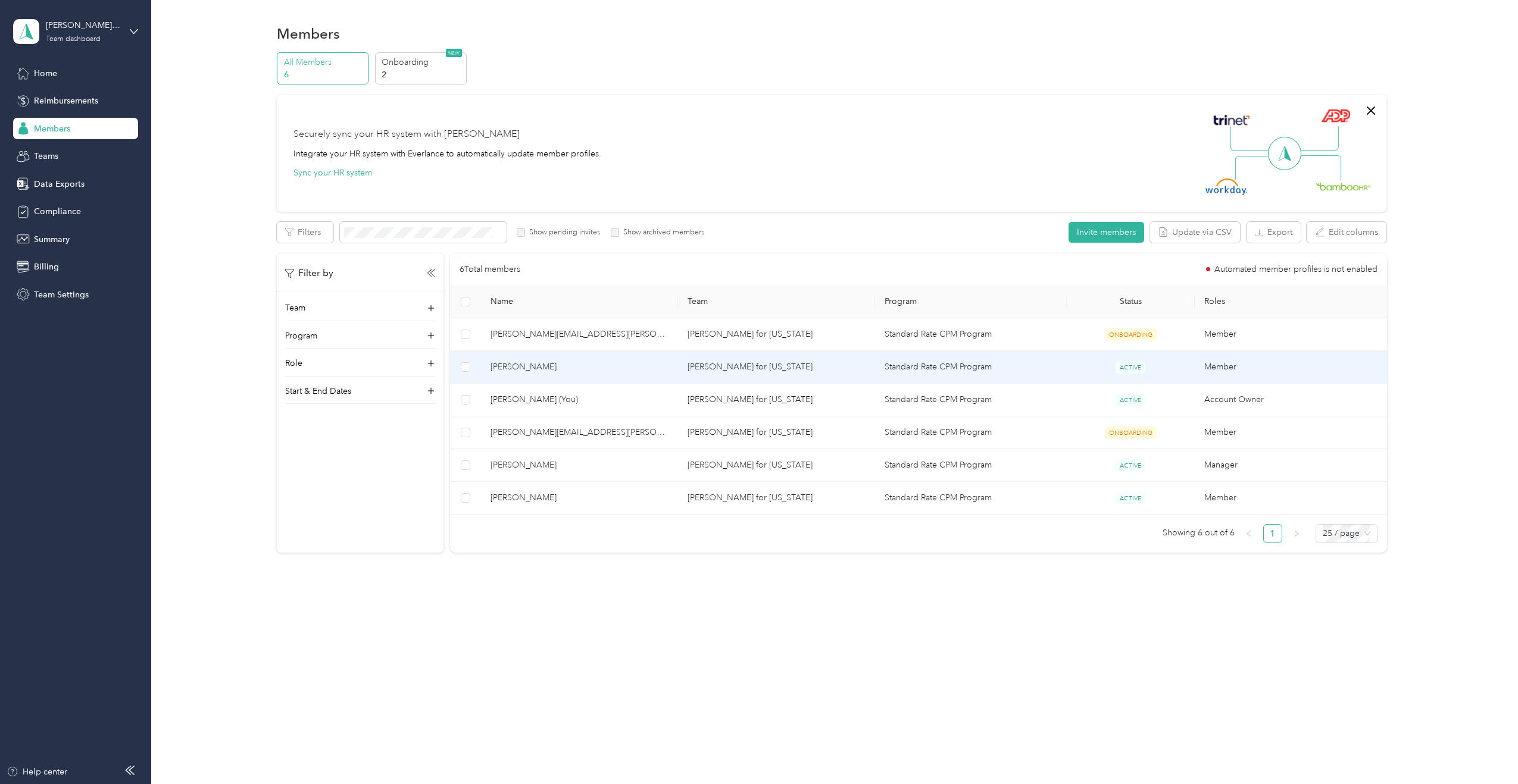
click at [524, 363] on span "[PERSON_NAME]" at bounding box center [579, 367] width 178 height 13
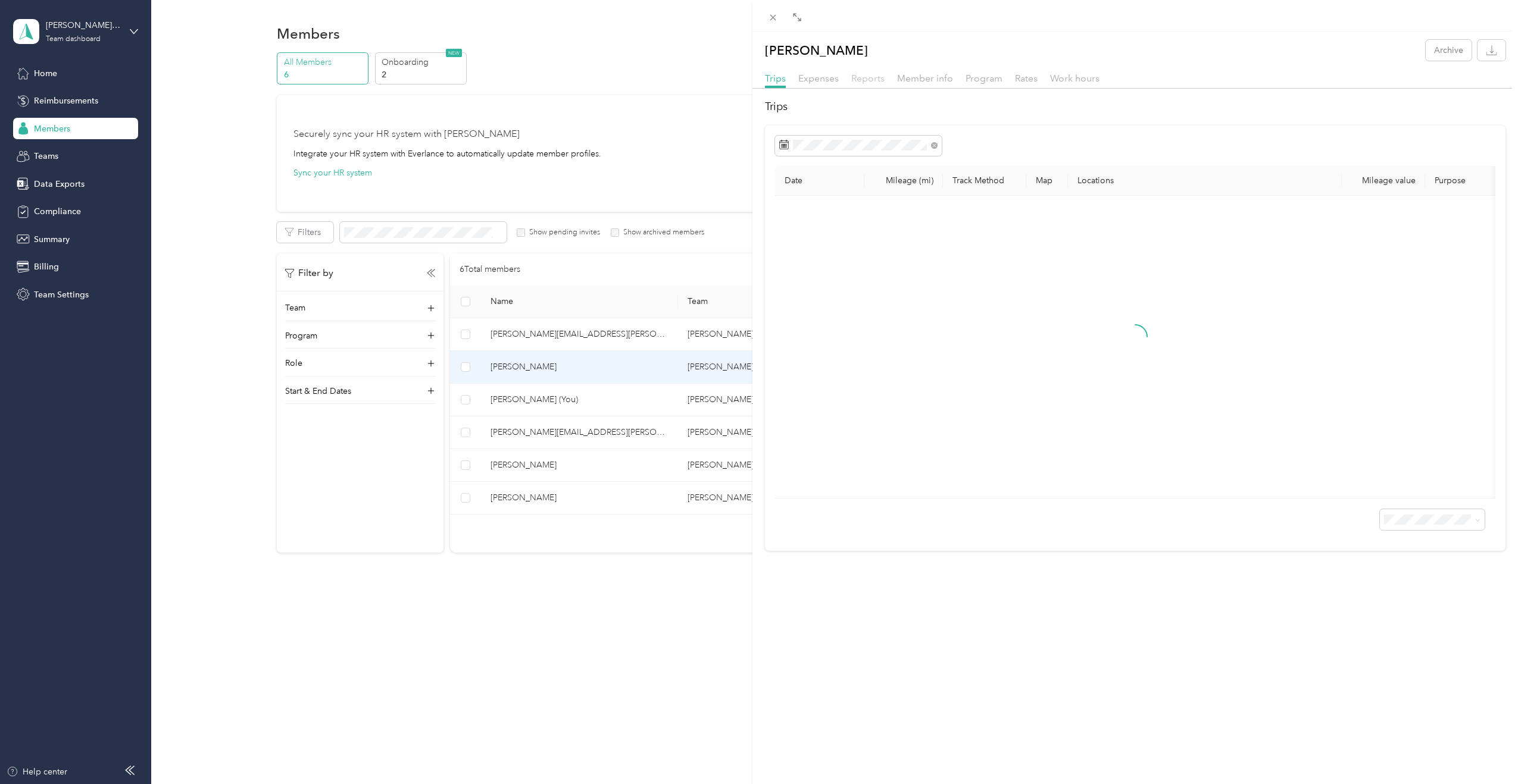
click at [869, 72] on span "Reports" at bounding box center [868, 78] width 34 height 11
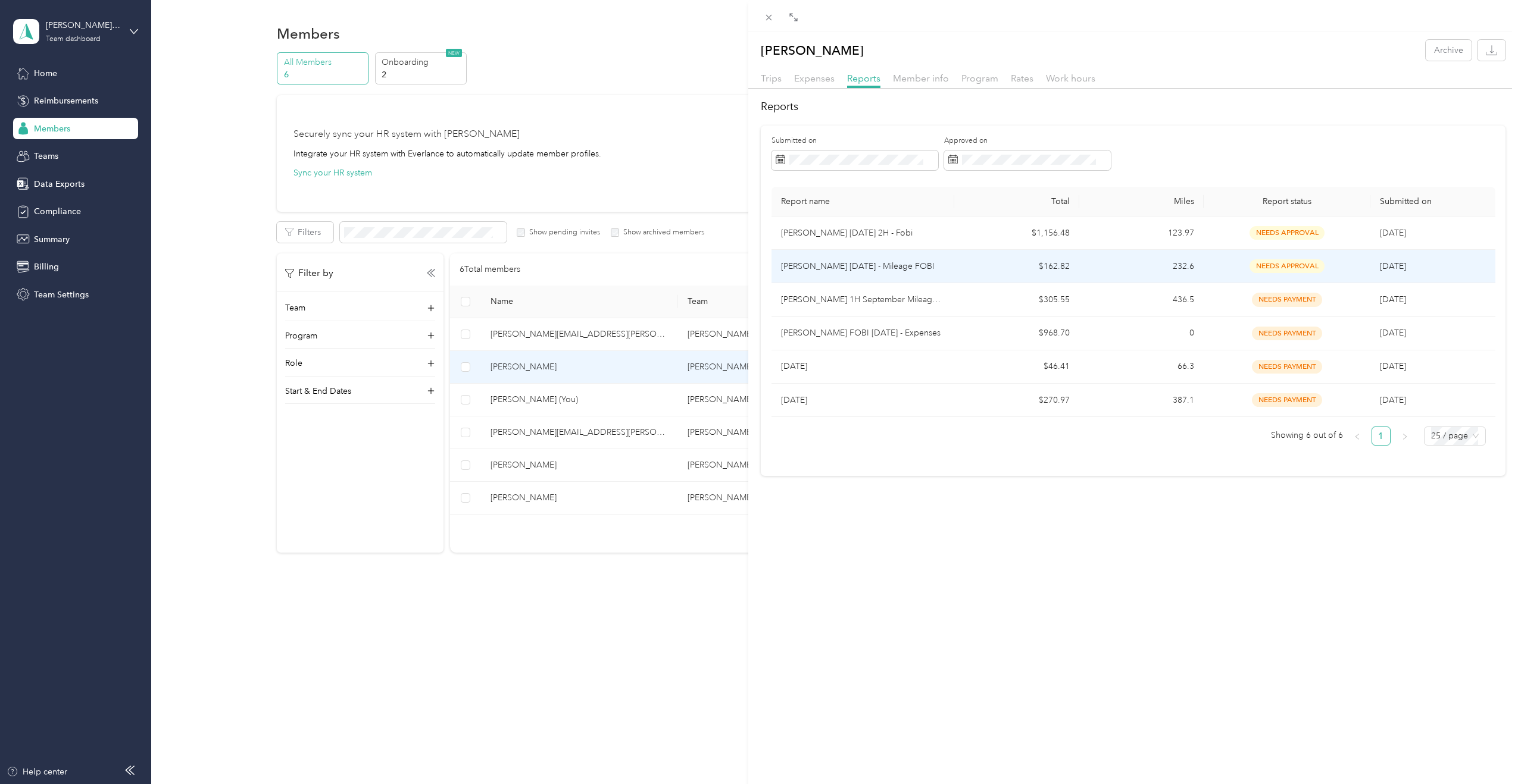
click at [835, 272] on p "[PERSON_NAME] [DATE] - Mileage FOBI" at bounding box center [862, 267] width 164 height 13
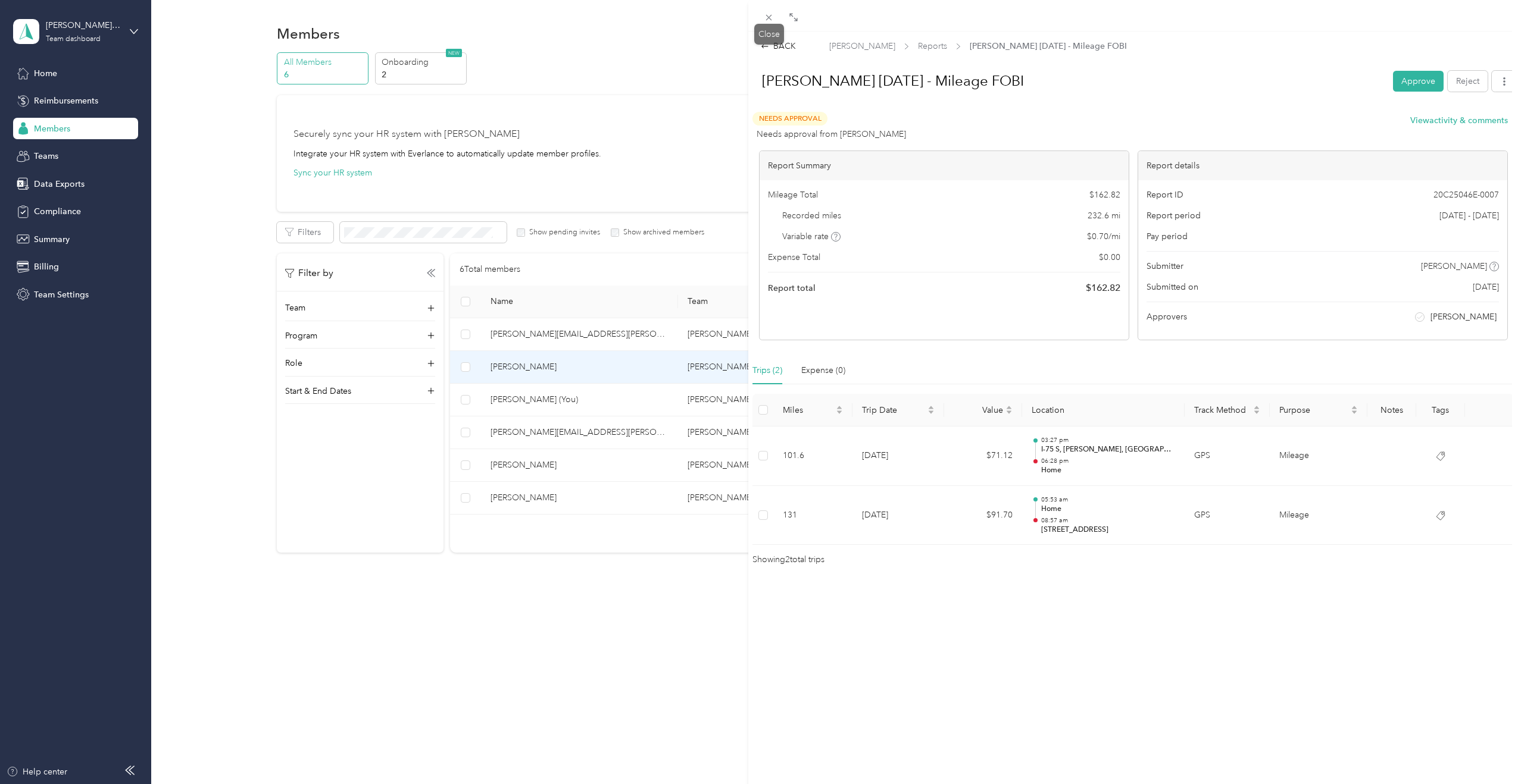
click at [782, 40] on div "Close" at bounding box center [769, 34] width 30 height 21
click at [784, 44] on div "BACK" at bounding box center [778, 46] width 35 height 12
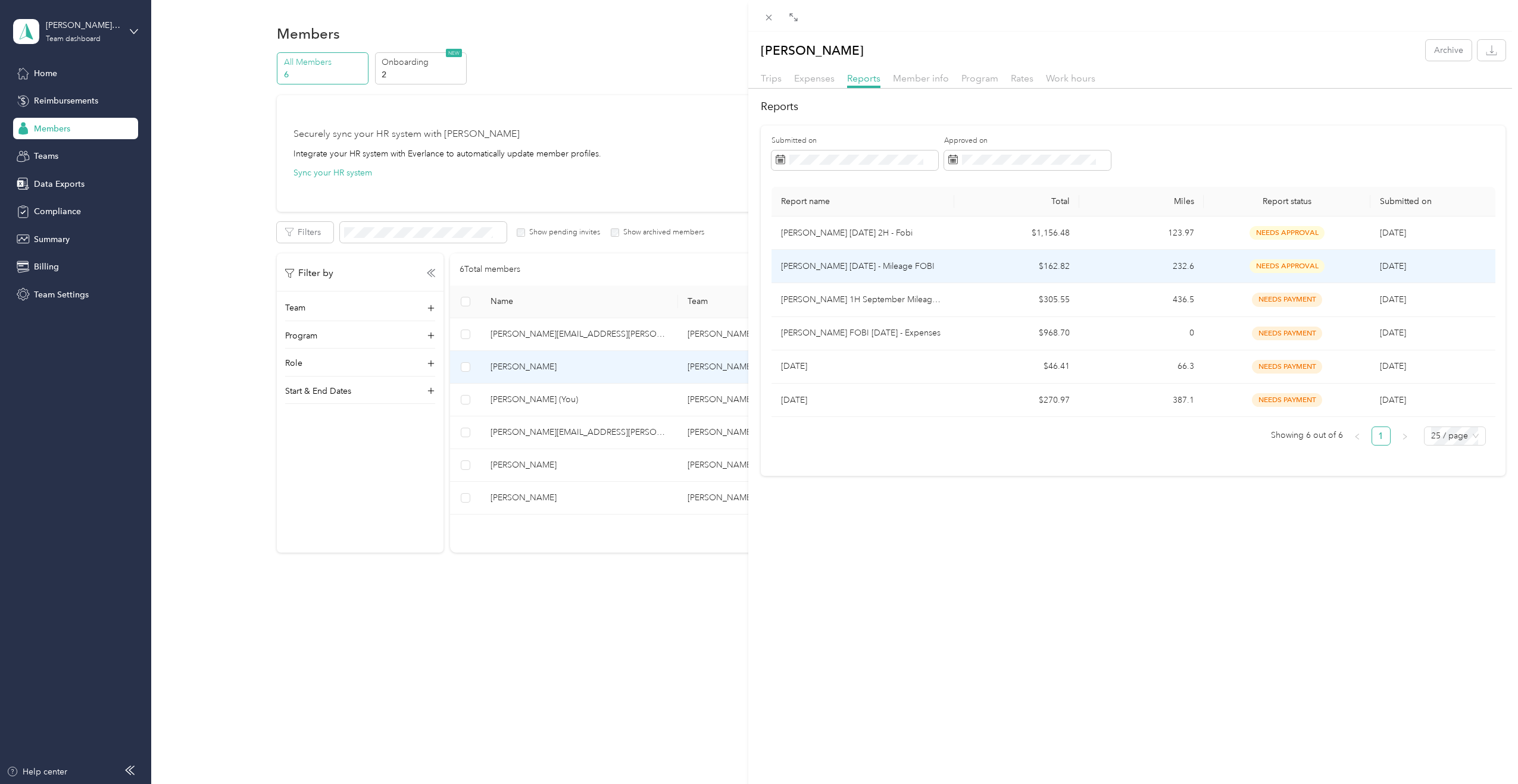
click at [900, 269] on p "[PERSON_NAME] [DATE] - Mileage FOBI" at bounding box center [862, 267] width 164 height 13
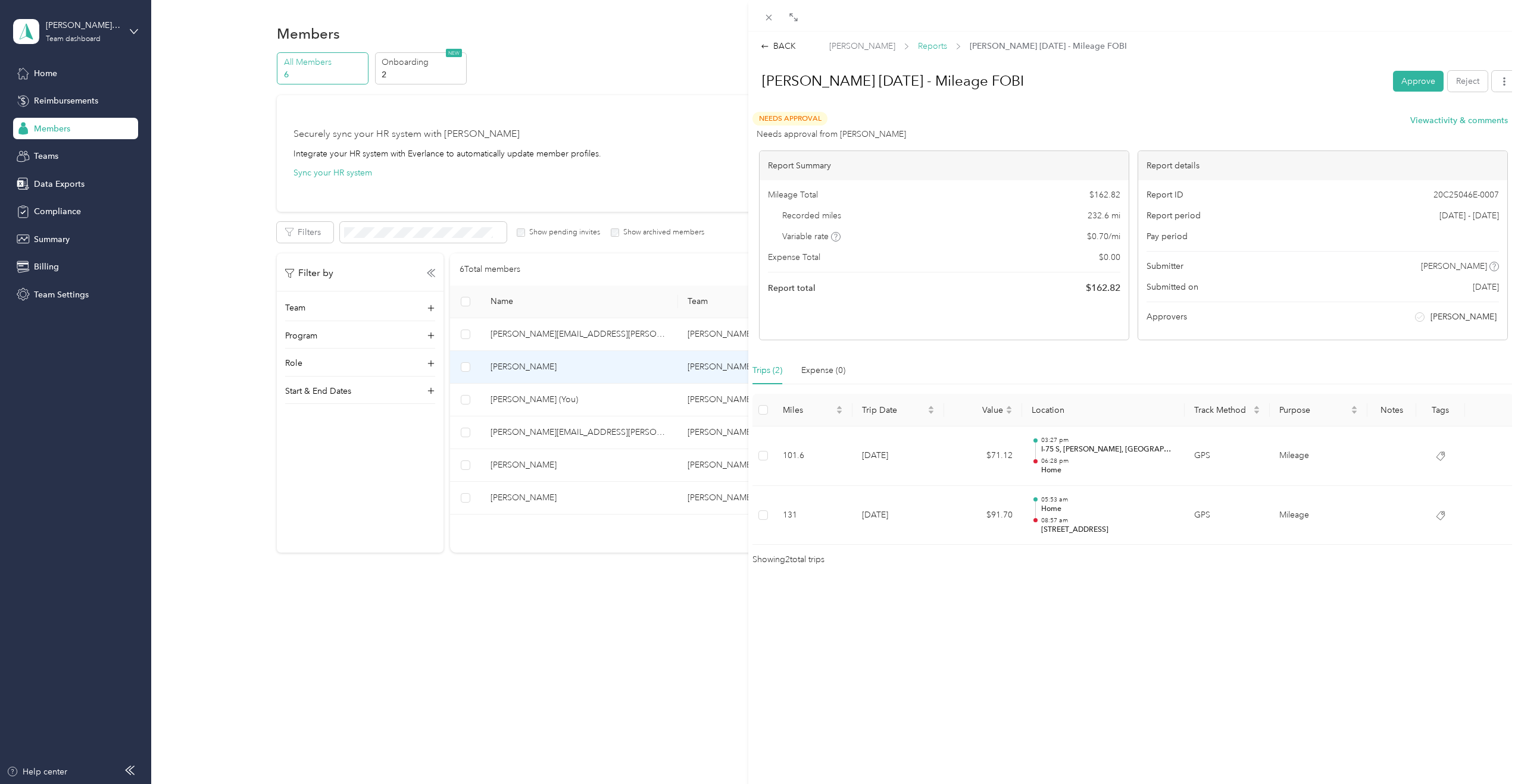
click at [900, 48] on span "Reports" at bounding box center [933, 46] width 29 height 12
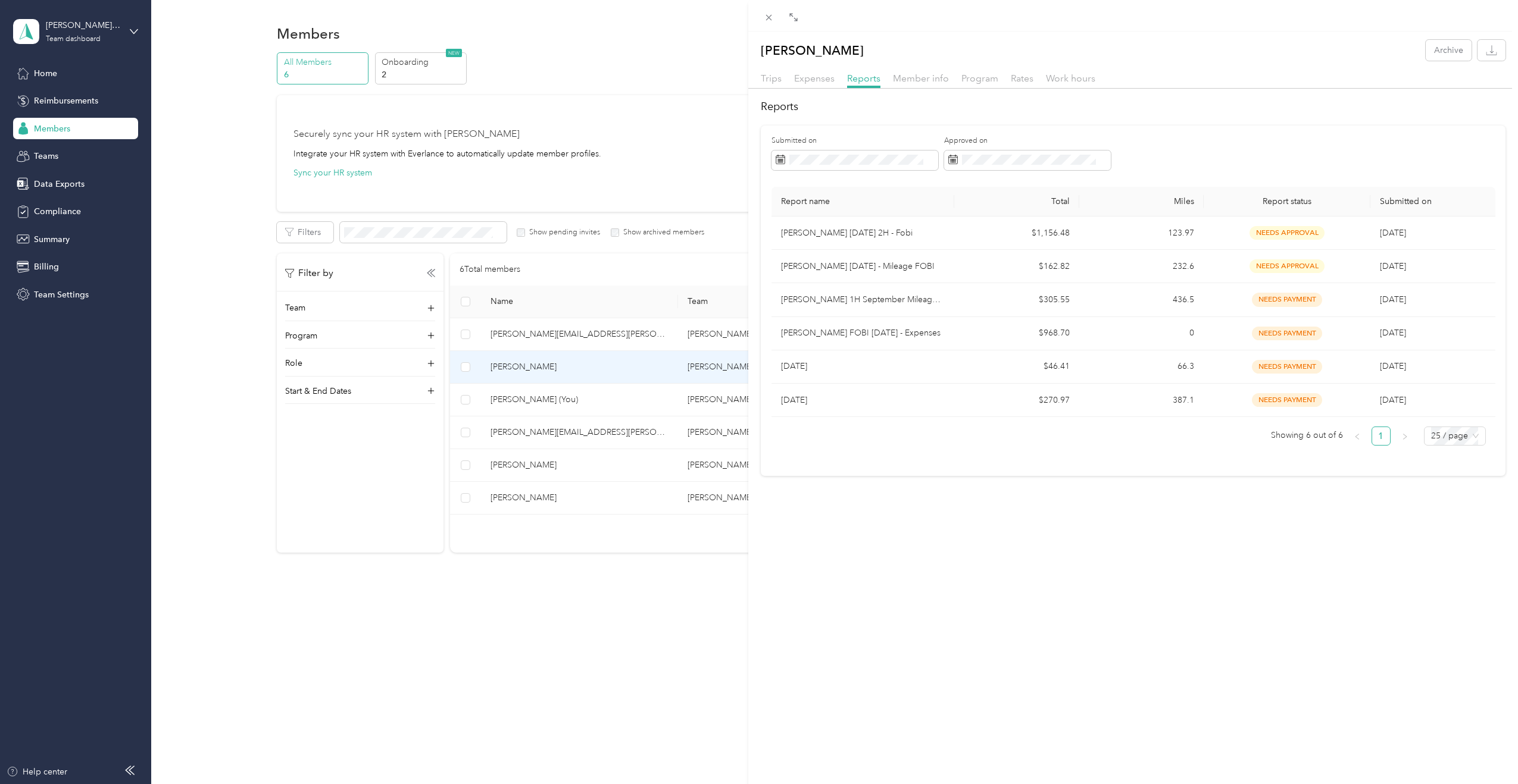
click at [784, 79] on div "Trips Expenses Reports Member info Program Rates Work hours" at bounding box center [1134, 80] width 770 height 17
click at [780, 79] on span "Trips" at bounding box center [771, 78] width 21 height 11
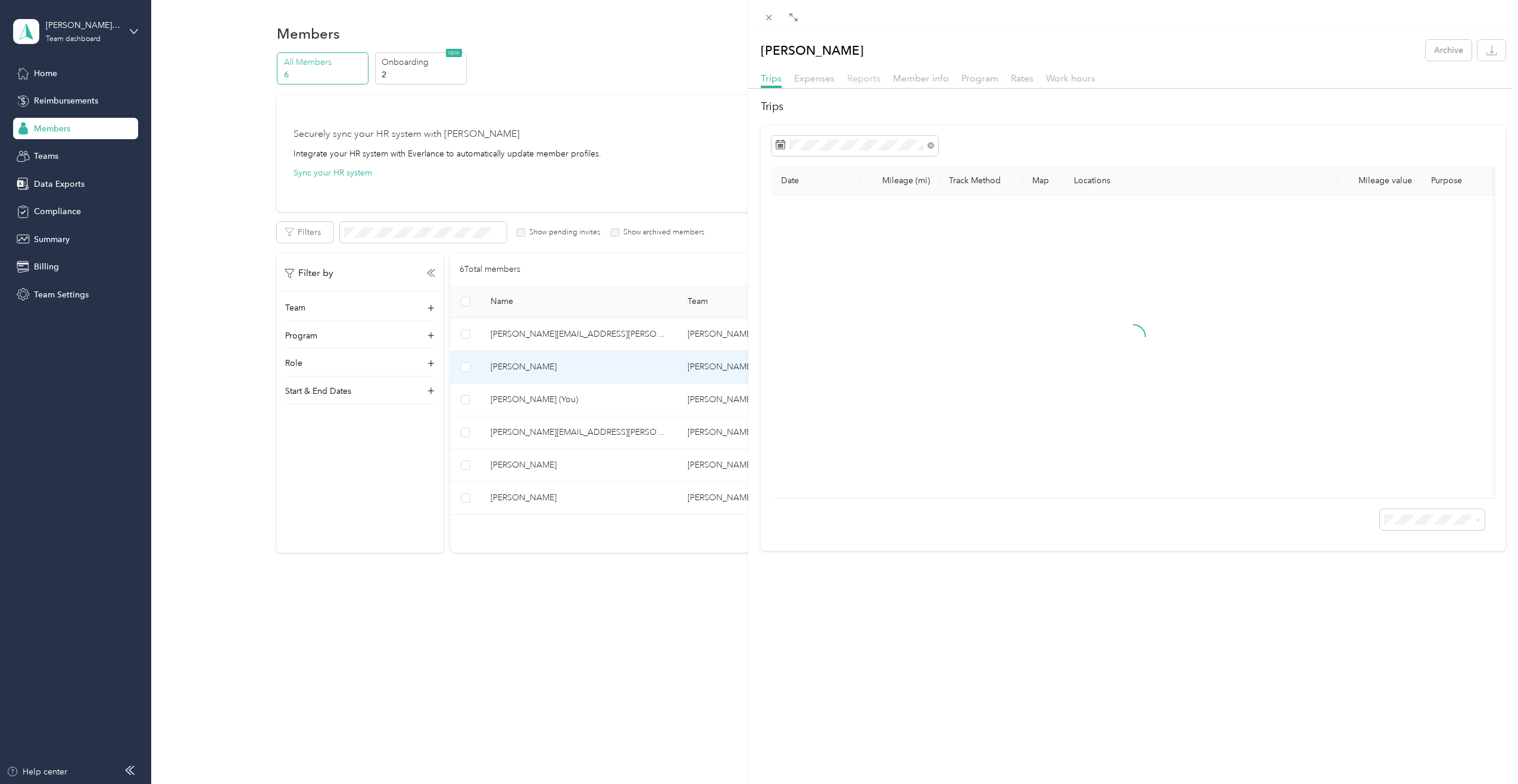
click at [858, 79] on span "Reports" at bounding box center [864, 78] width 34 height 11
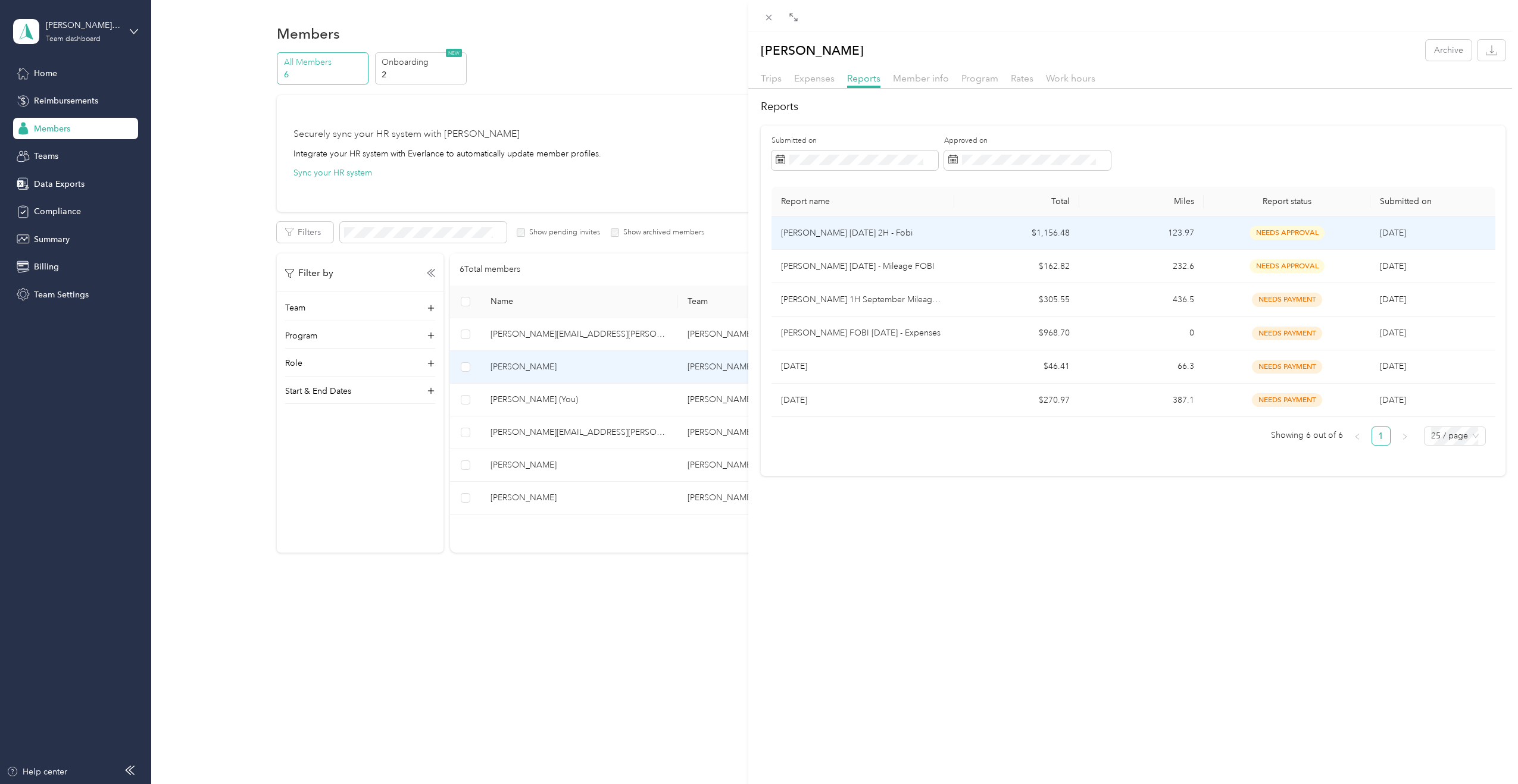
click at [877, 235] on p "[PERSON_NAME] [DATE] 2H - Fobi" at bounding box center [862, 233] width 164 height 13
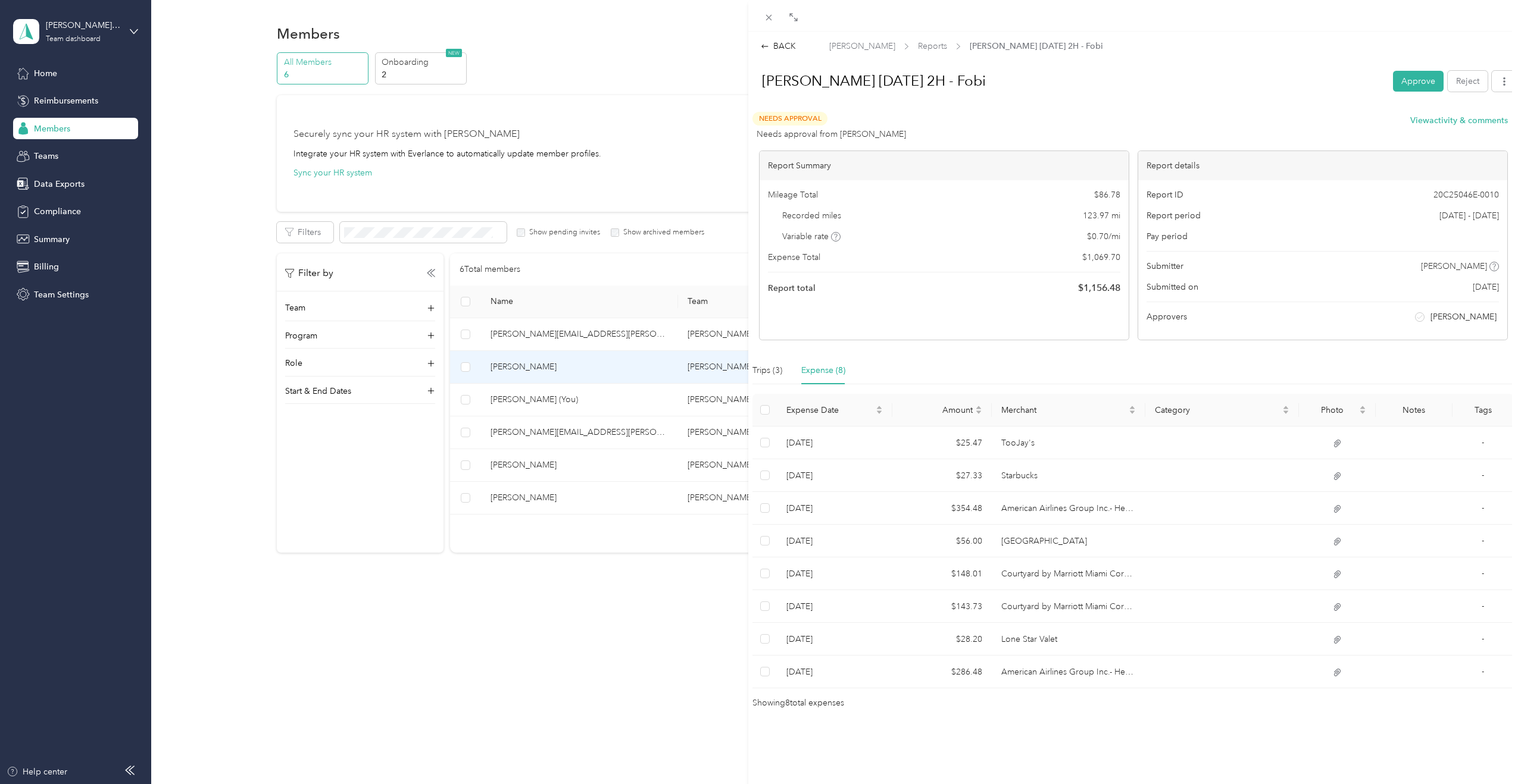
click at [782, 368] on div "Trips (3) Expense (8)" at bounding box center [799, 371] width 93 height 27
click at [784, 377] on div "Trips (3) Expense (8)" at bounding box center [799, 371] width 93 height 27
click at [781, 375] on div "Trips (3)" at bounding box center [767, 371] width 30 height 13
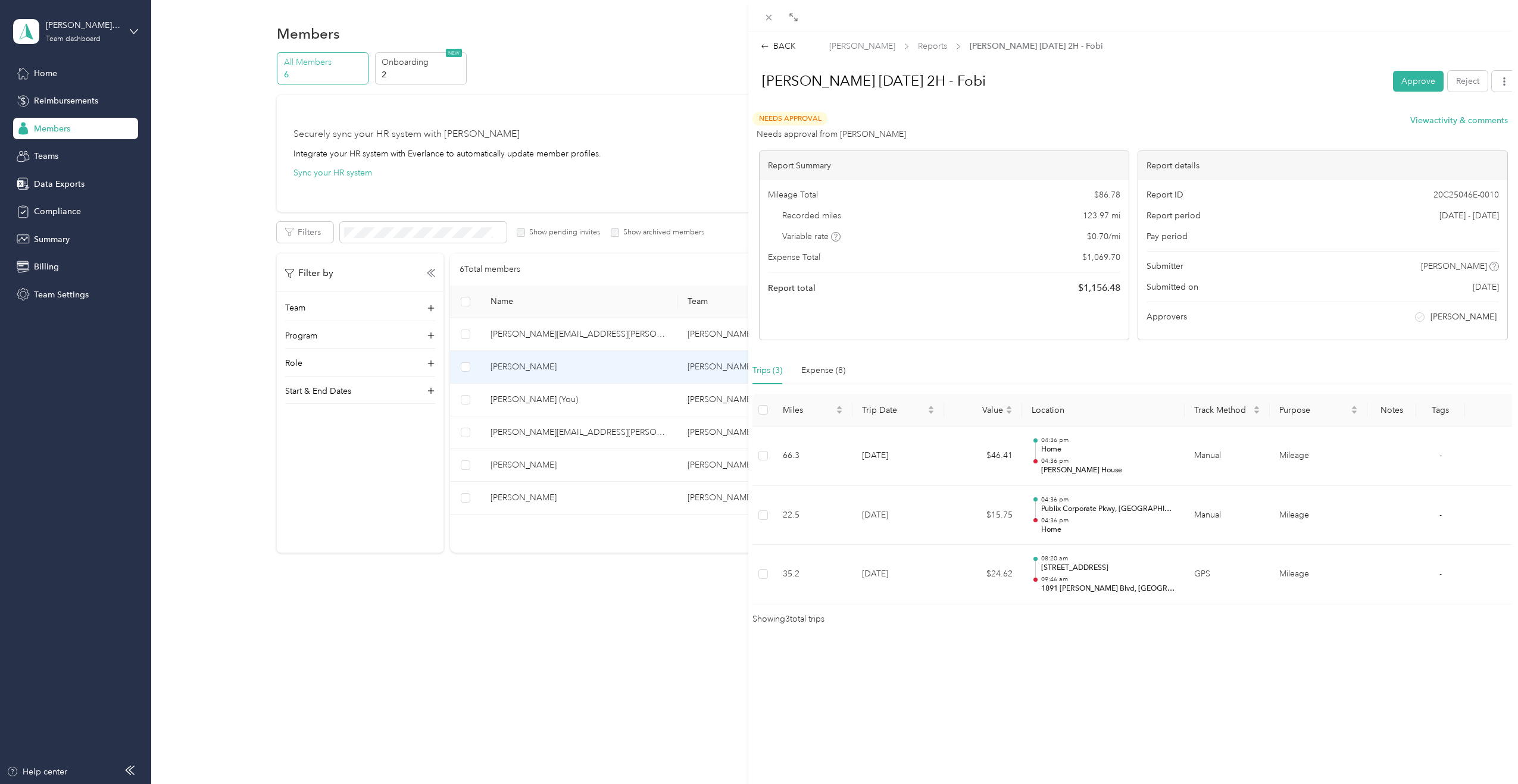
click at [900, 84] on h1 "[PERSON_NAME] [DATE] 2H - Fobi" at bounding box center [1067, 81] width 636 height 29
click at [900, 81] on h1 "[PERSON_NAME] [DATE] 2H - Fobi" at bounding box center [1067, 81] width 636 height 29
click at [900, 89] on button "button" at bounding box center [1504, 81] width 25 height 21
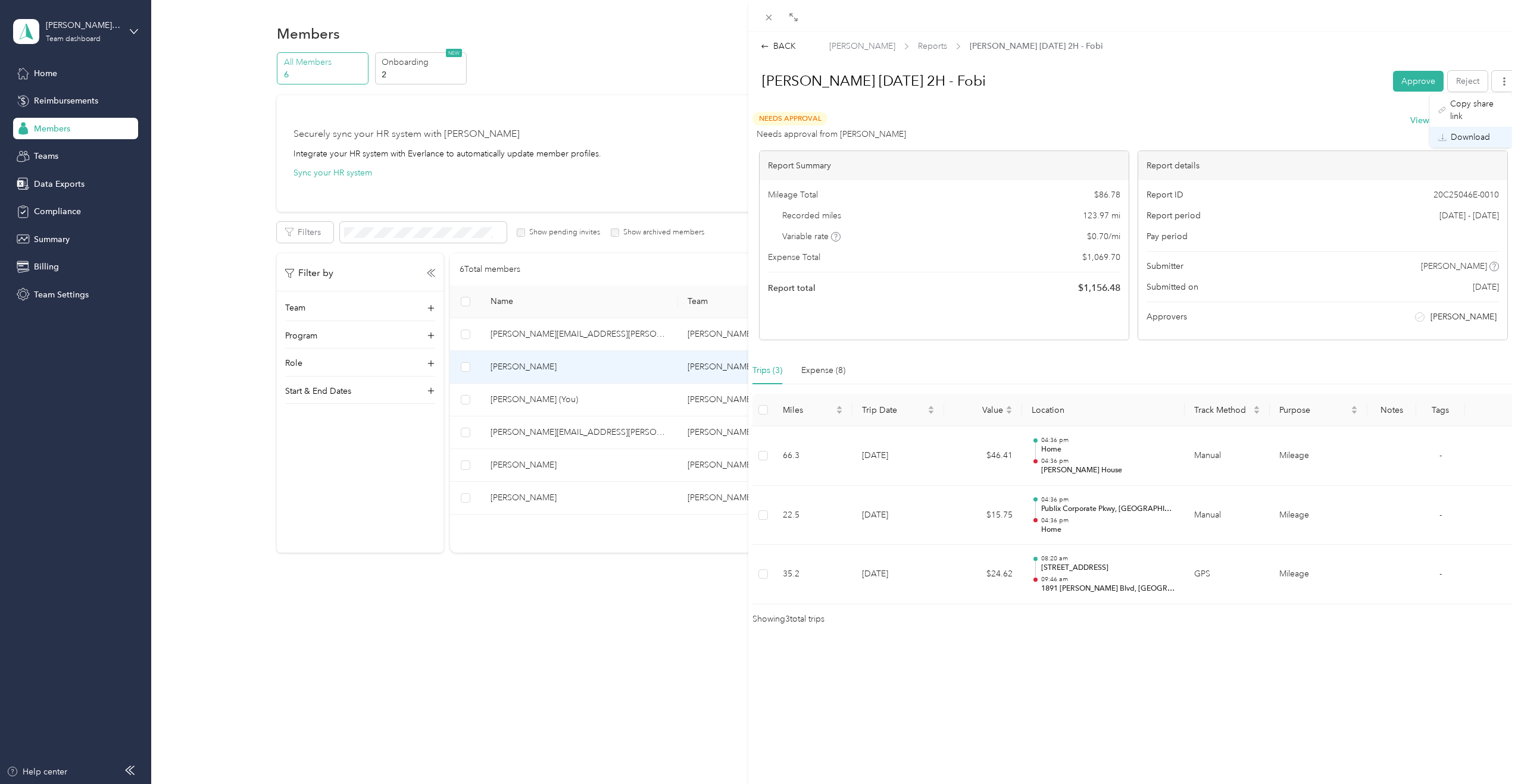
click at [900, 132] on li "Download" at bounding box center [1471, 137] width 82 height 21
click at [900, 131] on span "Download" at bounding box center [1470, 137] width 39 height 12
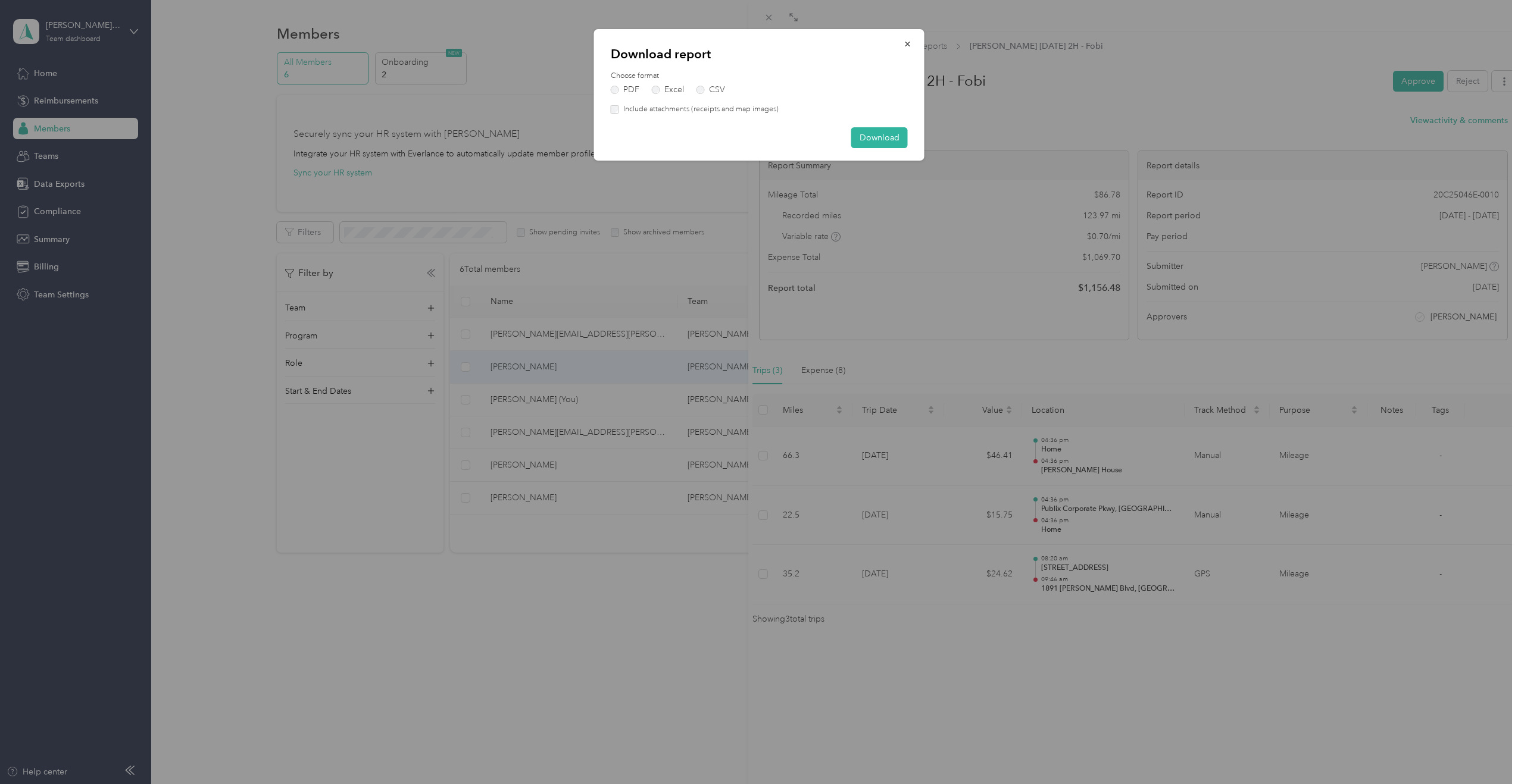
click at [764, 106] on label "Include attachments (receipts and map images)" at bounding box center [699, 109] width 160 height 11
click at [874, 144] on button "Download" at bounding box center [880, 137] width 57 height 21
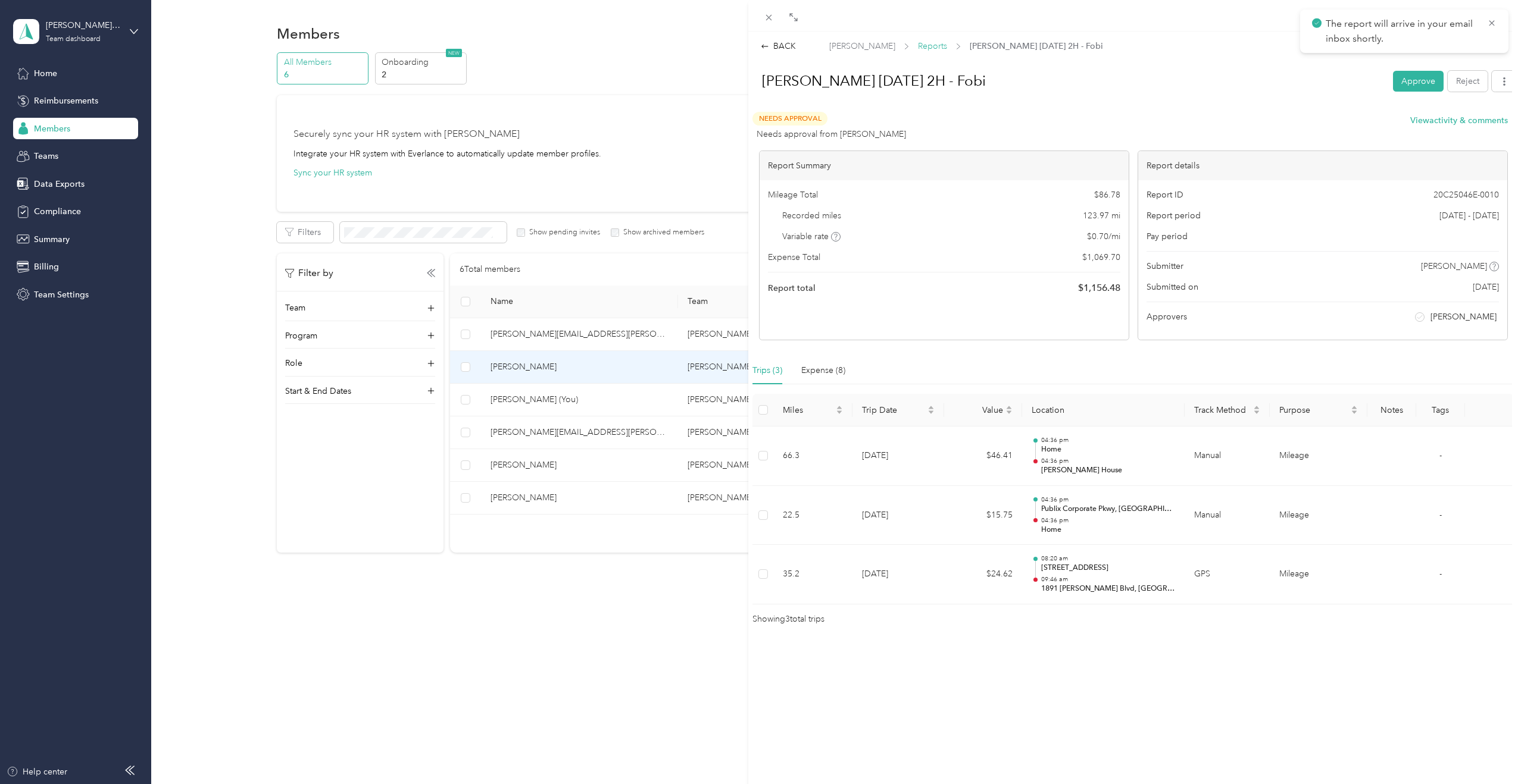
click at [900, 48] on span "Reports" at bounding box center [933, 46] width 29 height 12
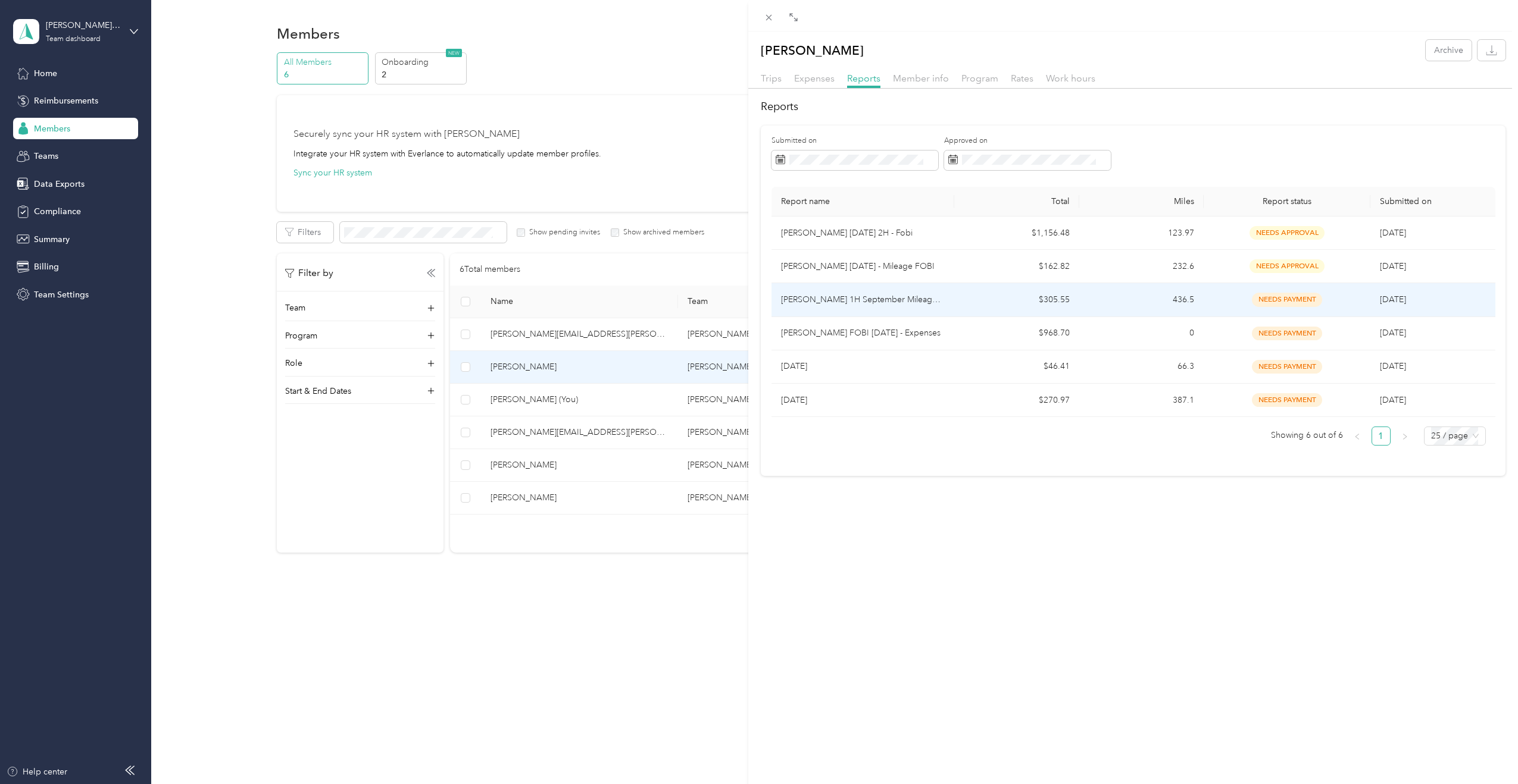
click at [900, 305] on p "[PERSON_NAME] 1H September Mileage - Fobi" at bounding box center [862, 300] width 164 height 13
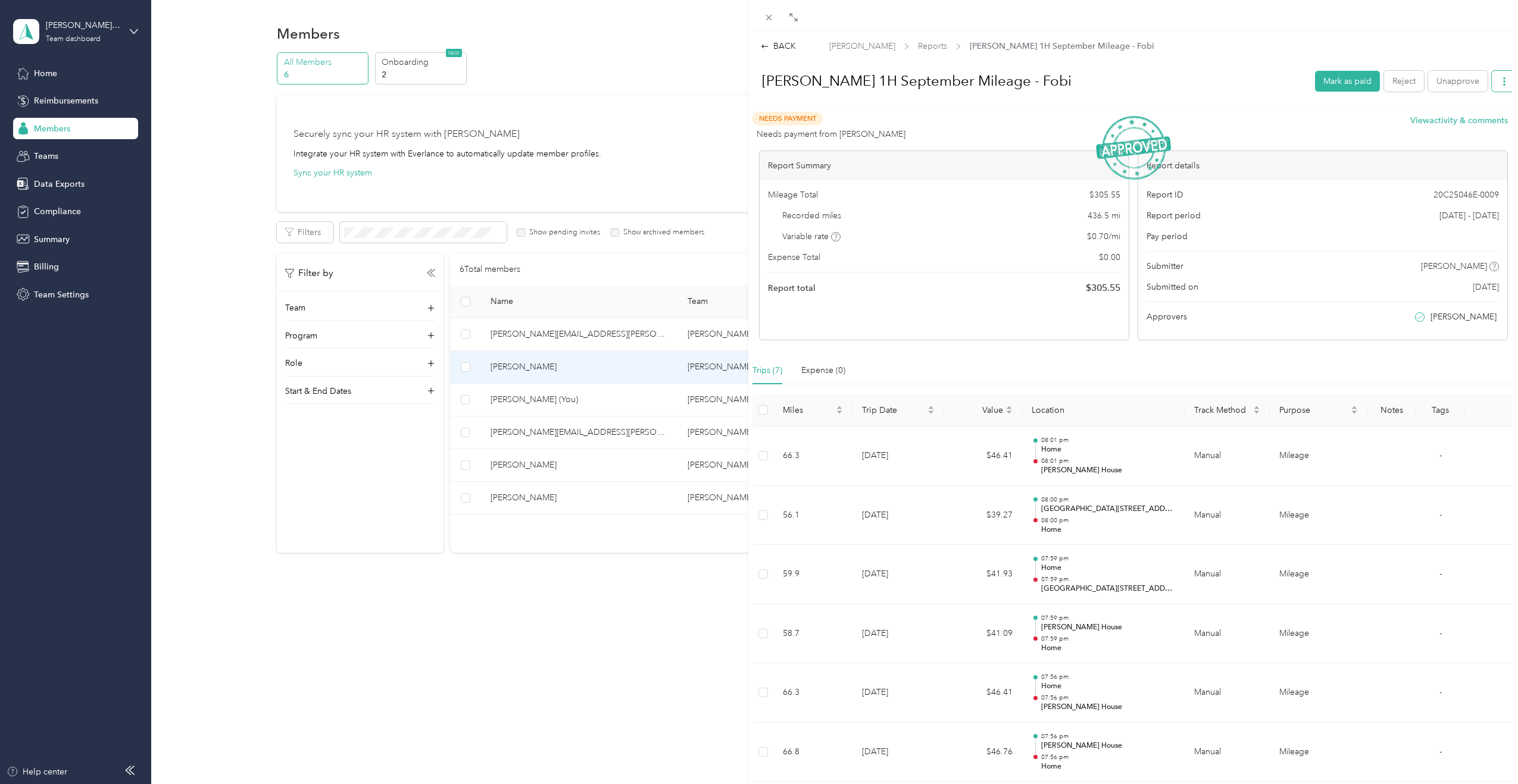
click at [900, 90] on button "button" at bounding box center [1504, 81] width 25 height 21
click at [900, 131] on div "Download" at bounding box center [1471, 137] width 66 height 12
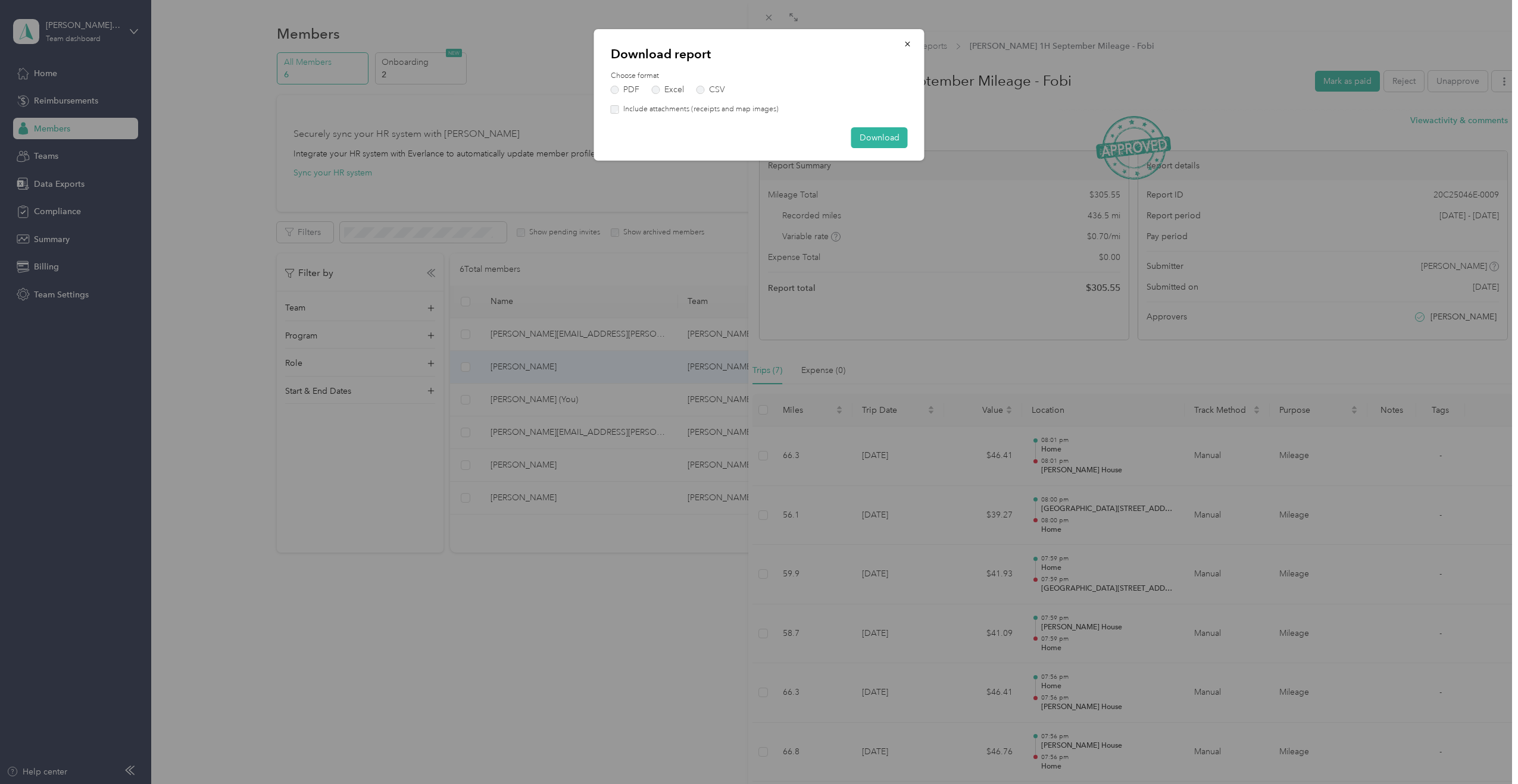
click at [758, 112] on label "Include attachments (receipts and map images)" at bounding box center [699, 109] width 160 height 11
click at [857, 136] on button "Download" at bounding box center [880, 137] width 57 height 21
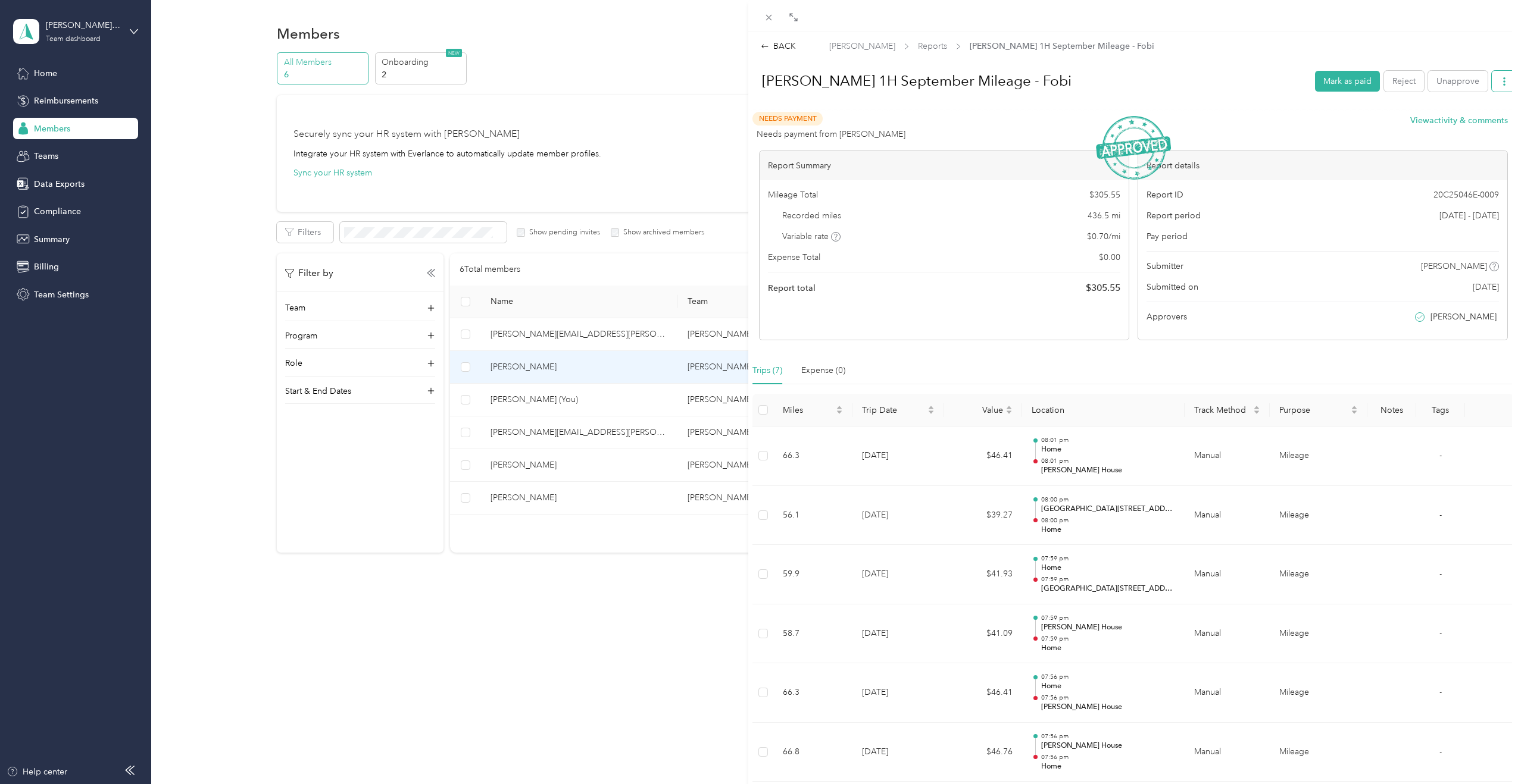
click at [900, 88] on button "button" at bounding box center [1504, 81] width 25 height 21
click at [900, 96] on div "[PERSON_NAME] 1H September Mileage - Fobi" at bounding box center [1028, 81] width 558 height 31
click at [854, 84] on h1 "[PERSON_NAME] 1H September Mileage - Fobi" at bounding box center [1028, 81] width 558 height 29
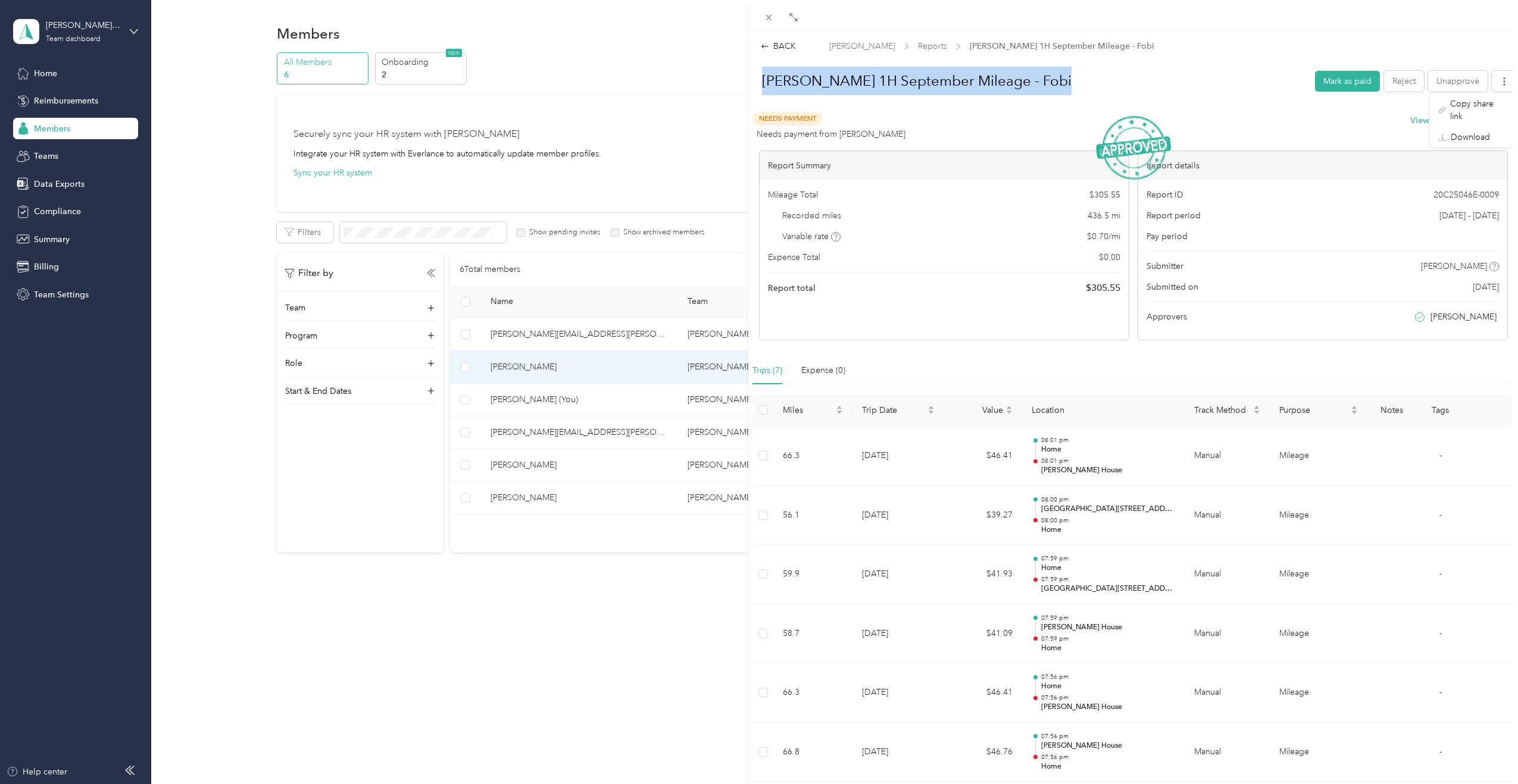
click at [854, 84] on h1 "[PERSON_NAME] 1H September Mileage - Fobi" at bounding box center [1028, 81] width 558 height 29
click at [900, 124] on div "Needs Payment Needs payment from [PERSON_NAME] View activity & comments" at bounding box center [1130, 126] width 756 height 29
click at [767, 54] on div "BACK [PERSON_NAME] Reports [PERSON_NAME] 1H September Mileage - Fobi [PERSON_NA…" at bounding box center [1134, 451] width 770 height 823
click at [770, 52] on div "BACK" at bounding box center [778, 46] width 35 height 12
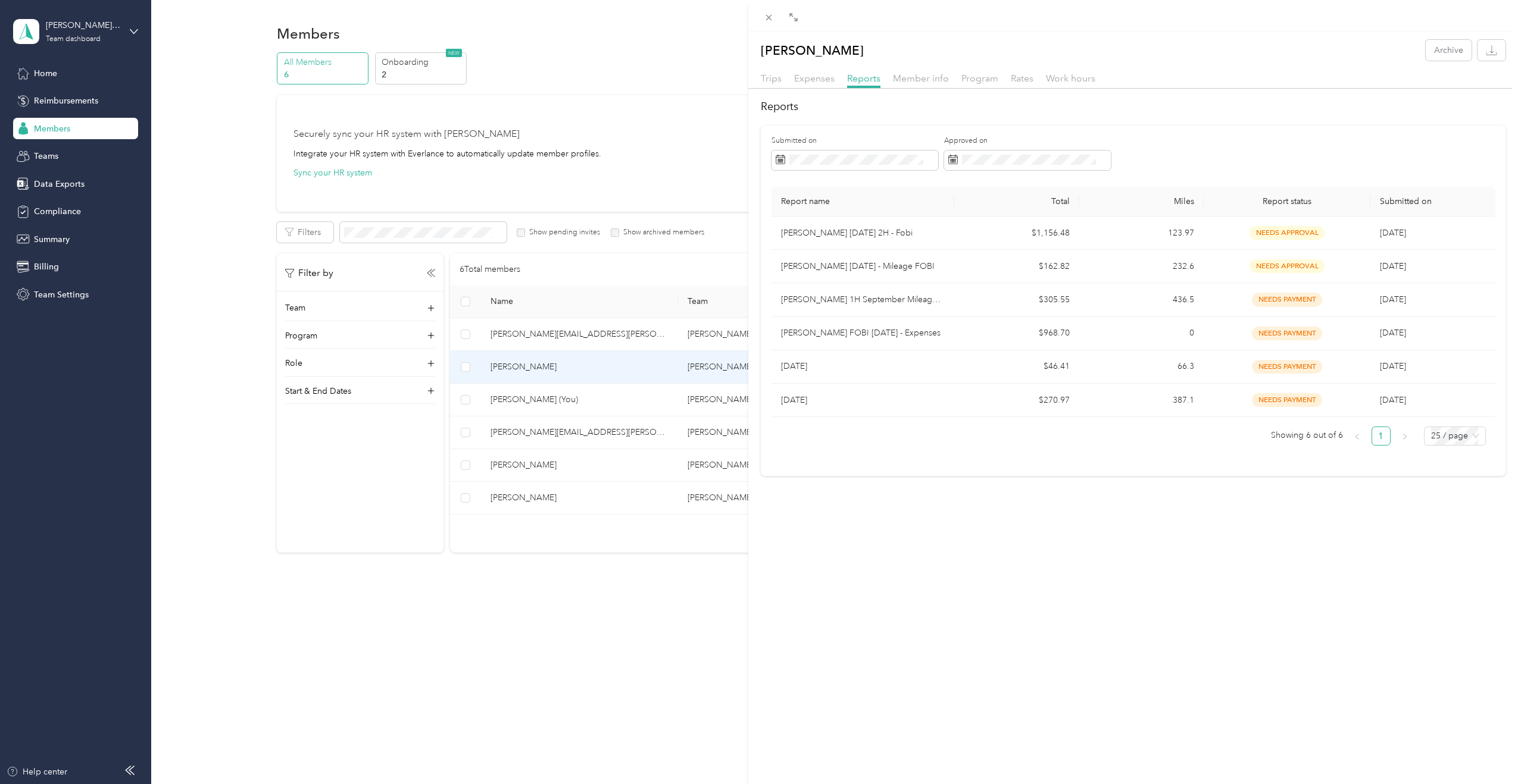
click at [639, 132] on div "[PERSON_NAME] Archive Trips Expenses Reports Member info Program Rates Work hou…" at bounding box center [759, 392] width 1518 height 784
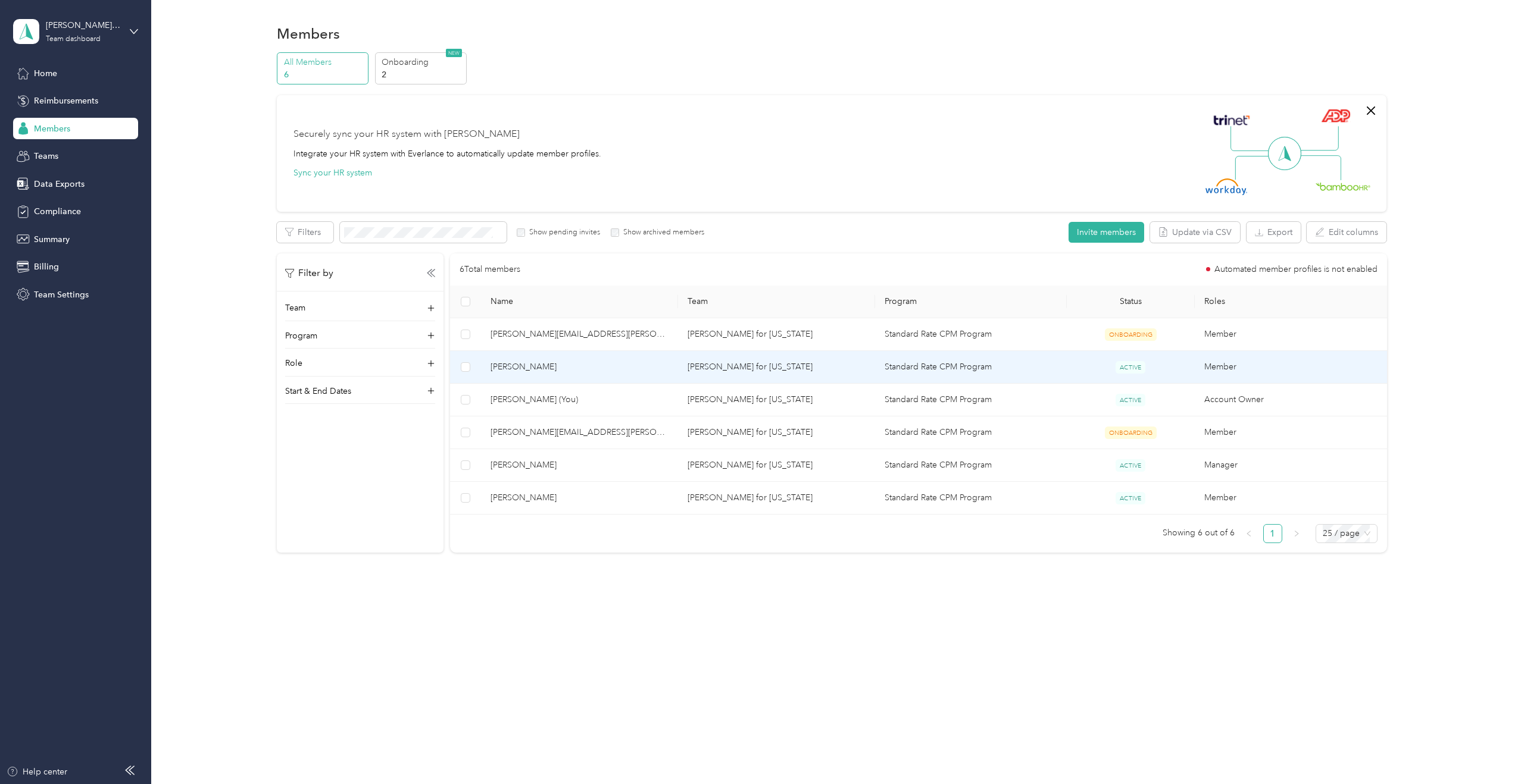
click at [512, 363] on span "[PERSON_NAME]" at bounding box center [579, 367] width 178 height 13
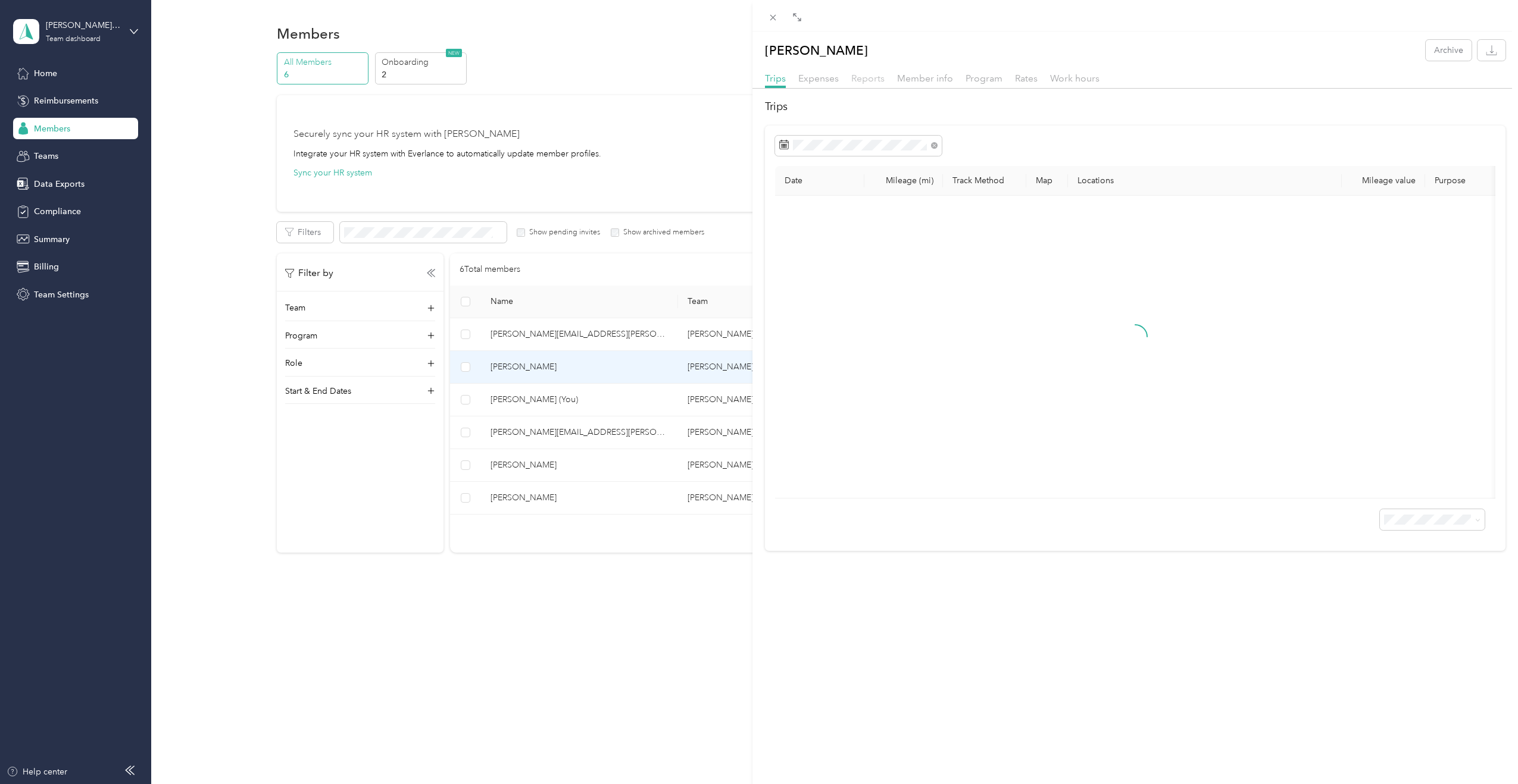
click at [863, 82] on span "Reports" at bounding box center [868, 78] width 34 height 11
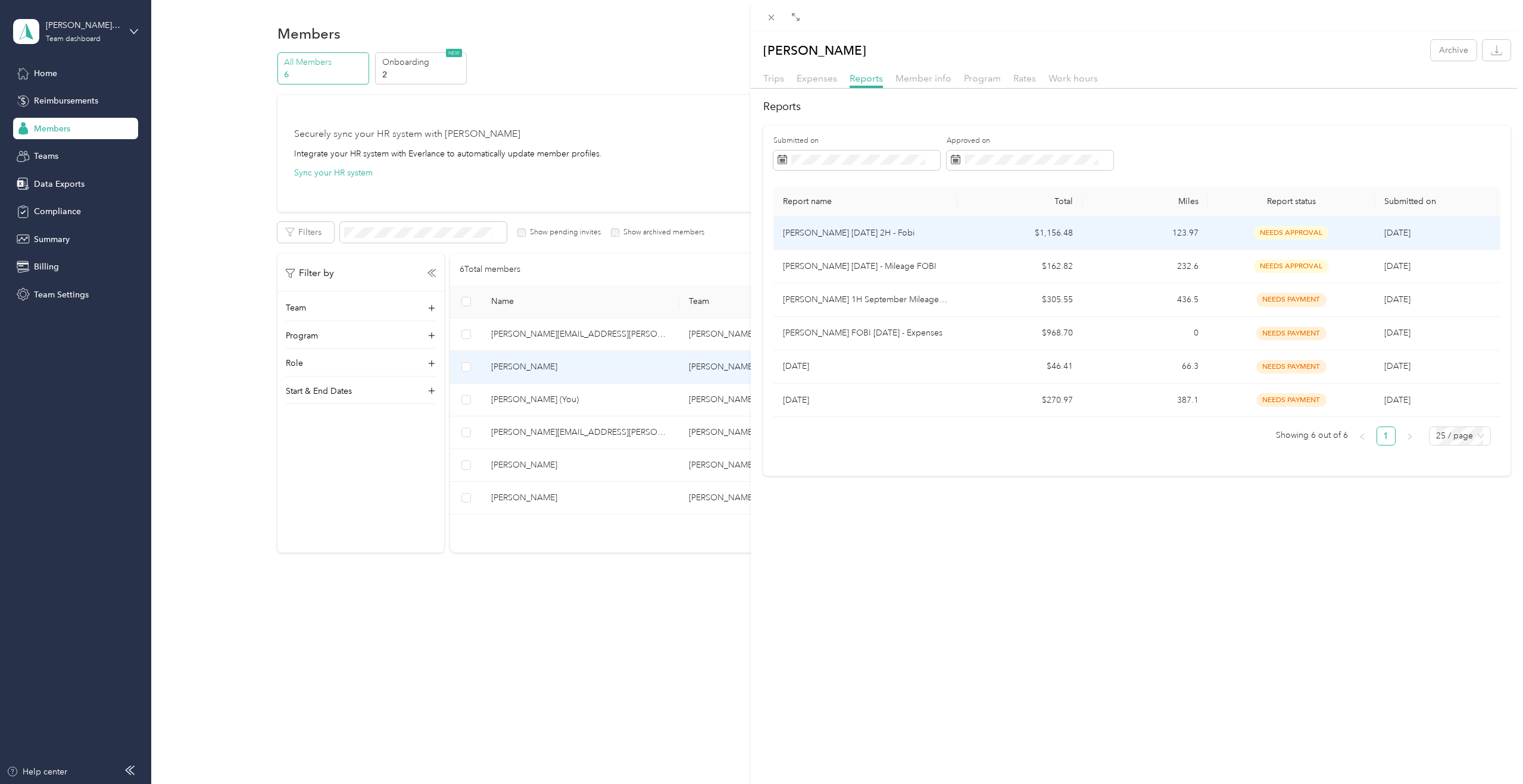
click at [887, 235] on p "[PERSON_NAME] [DATE] 2H - Fobi" at bounding box center [865, 233] width 165 height 13
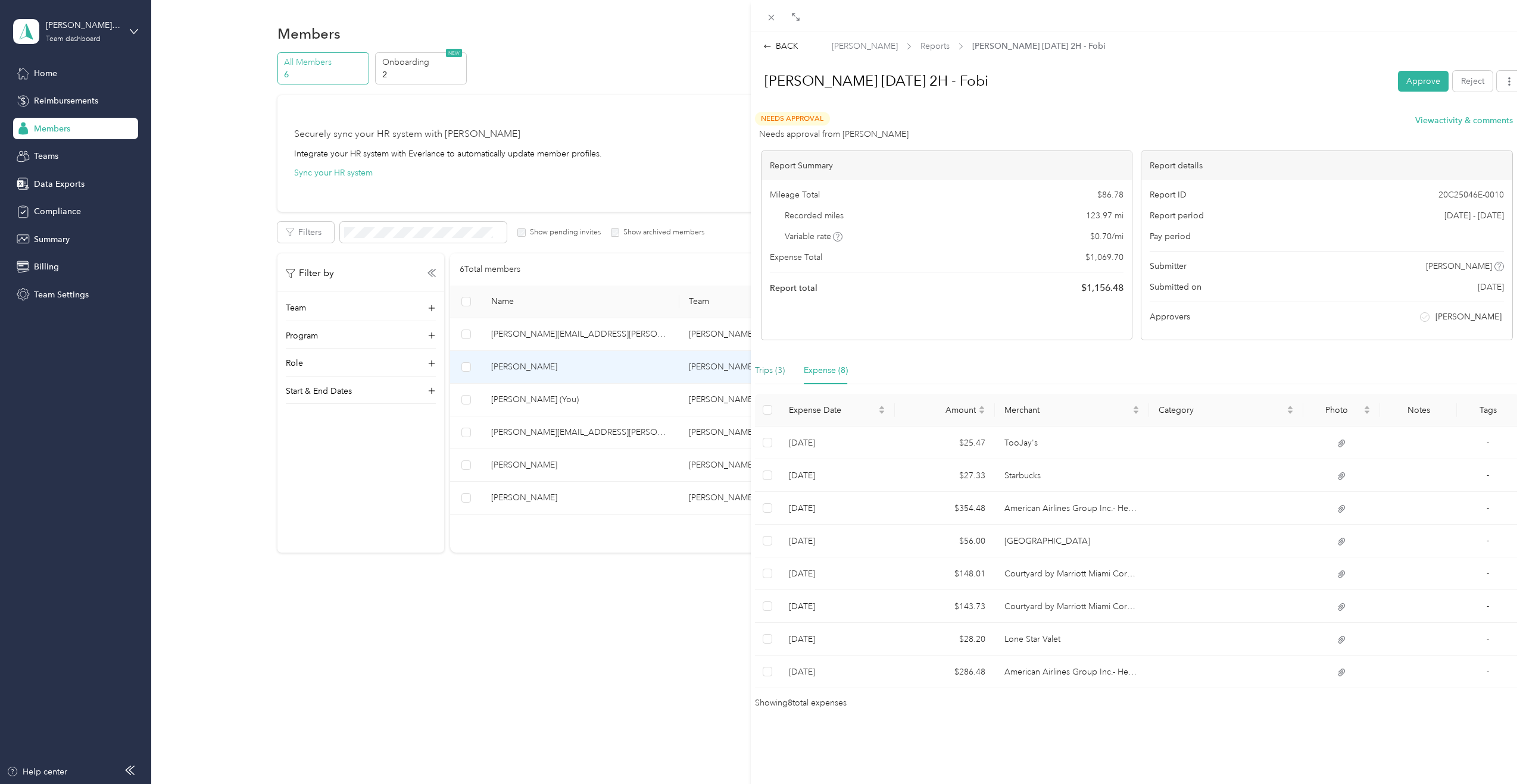
click at [784, 366] on div "Trips (3)" at bounding box center [770, 371] width 30 height 13
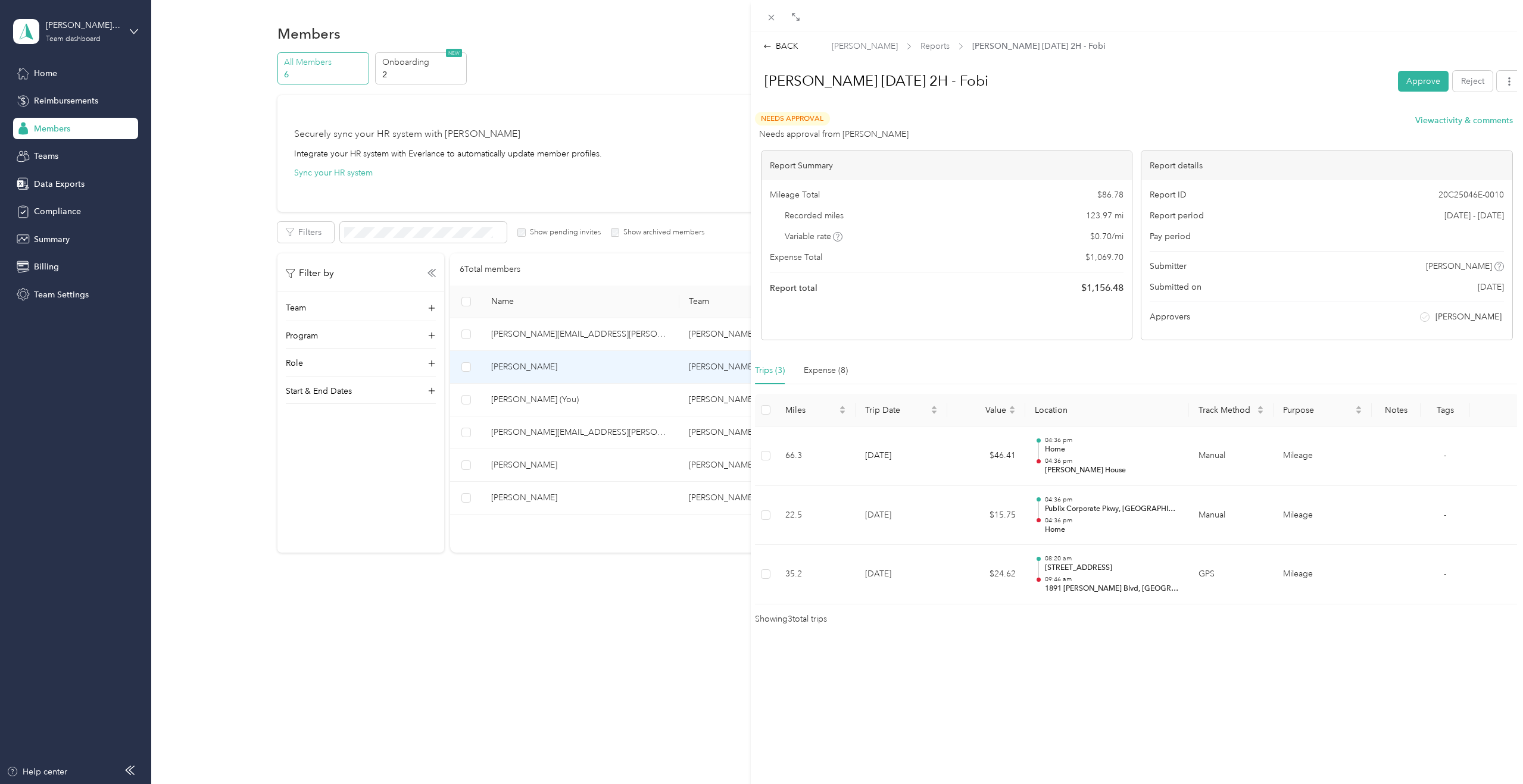
click at [787, 36] on div "BACK [PERSON_NAME] Reports [PERSON_NAME] [DATE] 2H - Fobi [PERSON_NAME] [DATE] …" at bounding box center [1137, 328] width 772 height 594
click at [900, 48] on span "Reports" at bounding box center [935, 46] width 29 height 12
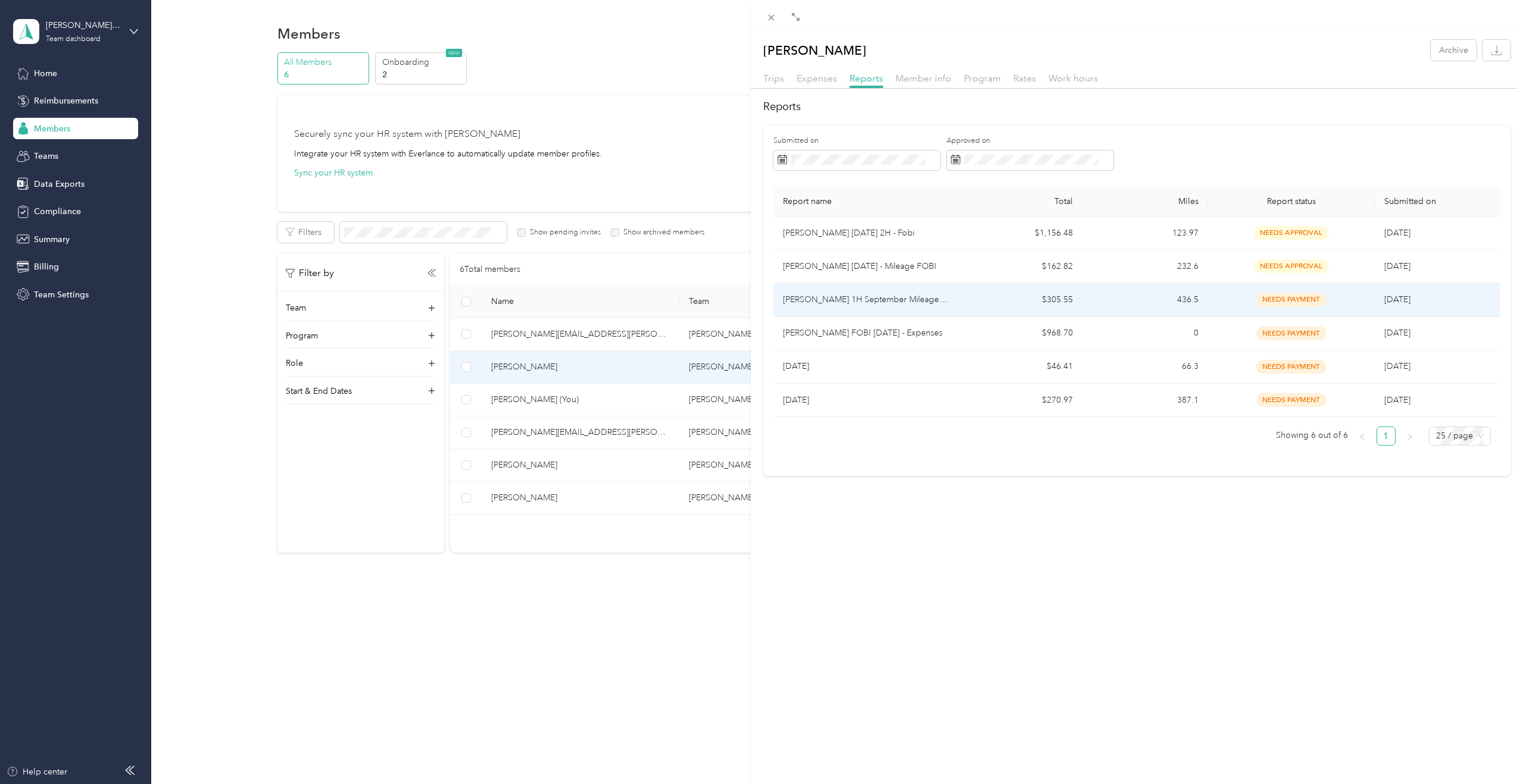
click at [900, 303] on p "[PERSON_NAME] 1H September Mileage - Fobi" at bounding box center [865, 300] width 165 height 13
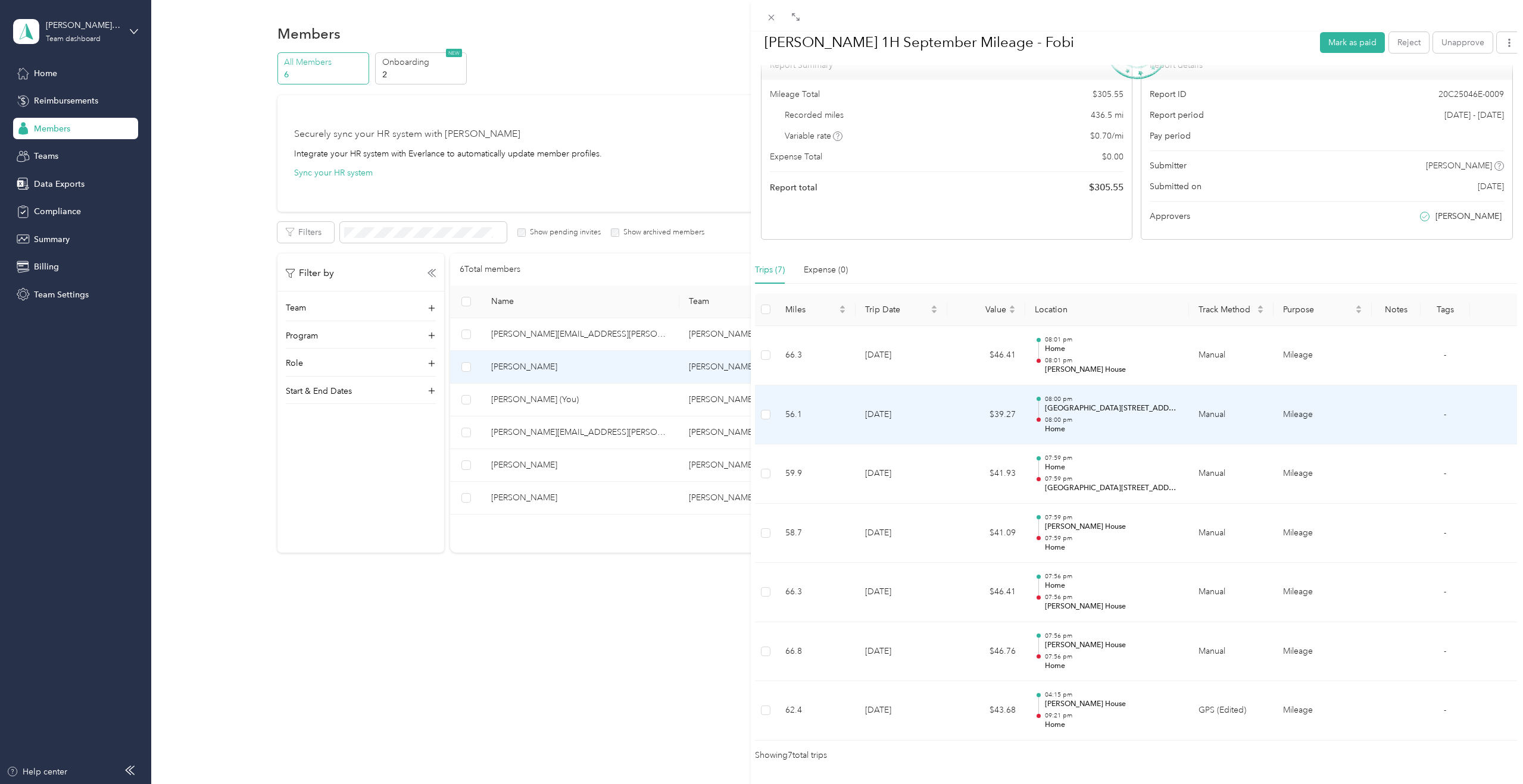
scroll to position [130, 0]
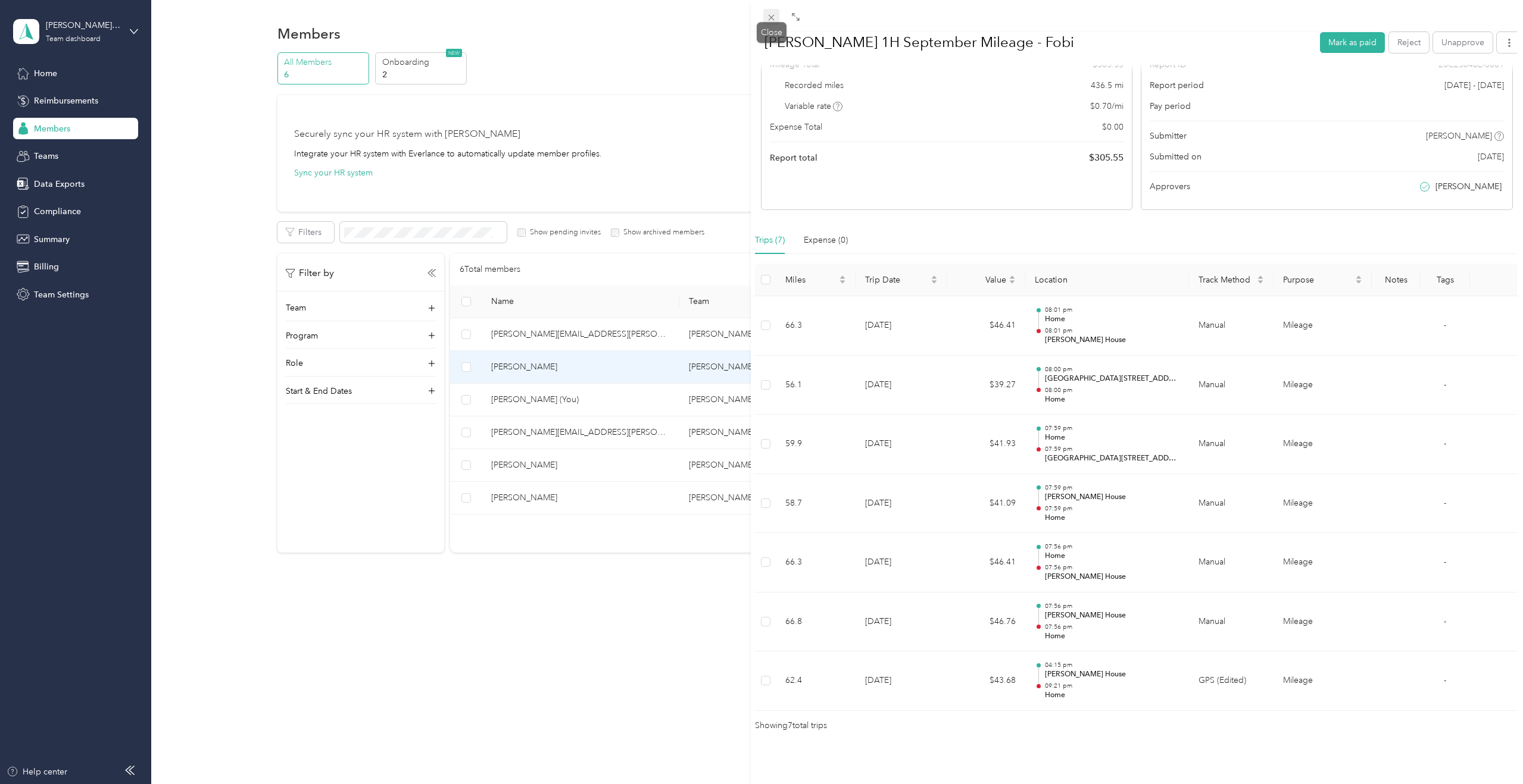
click at [769, 19] on icon at bounding box center [772, 17] width 10 height 10
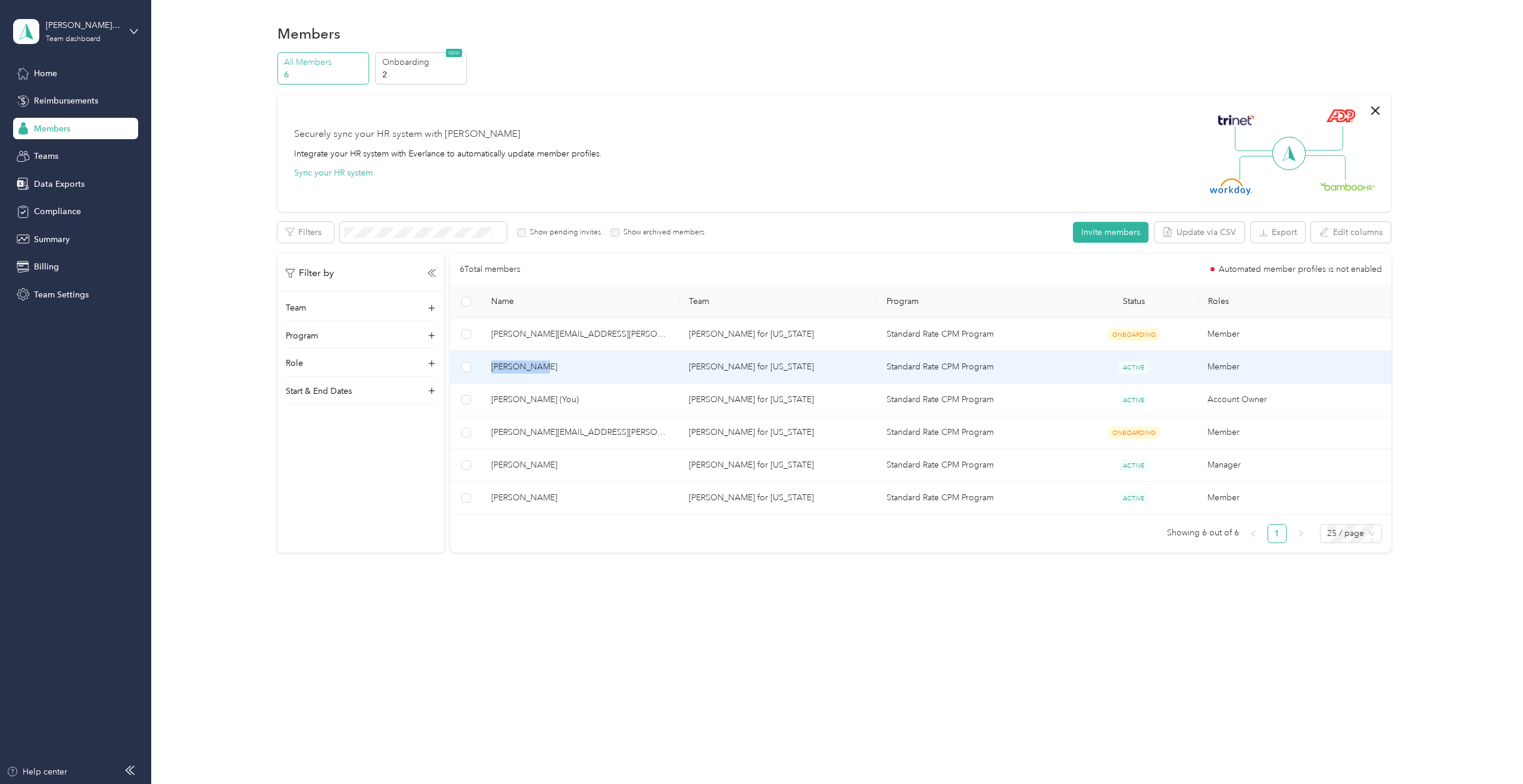
click at [532, 361] on span "[PERSON_NAME]" at bounding box center [580, 367] width 179 height 13
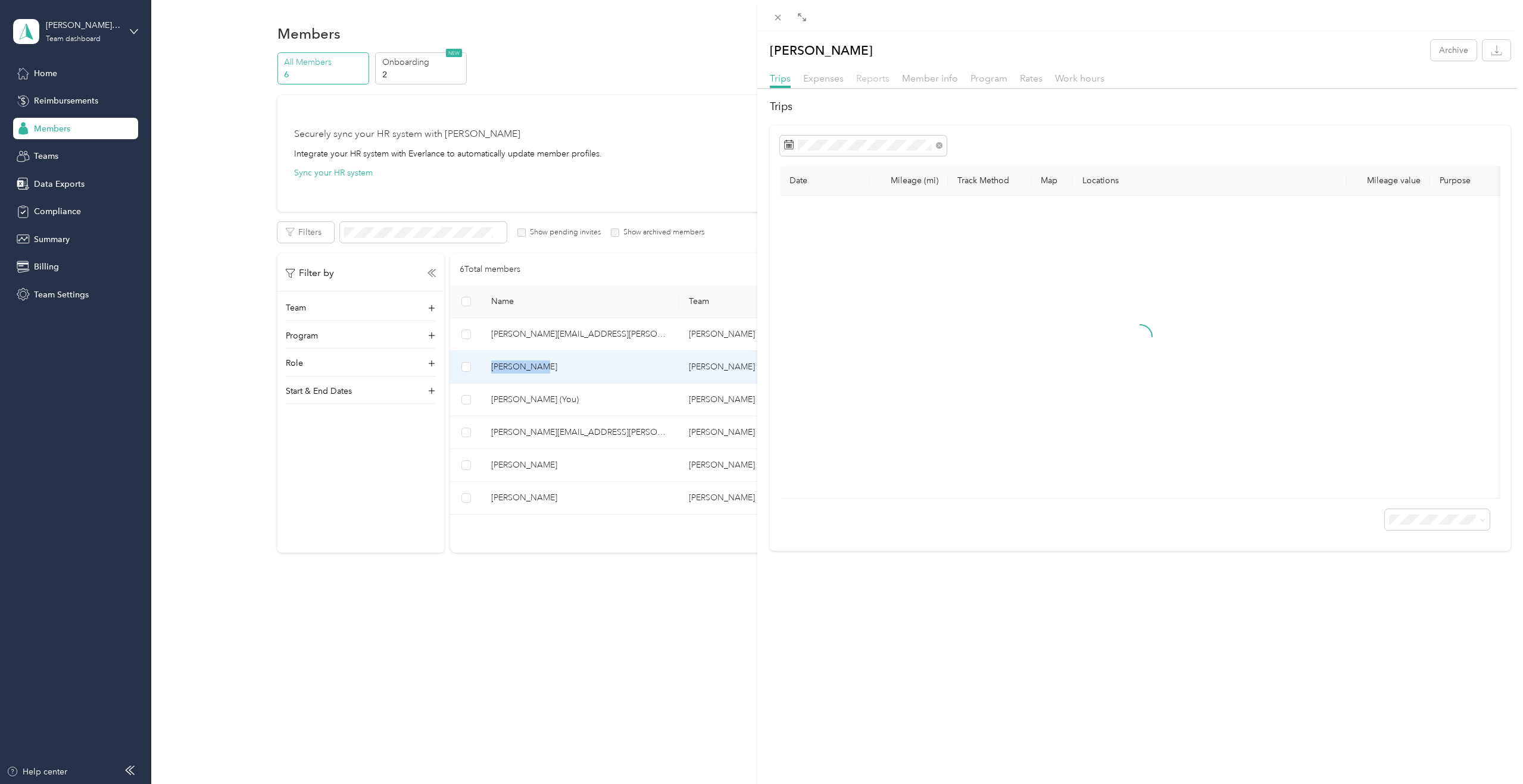
click at [878, 77] on span "Reports" at bounding box center [872, 78] width 34 height 11
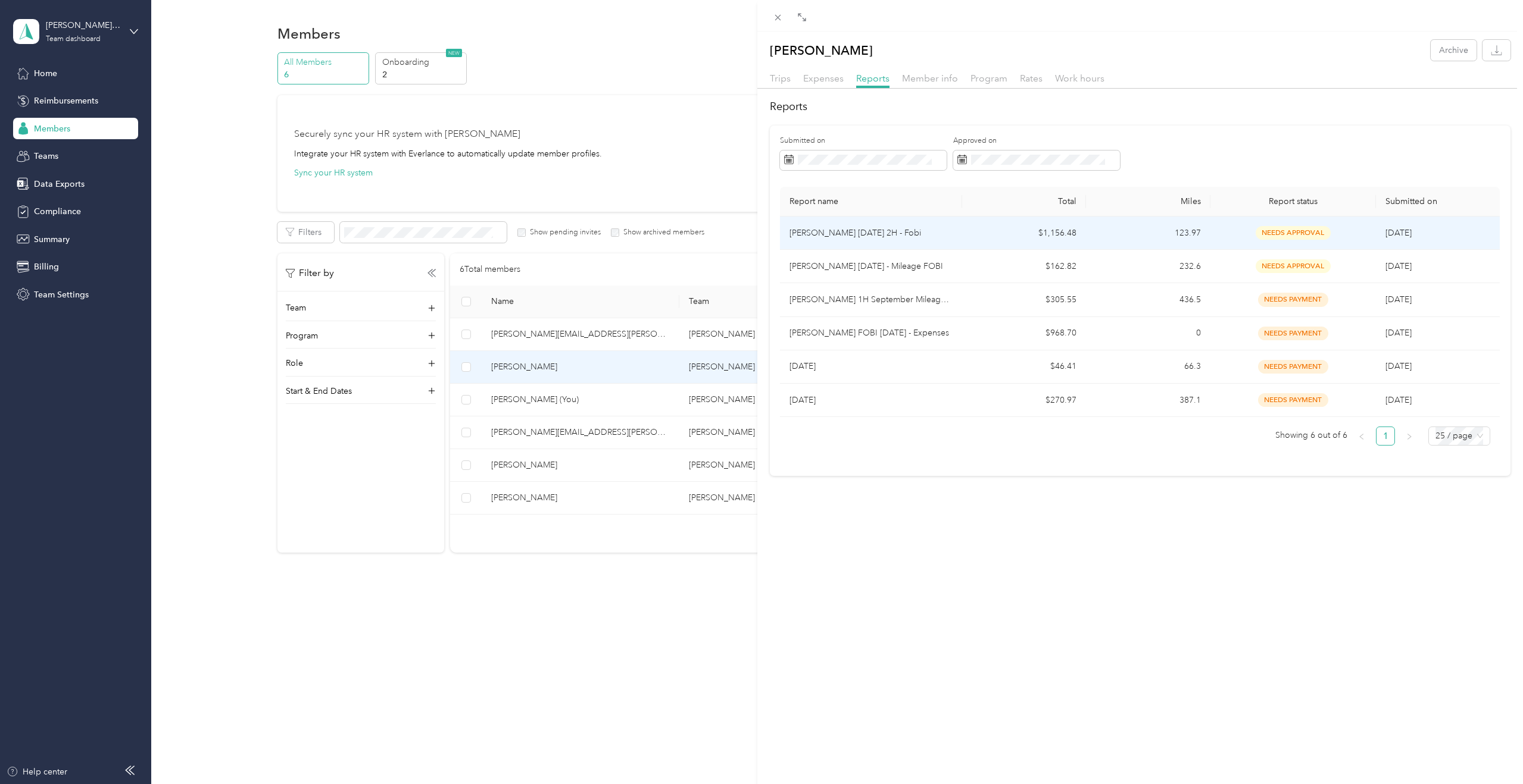
click at [897, 227] on p "[PERSON_NAME] [DATE] 2H - Fobi" at bounding box center [871, 233] width 163 height 13
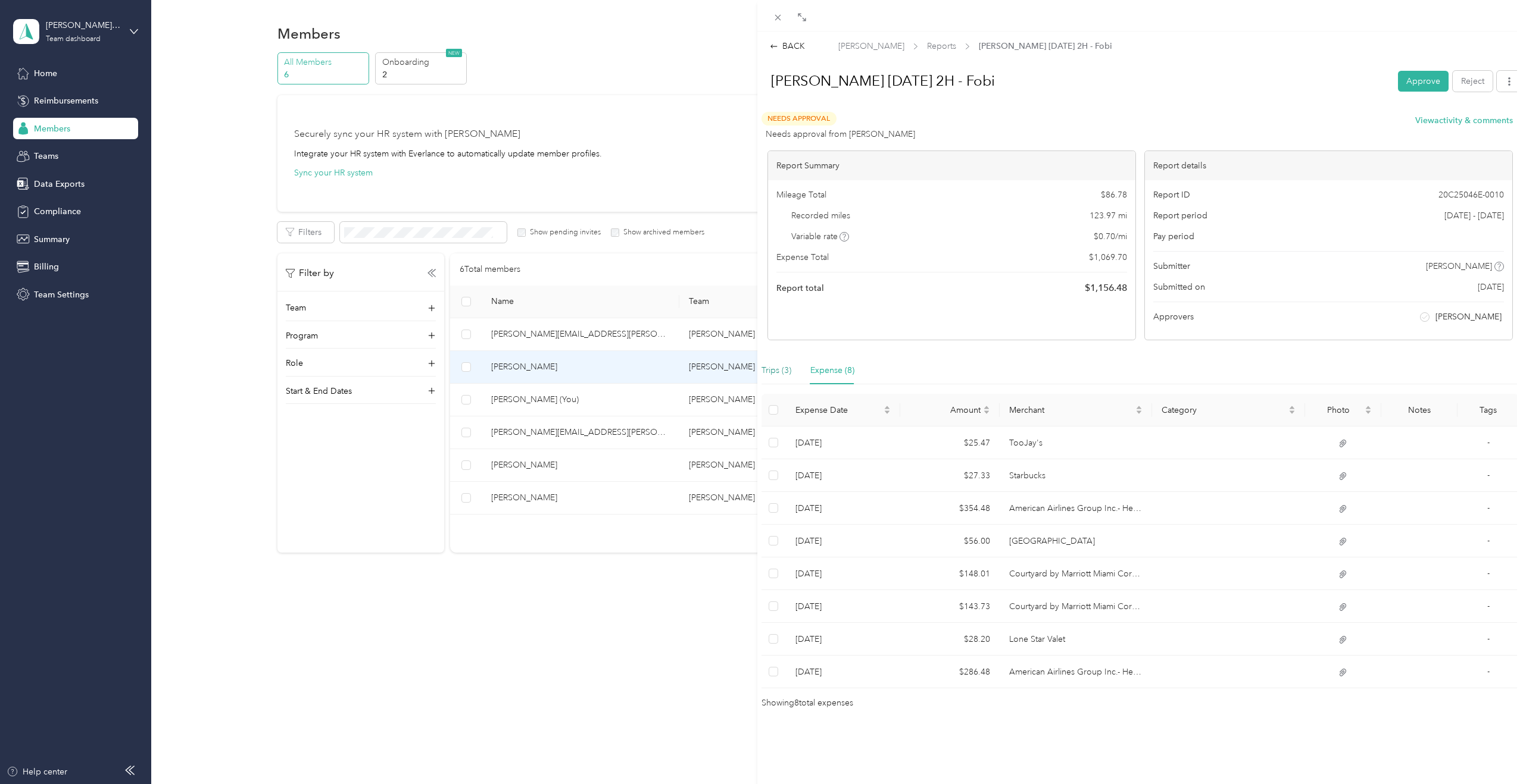
click at [787, 369] on div "Trips (3)" at bounding box center [777, 371] width 30 height 13
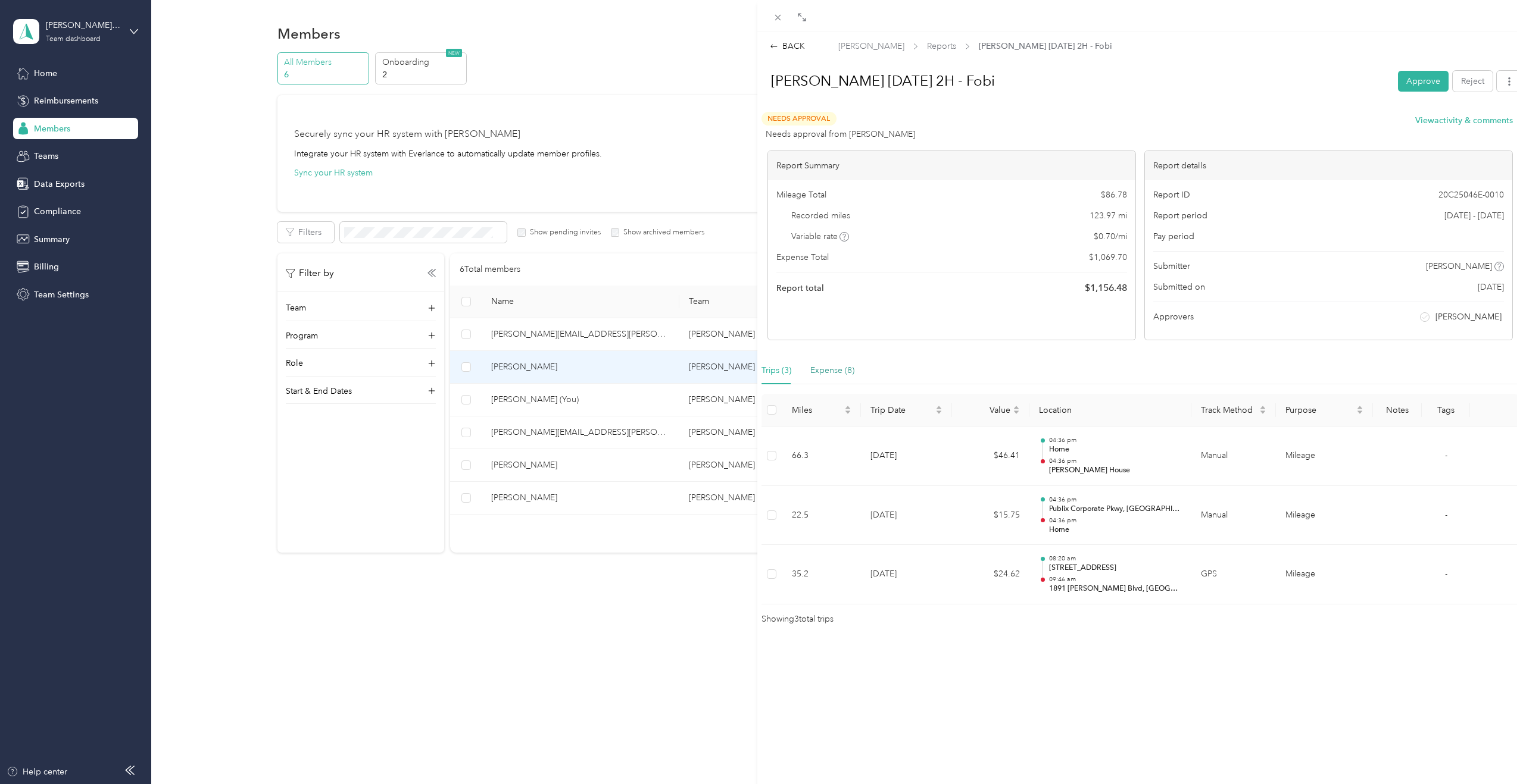
click at [843, 373] on div "Expense (8)" at bounding box center [832, 371] width 44 height 13
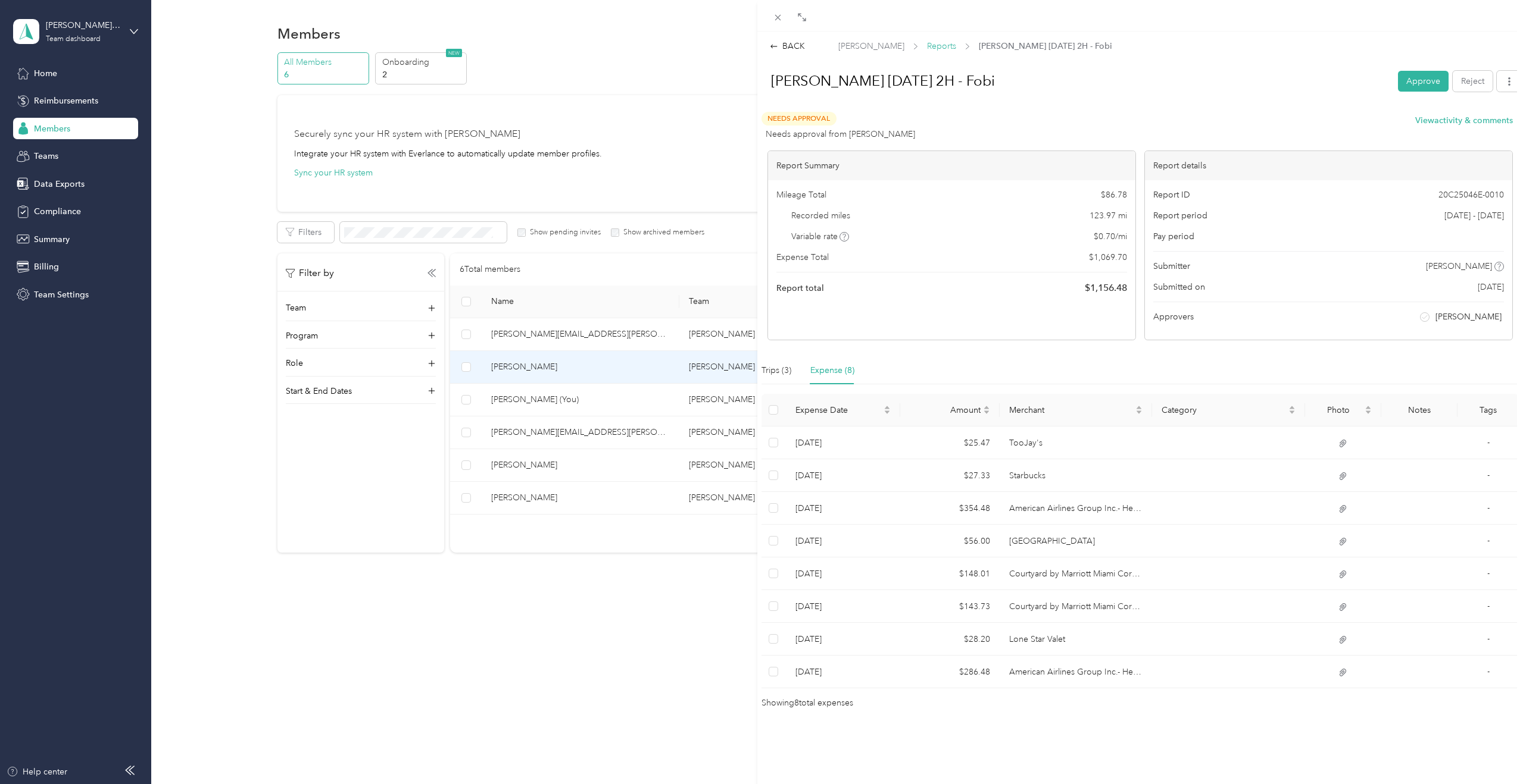
click at [900, 44] on span "Reports" at bounding box center [941, 46] width 29 height 12
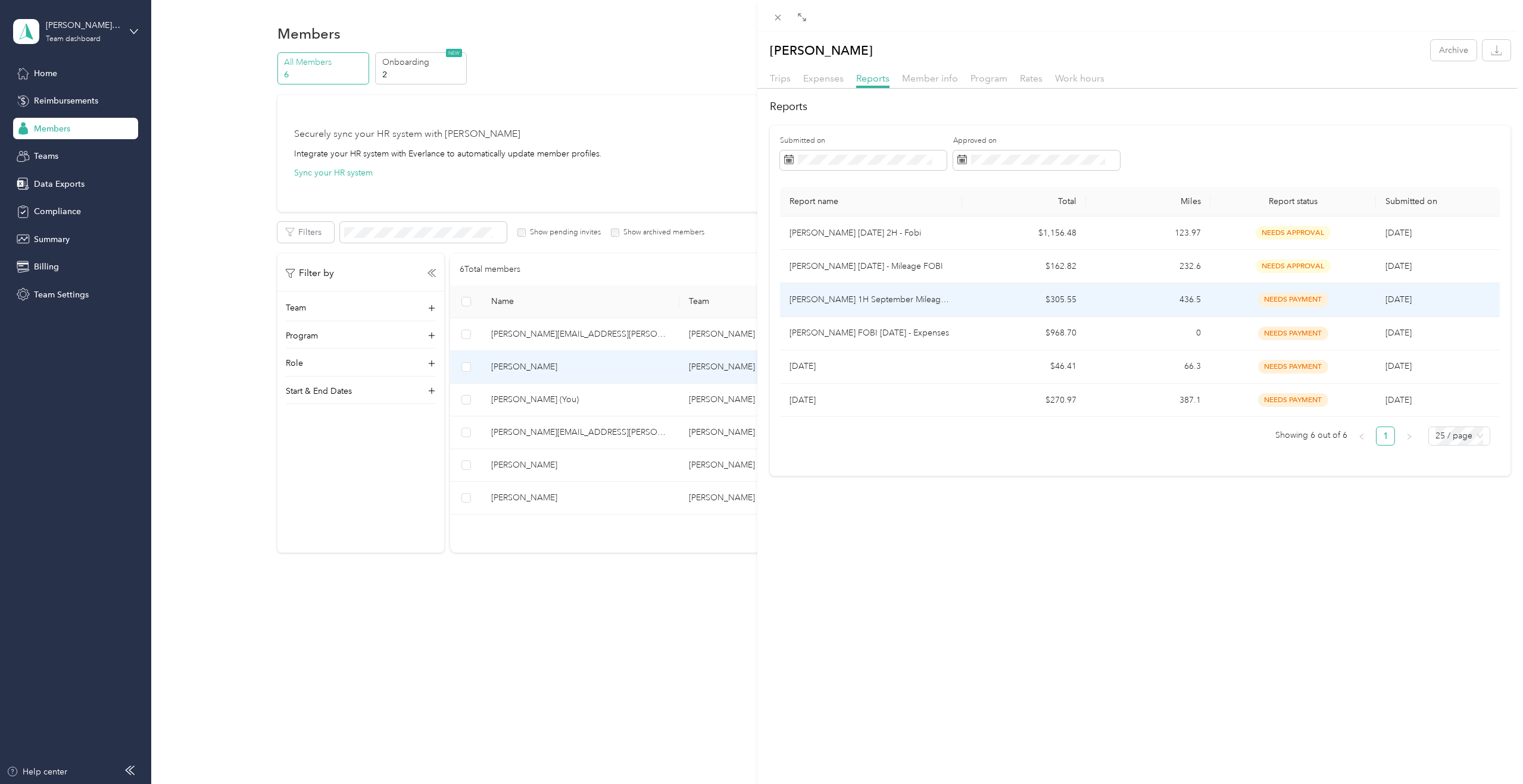
click at [900, 304] on p "[PERSON_NAME] 1H September Mileage - Fobi" at bounding box center [871, 300] width 163 height 13
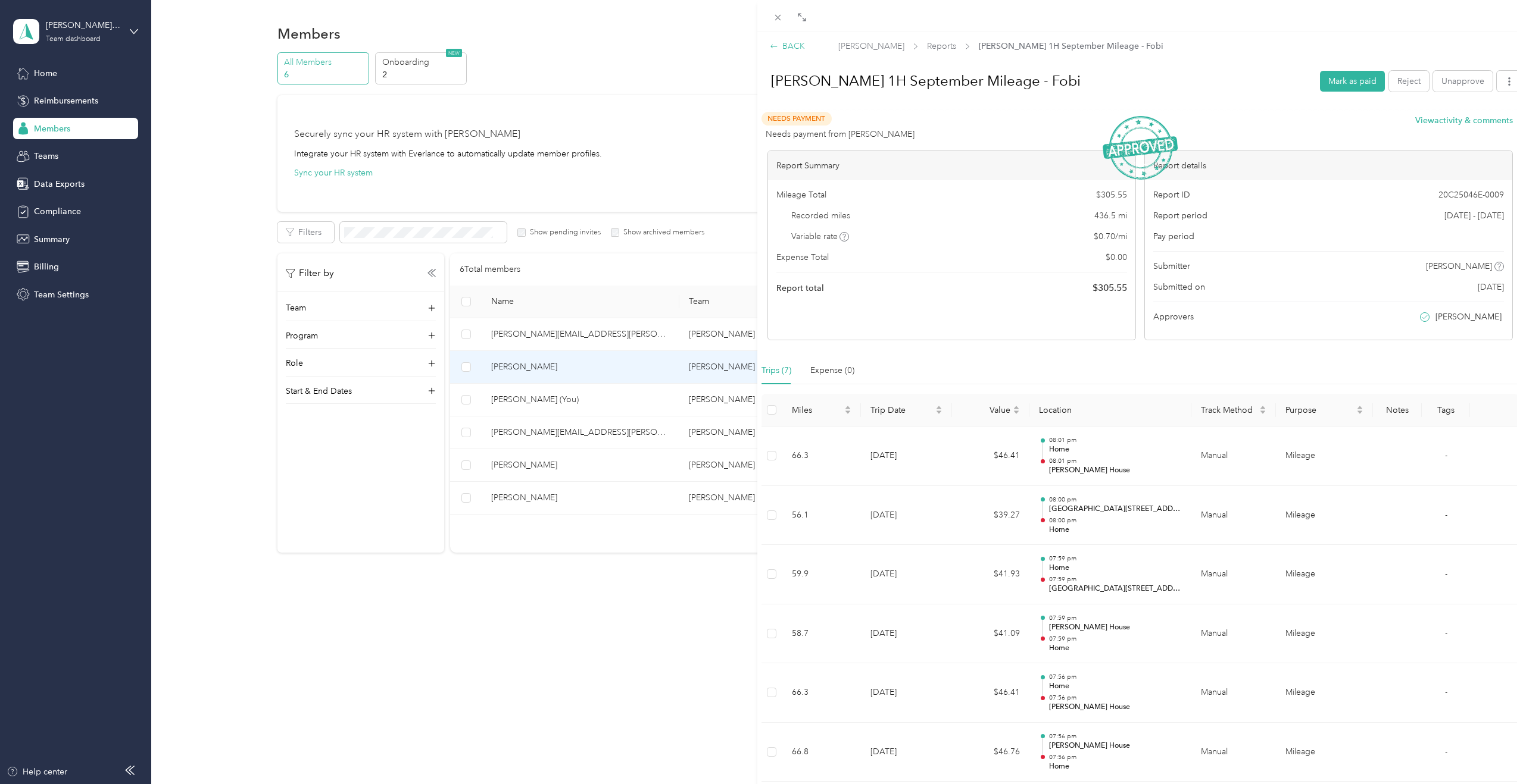
click at [779, 41] on div "BACK" at bounding box center [787, 46] width 35 height 12
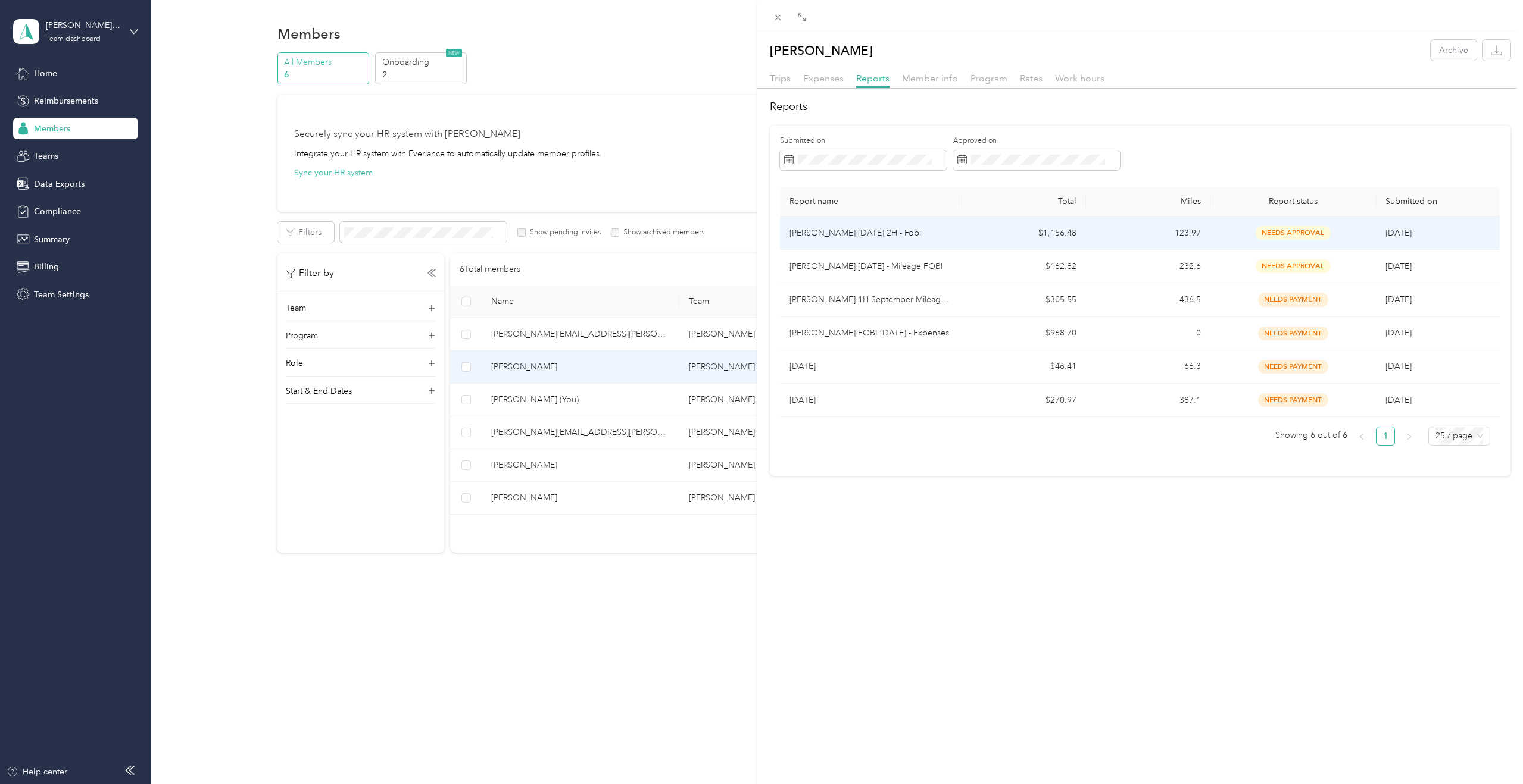
click at [897, 235] on p "[PERSON_NAME] [DATE] 2H - Fobi" at bounding box center [871, 233] width 163 height 13
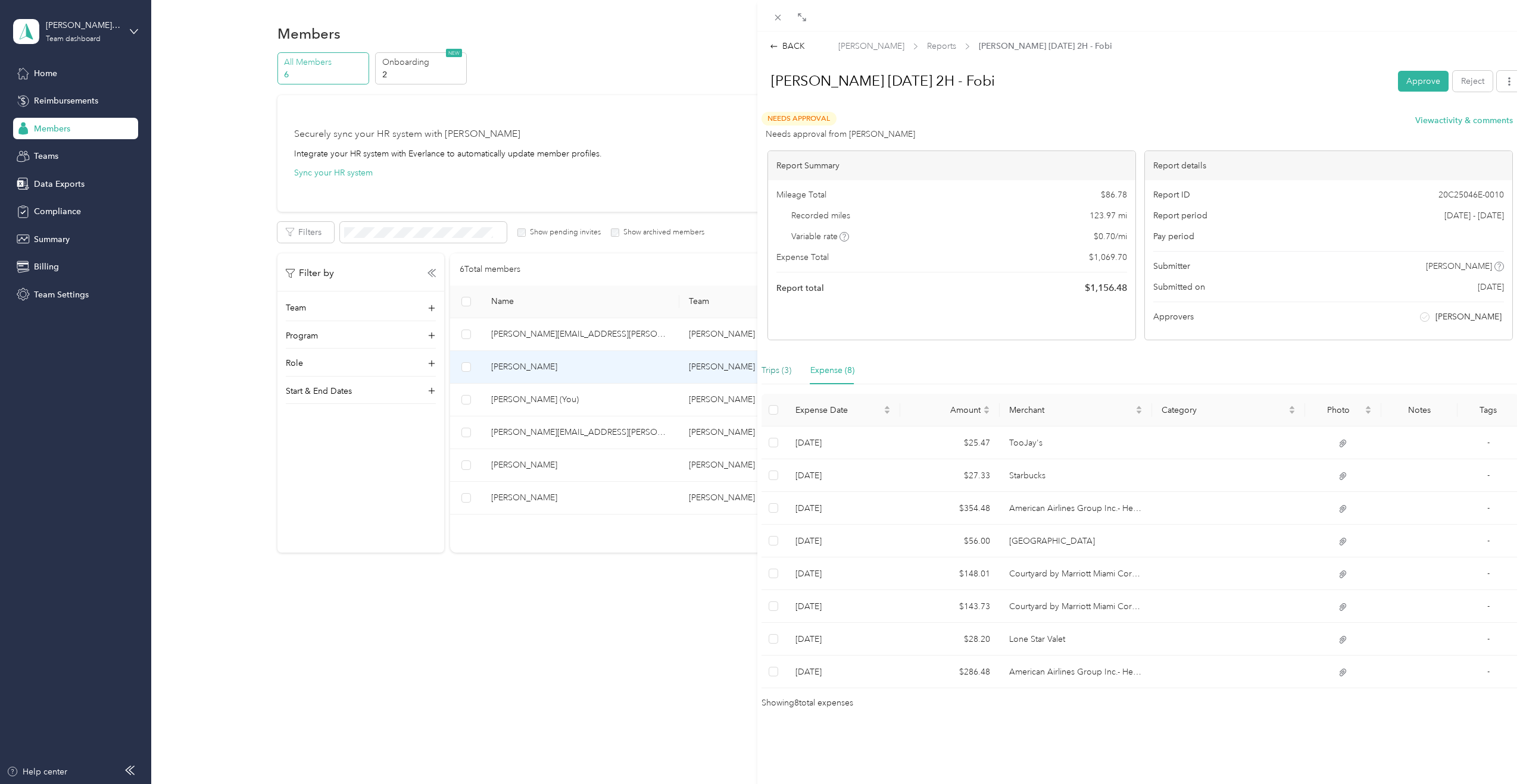
click at [788, 366] on div "Trips (3)" at bounding box center [777, 371] width 30 height 13
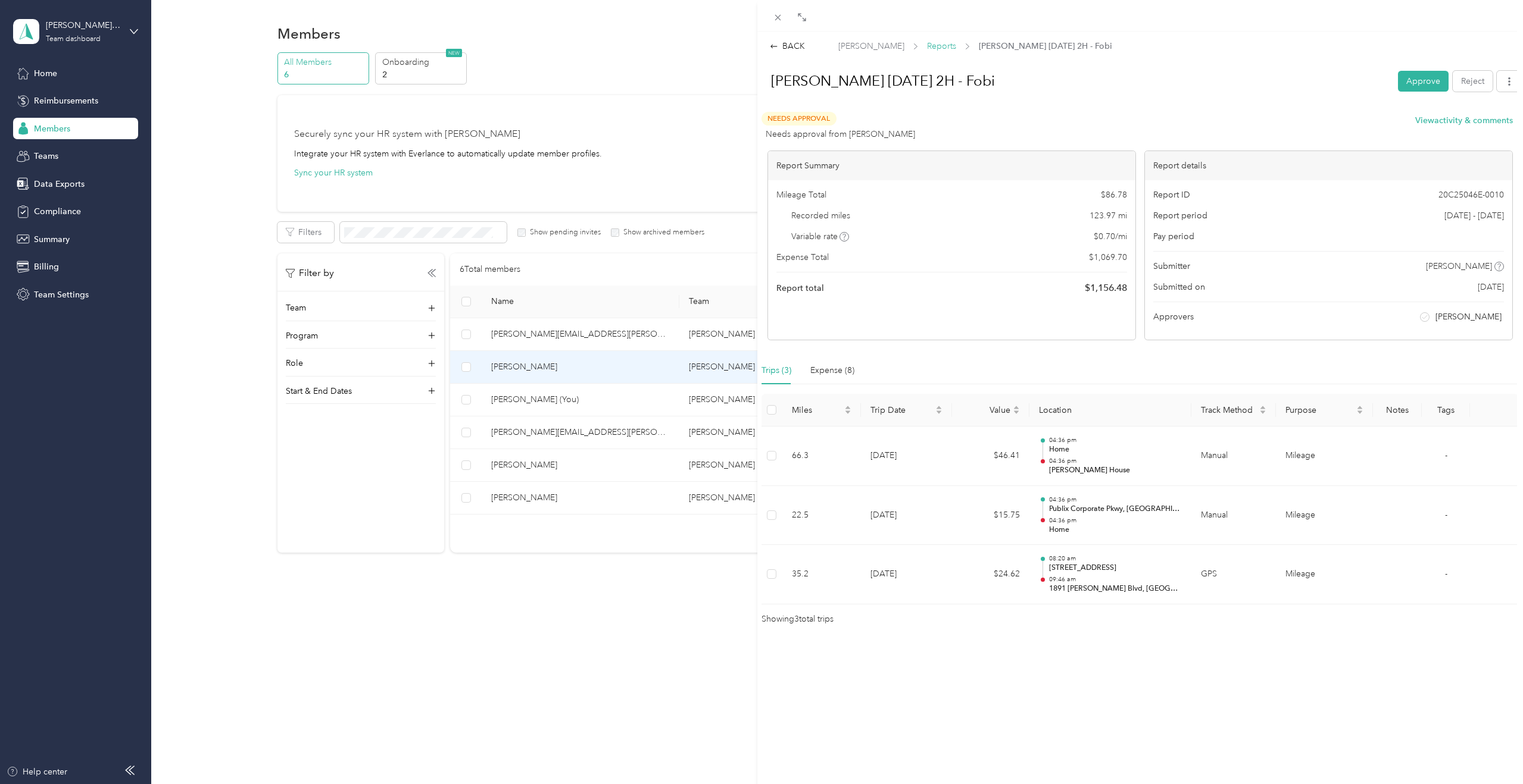
click at [900, 44] on span "Reports" at bounding box center [941, 46] width 29 height 12
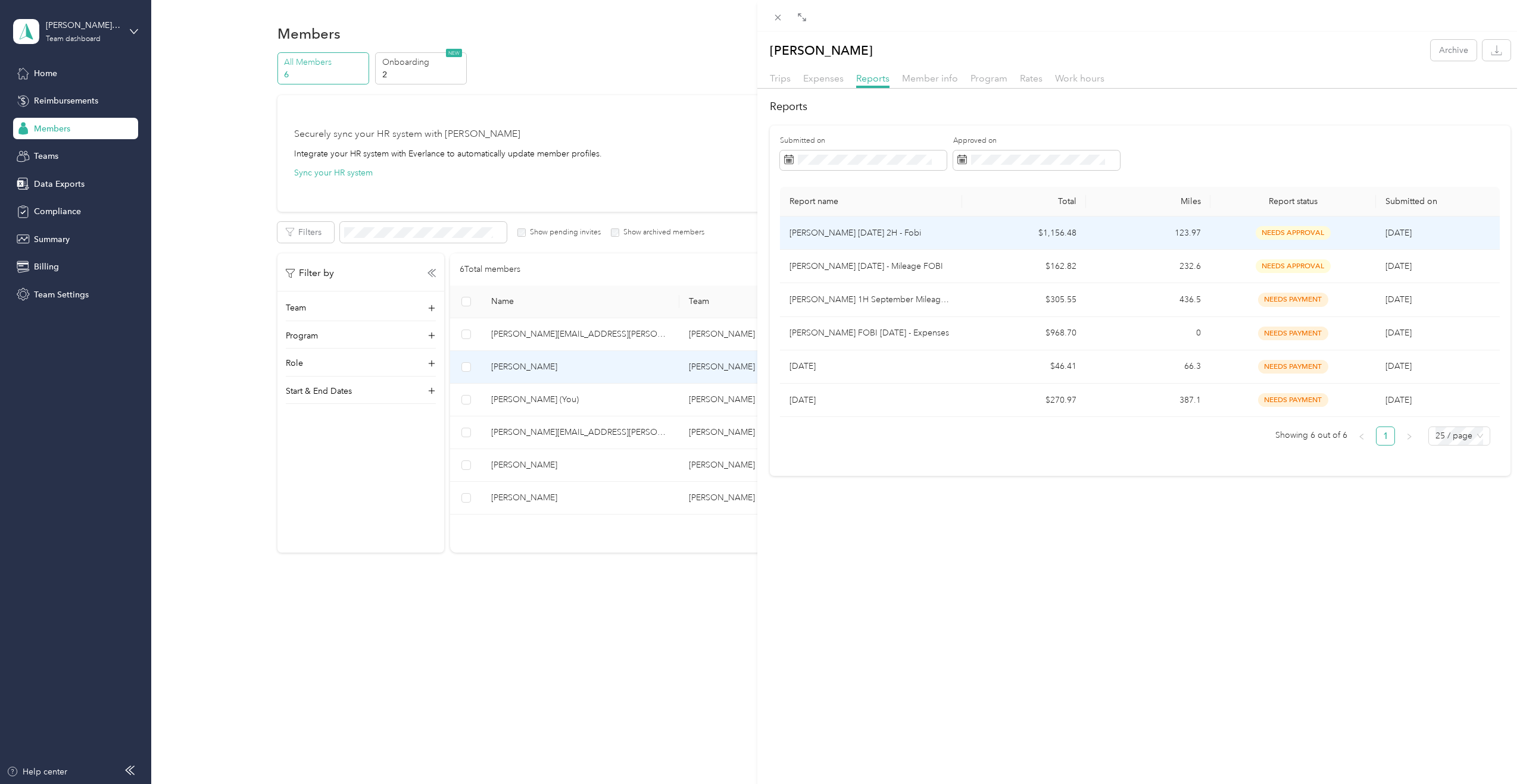
click at [888, 227] on p "[PERSON_NAME] [DATE] 2H - Fobi" at bounding box center [871, 233] width 163 height 13
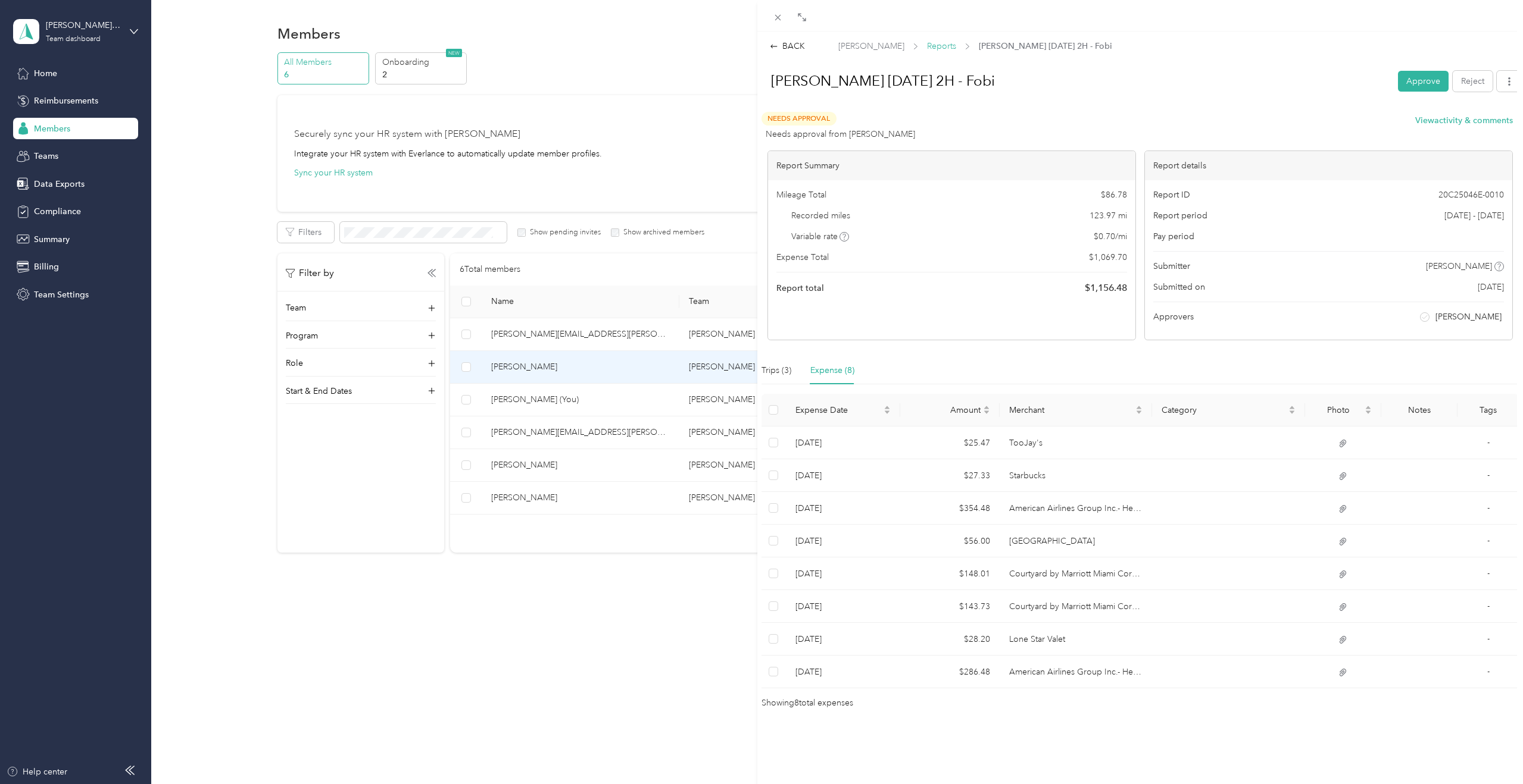
click at [900, 49] on span "Reports" at bounding box center [941, 46] width 29 height 12
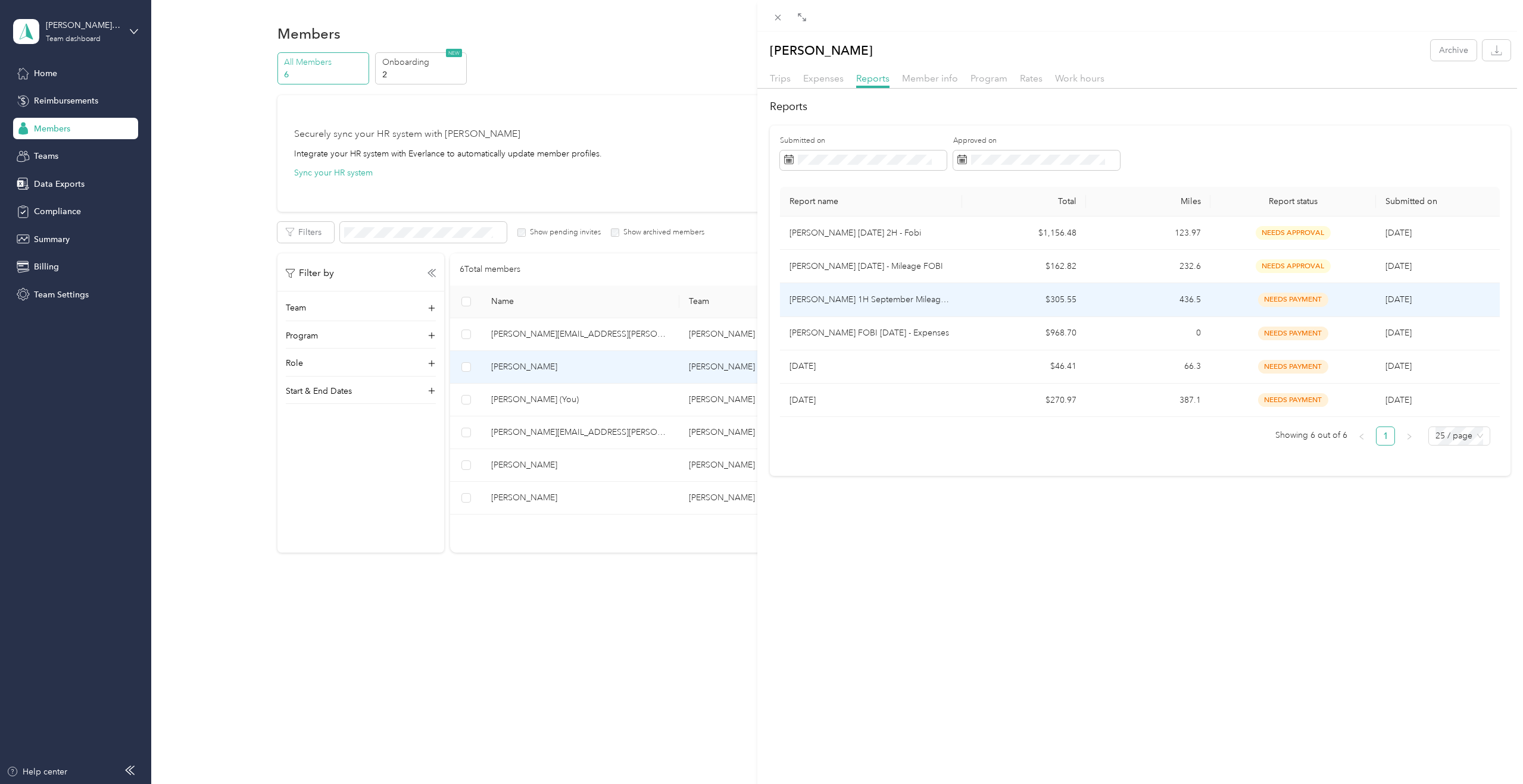
click at [900, 310] on td "[PERSON_NAME] 1H September Mileage - Fobi" at bounding box center [871, 300] width 183 height 34
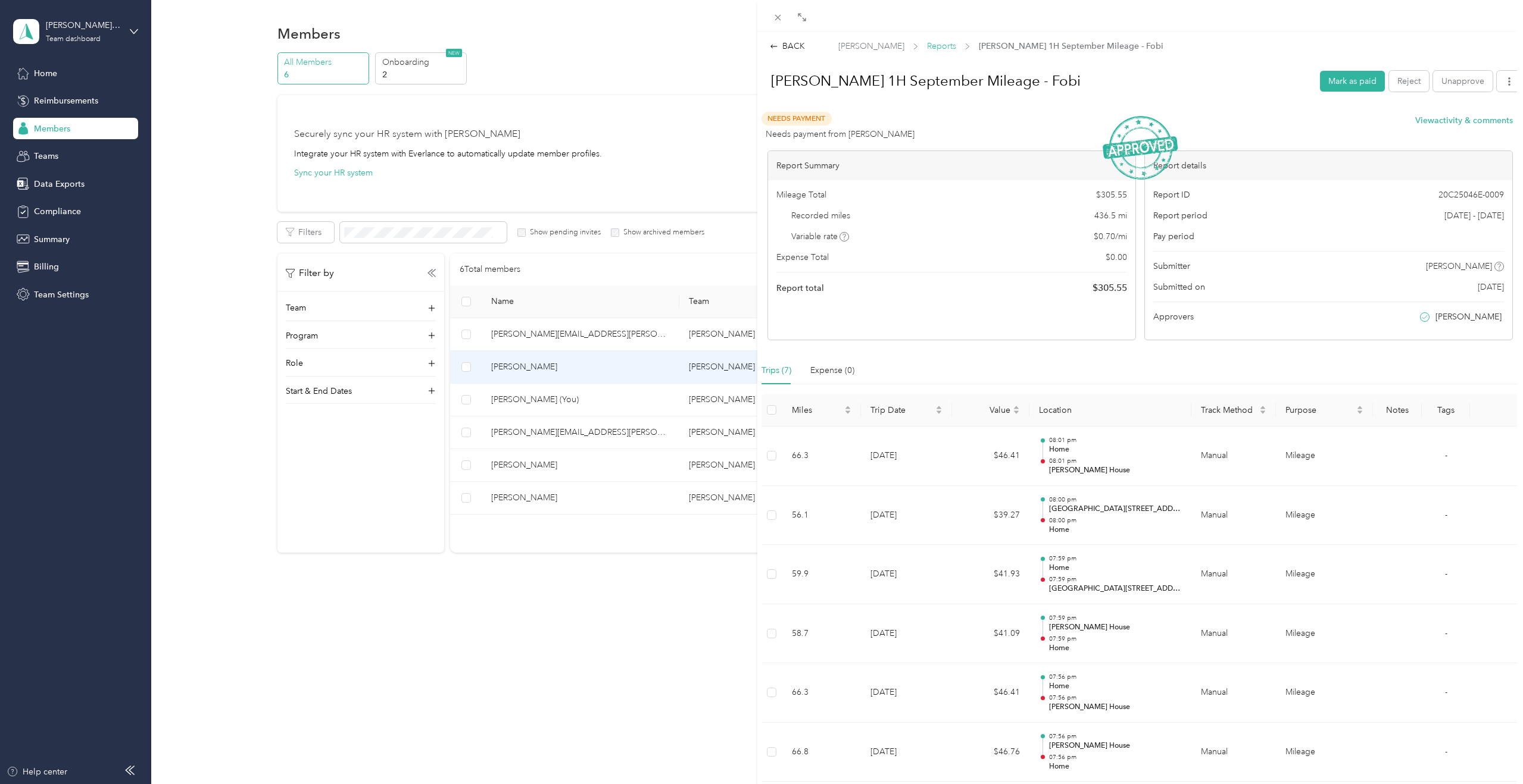
click at [900, 48] on span "Reports" at bounding box center [941, 46] width 29 height 12
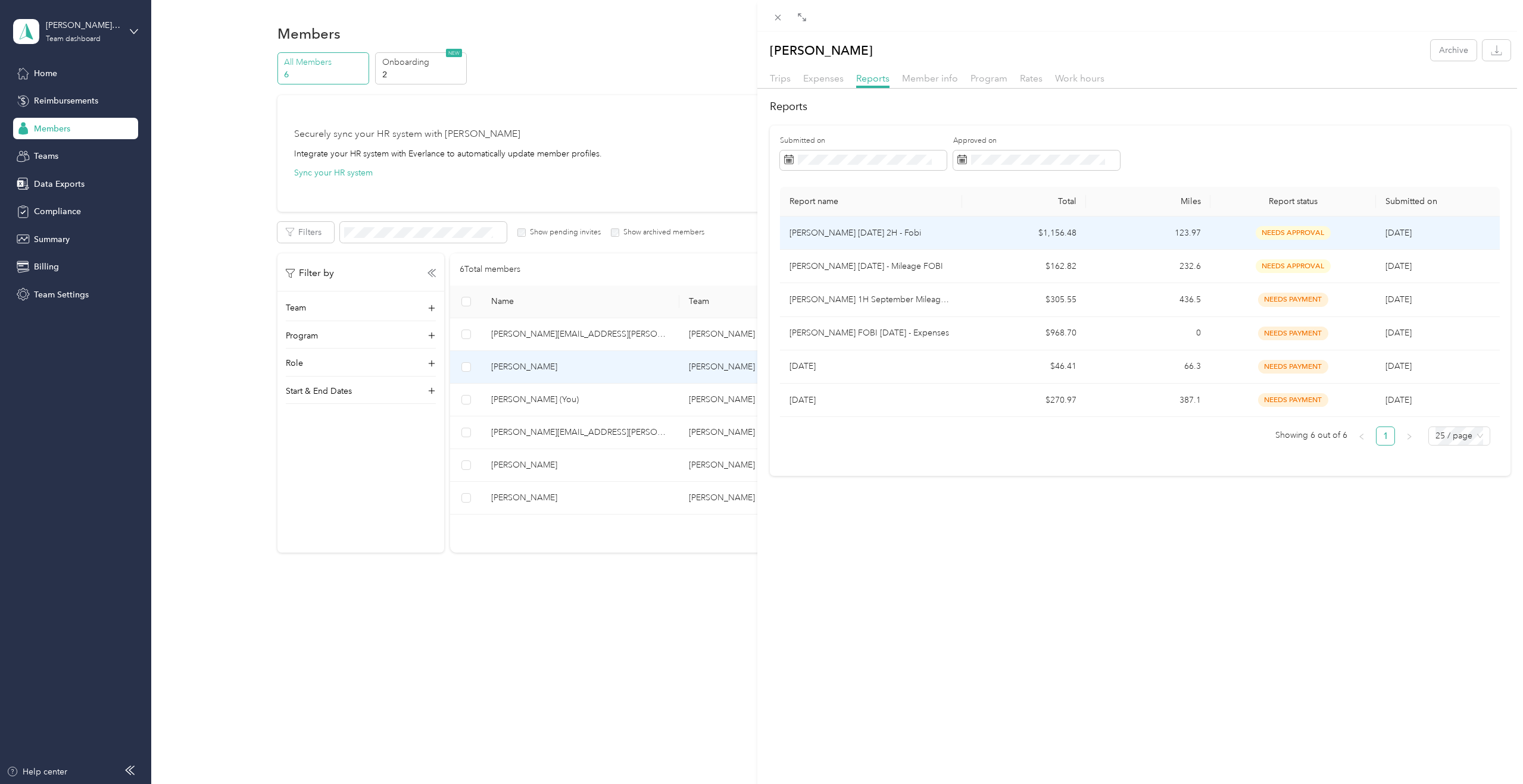
click at [884, 235] on p "[PERSON_NAME] [DATE] 2H - Fobi" at bounding box center [871, 233] width 163 height 13
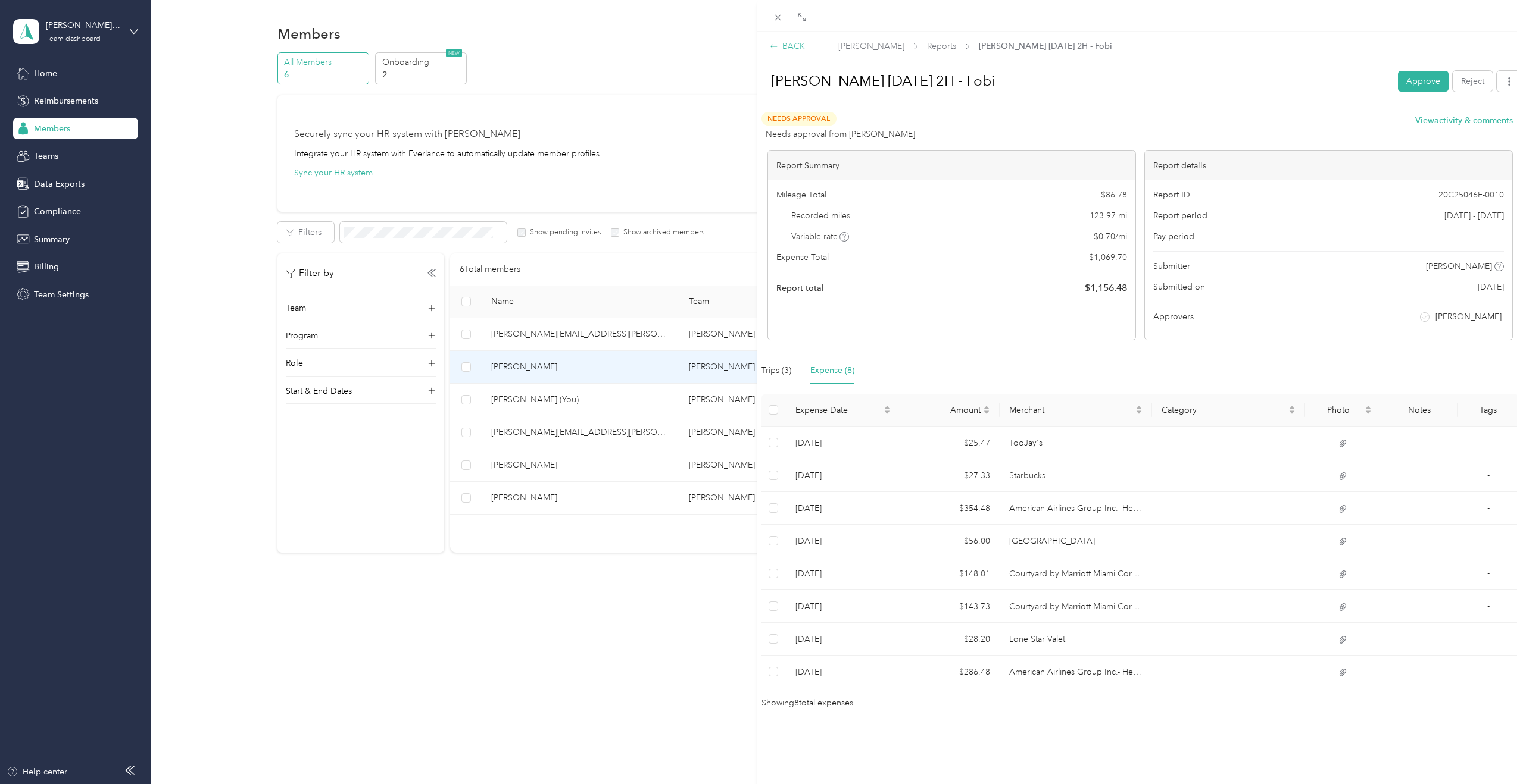
click at [798, 48] on div "BACK" at bounding box center [787, 46] width 35 height 12
